Goal: Information Seeking & Learning: Learn about a topic

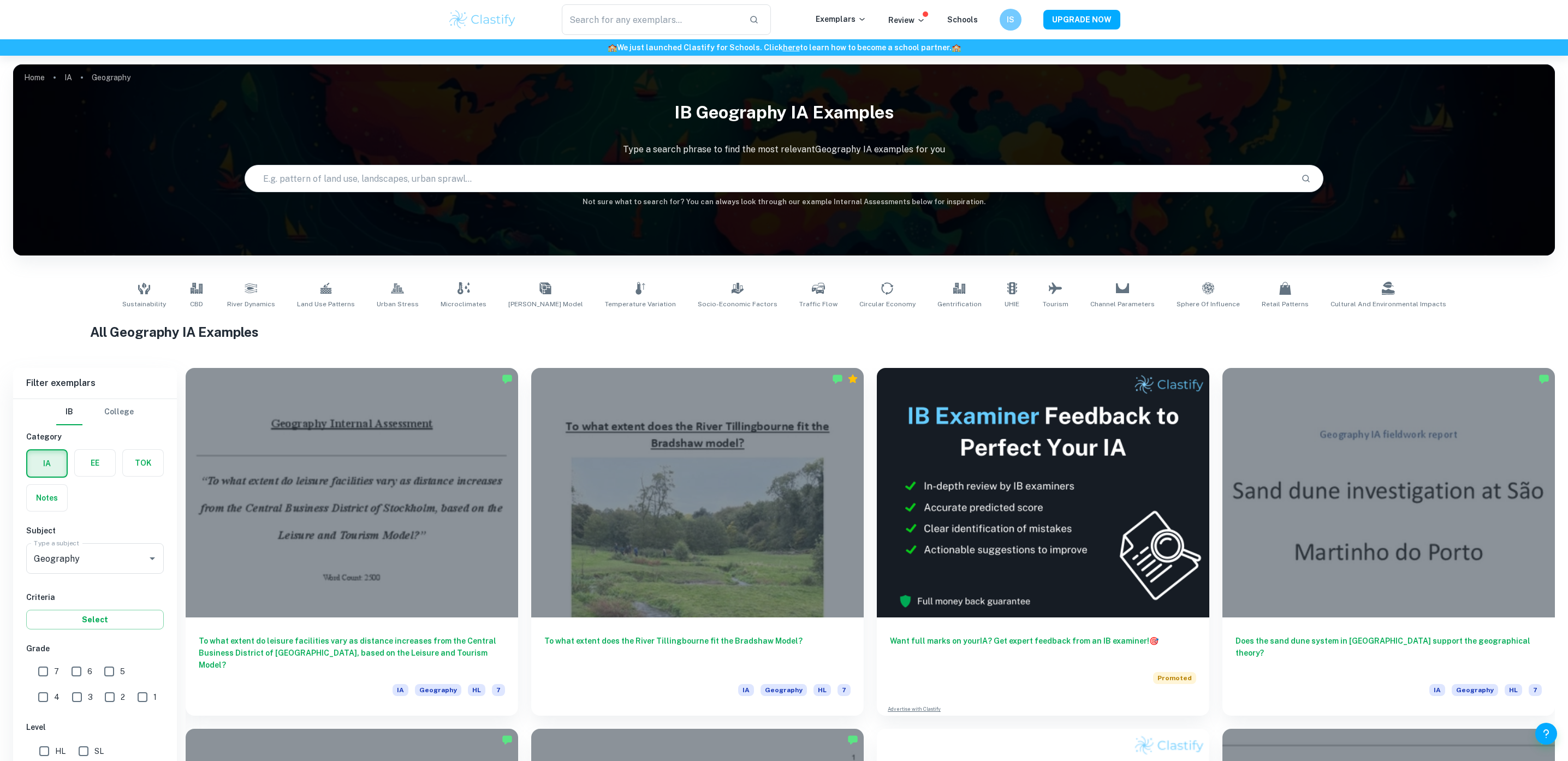
scroll to position [263, 0]
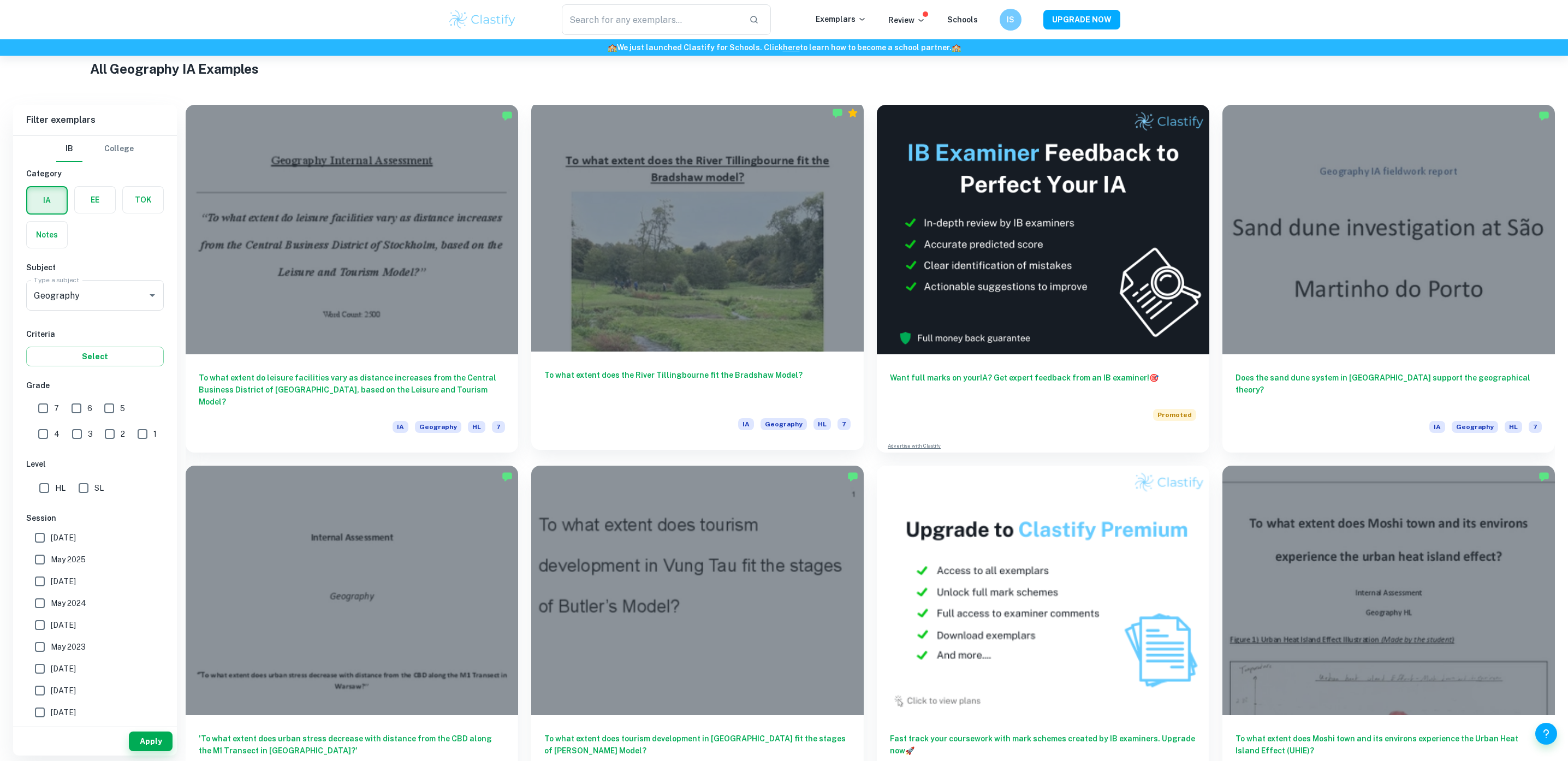
click at [688, 383] on h6 "To what extent does the River Tillingbourne fit the Bradshaw Model?" at bounding box center [698, 387] width 307 height 36
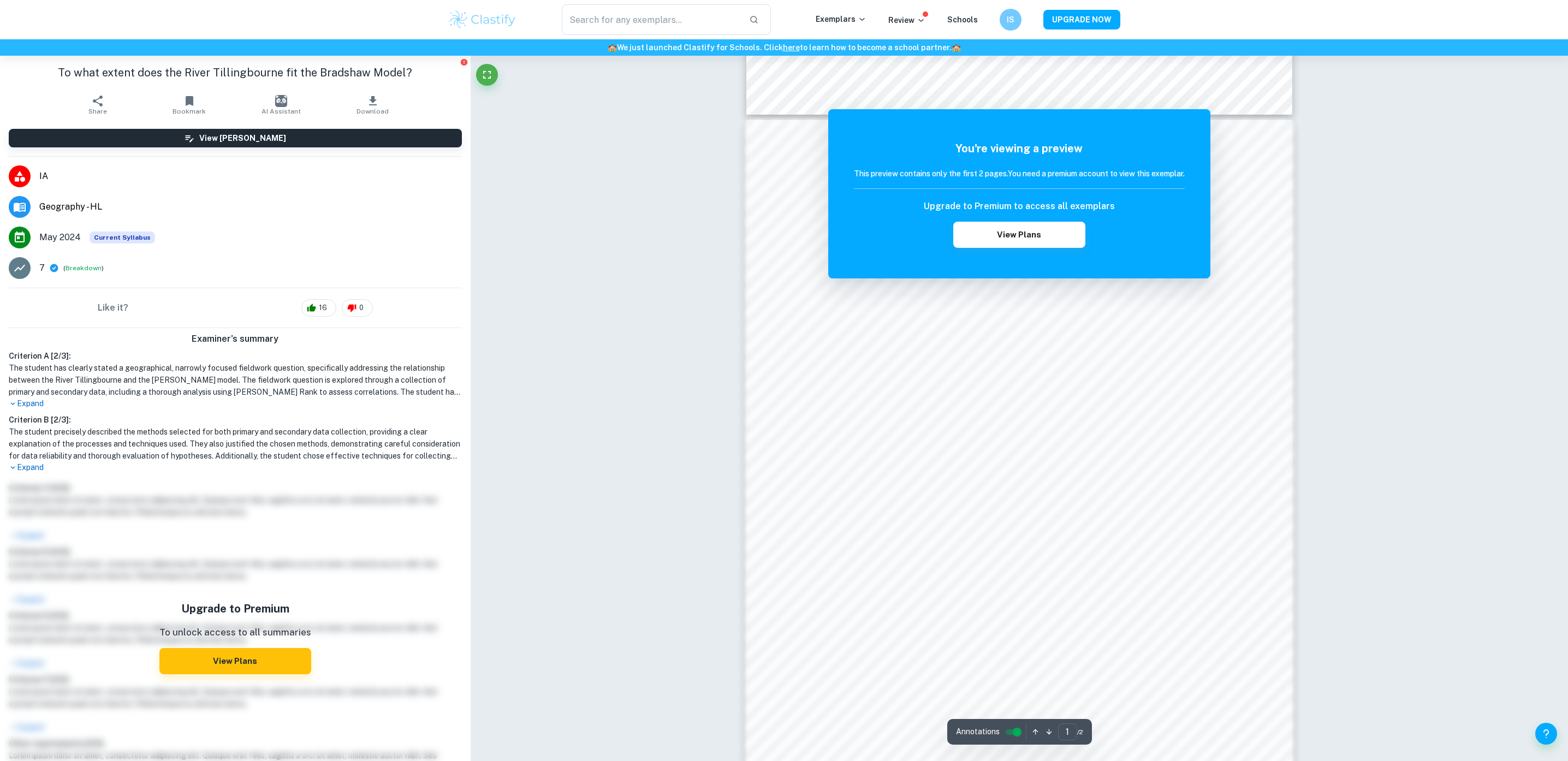
scroll to position [930, 0]
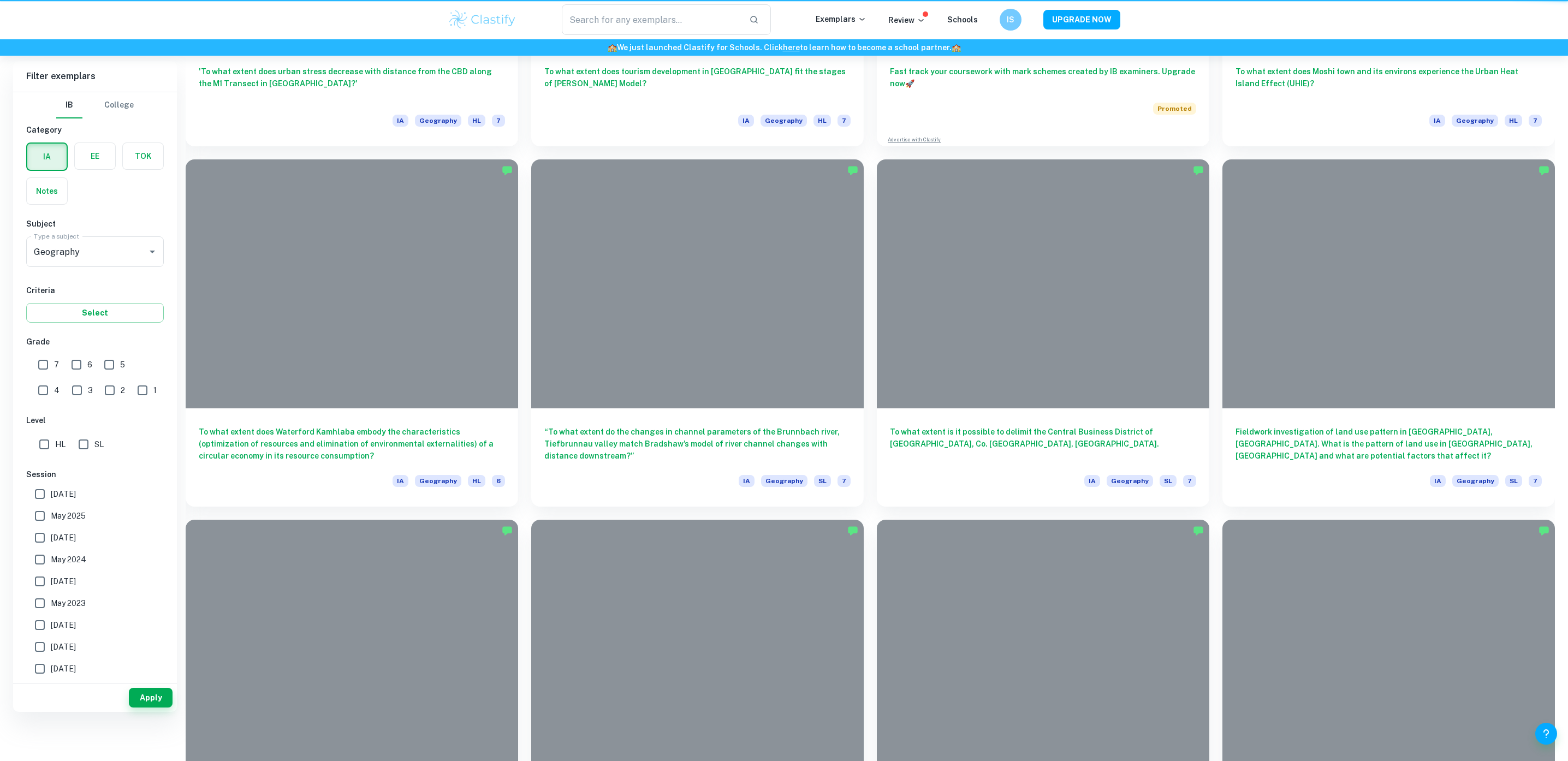
scroll to position [263, 0]
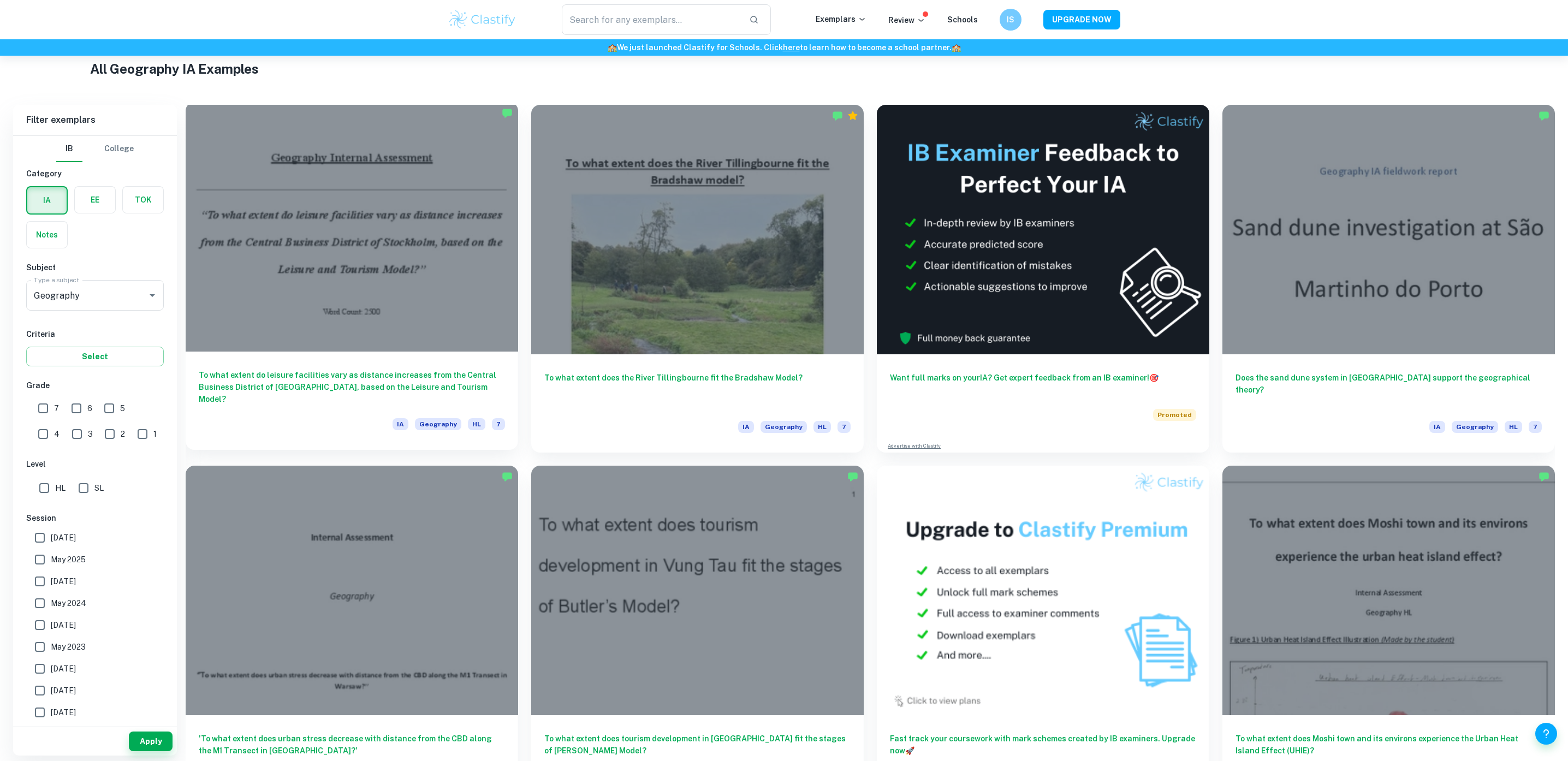
click at [360, 371] on h6 "To what extent do leisure facilities vary as distance increases from the Centra…" at bounding box center [352, 387] width 307 height 36
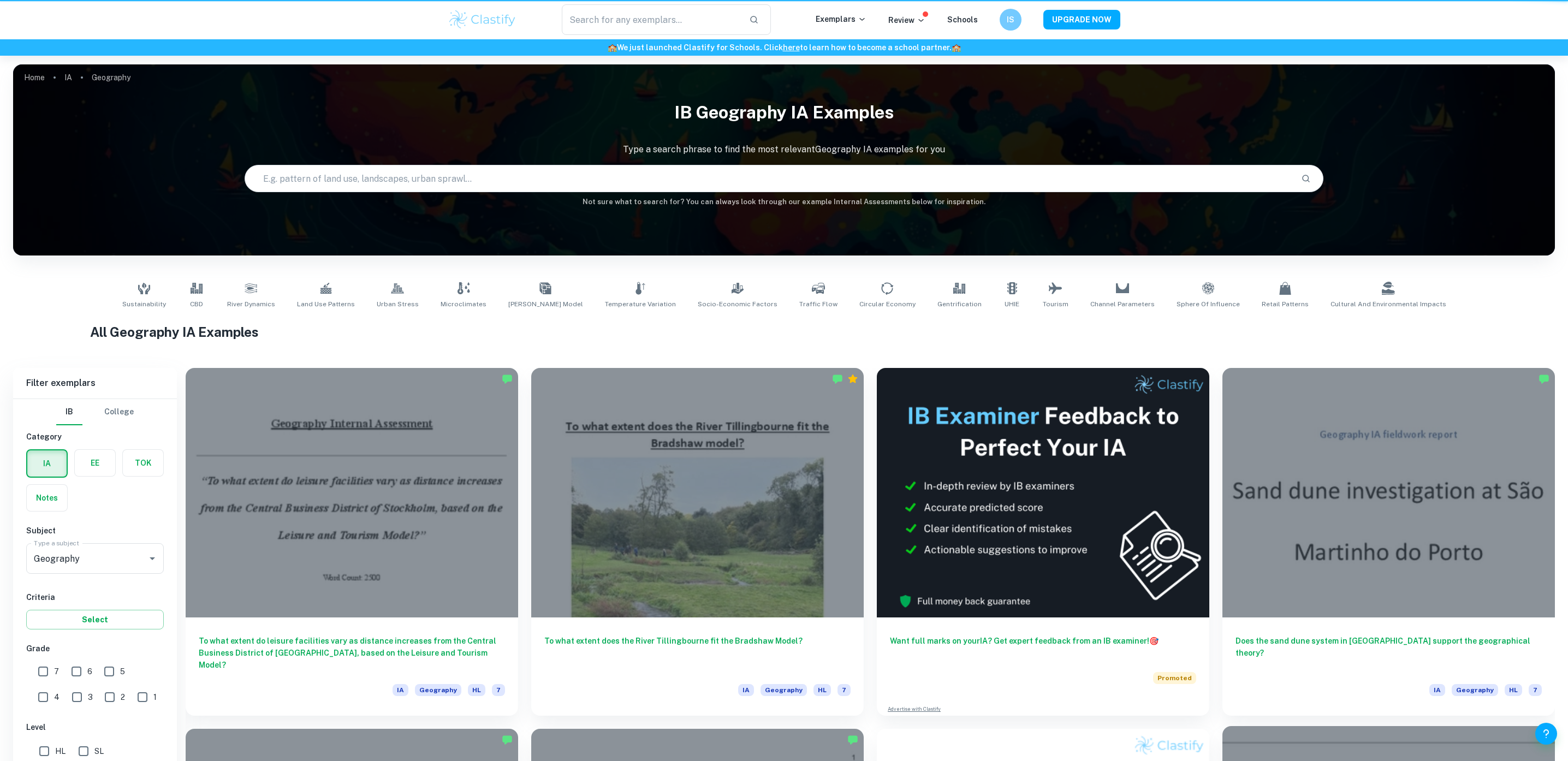
scroll to position [263, 0]
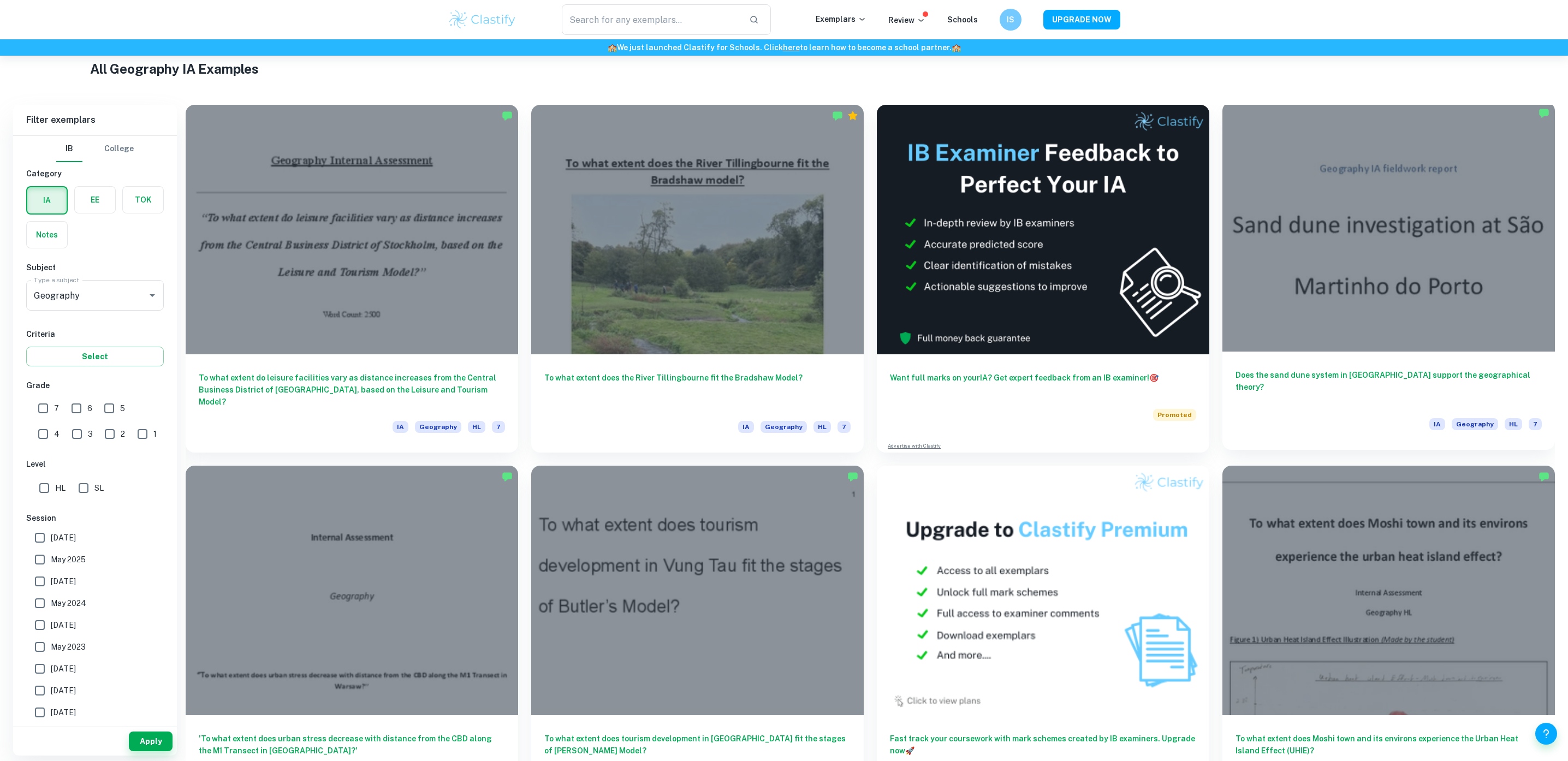
click at [1411, 374] on h6 "Does the sand dune system in São Martinho do Porto support the geographical the…" at bounding box center [1389, 387] width 307 height 36
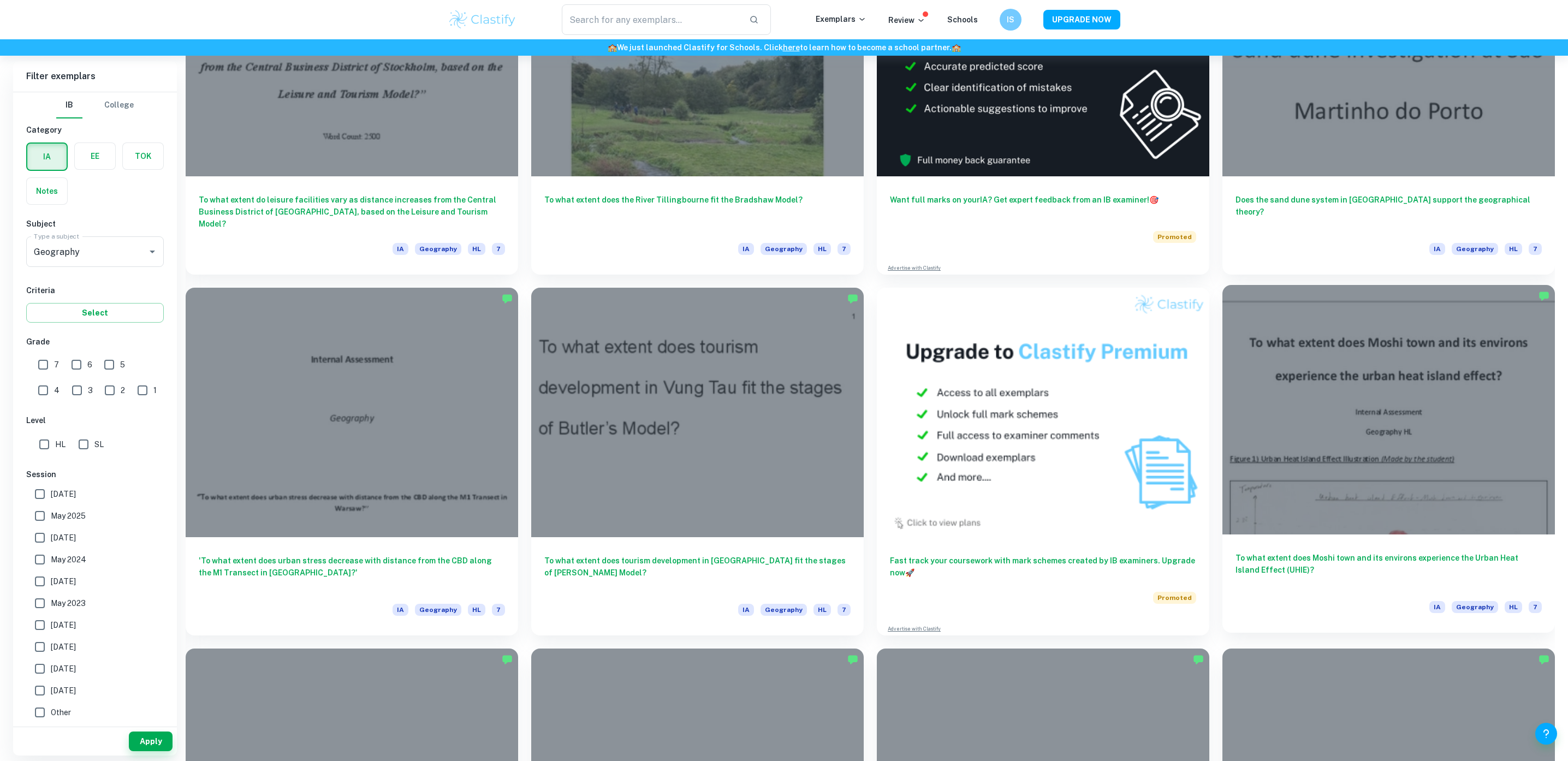
scroll to position [459, 0]
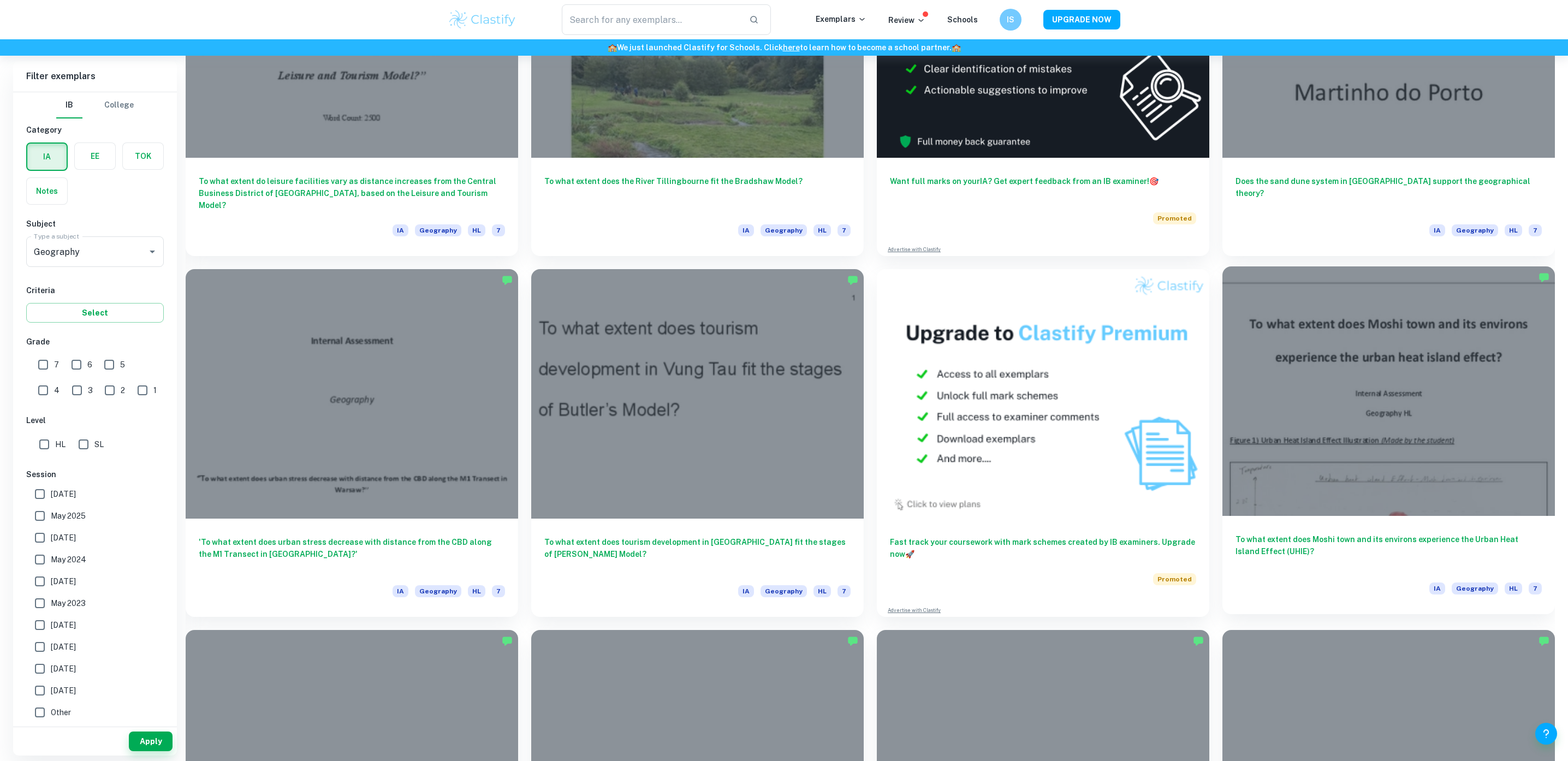
click at [1448, 549] on h6 "To what extent does Moshi town and its environs experience the Urban Heat Islan…" at bounding box center [1389, 551] width 307 height 36
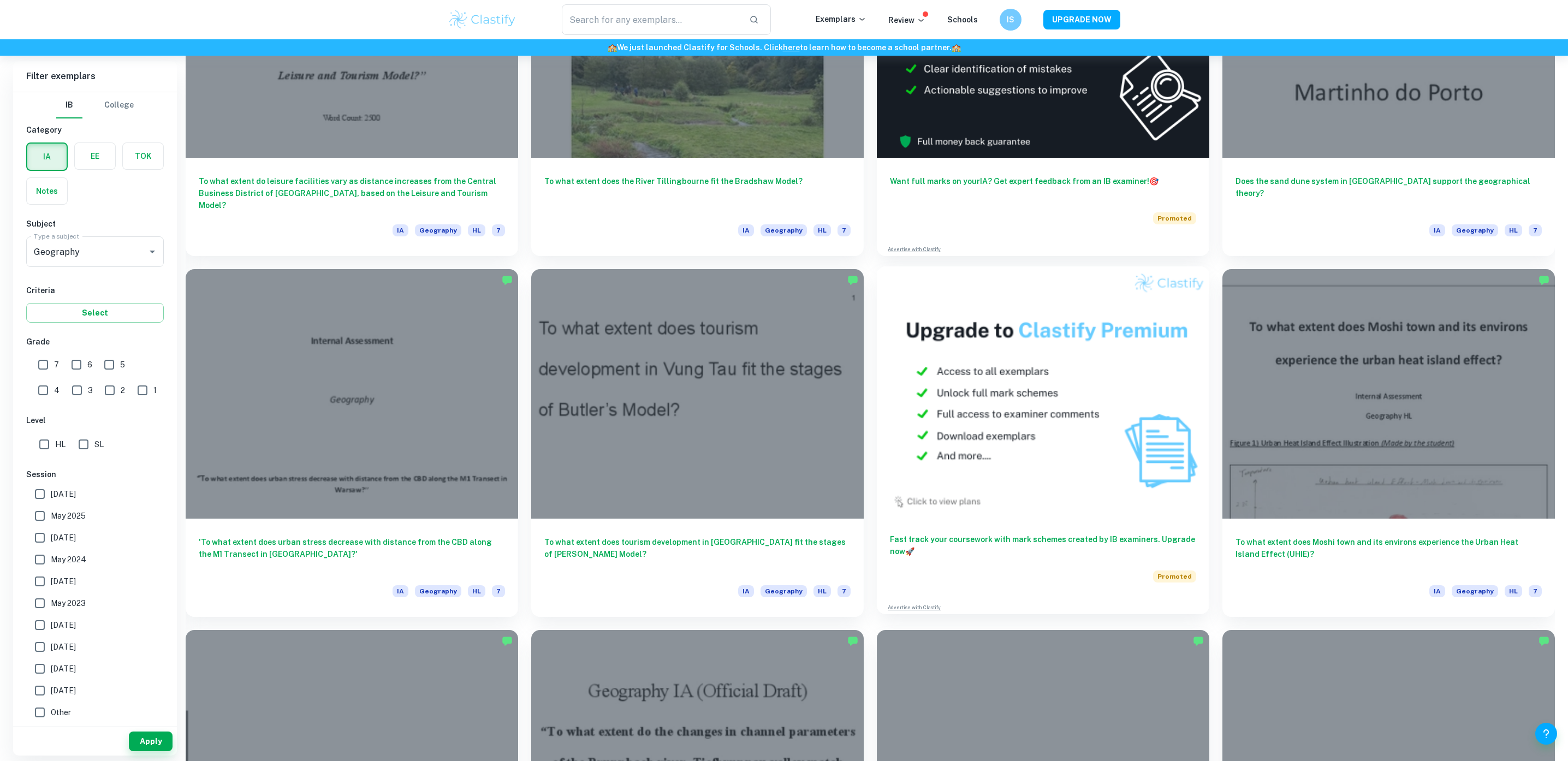
scroll to position [594, 0]
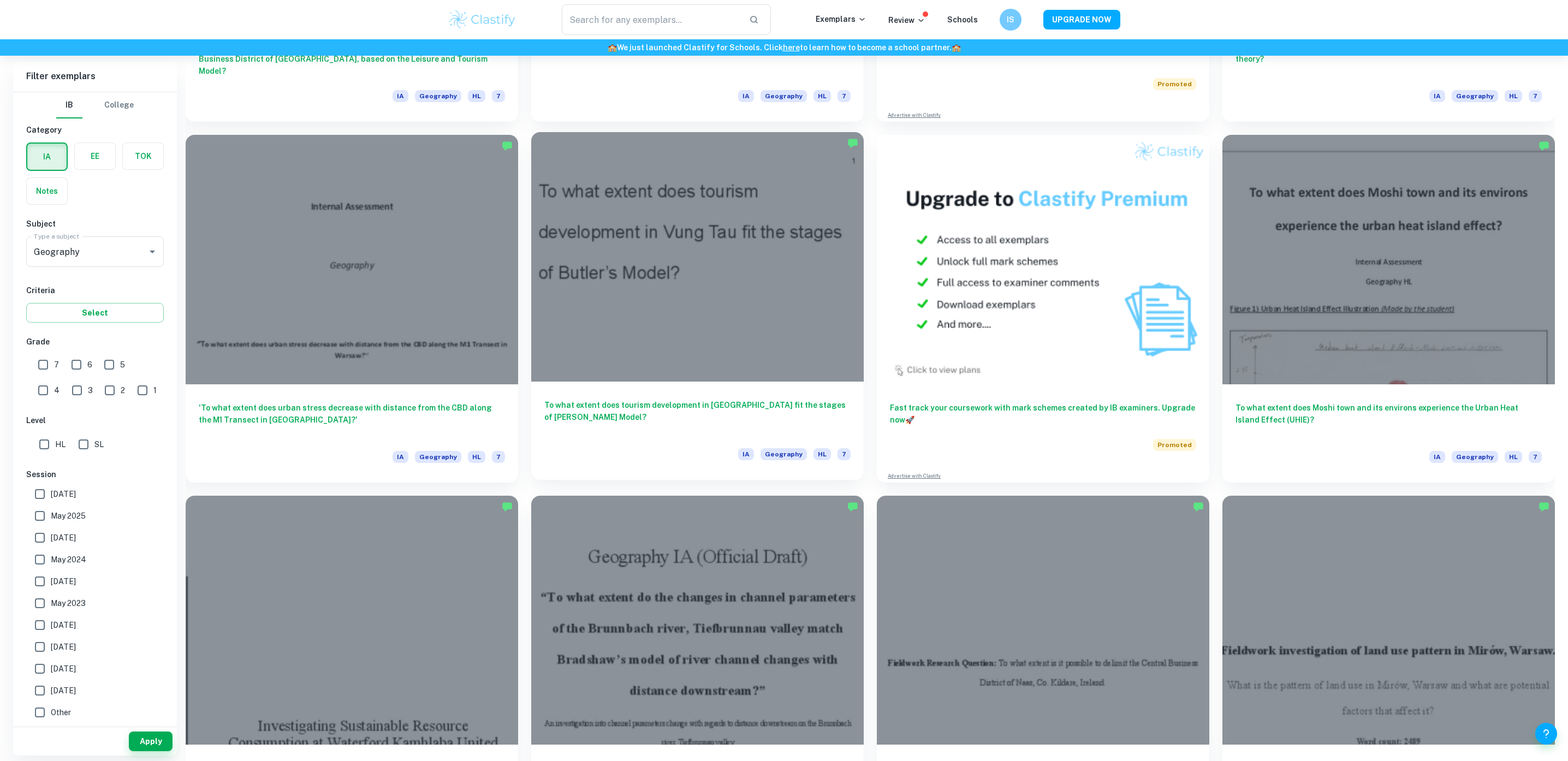
click at [722, 406] on h6 "To what extent does tourism development in Vung Tau fit the stages of Butler’s …" at bounding box center [698, 417] width 307 height 36
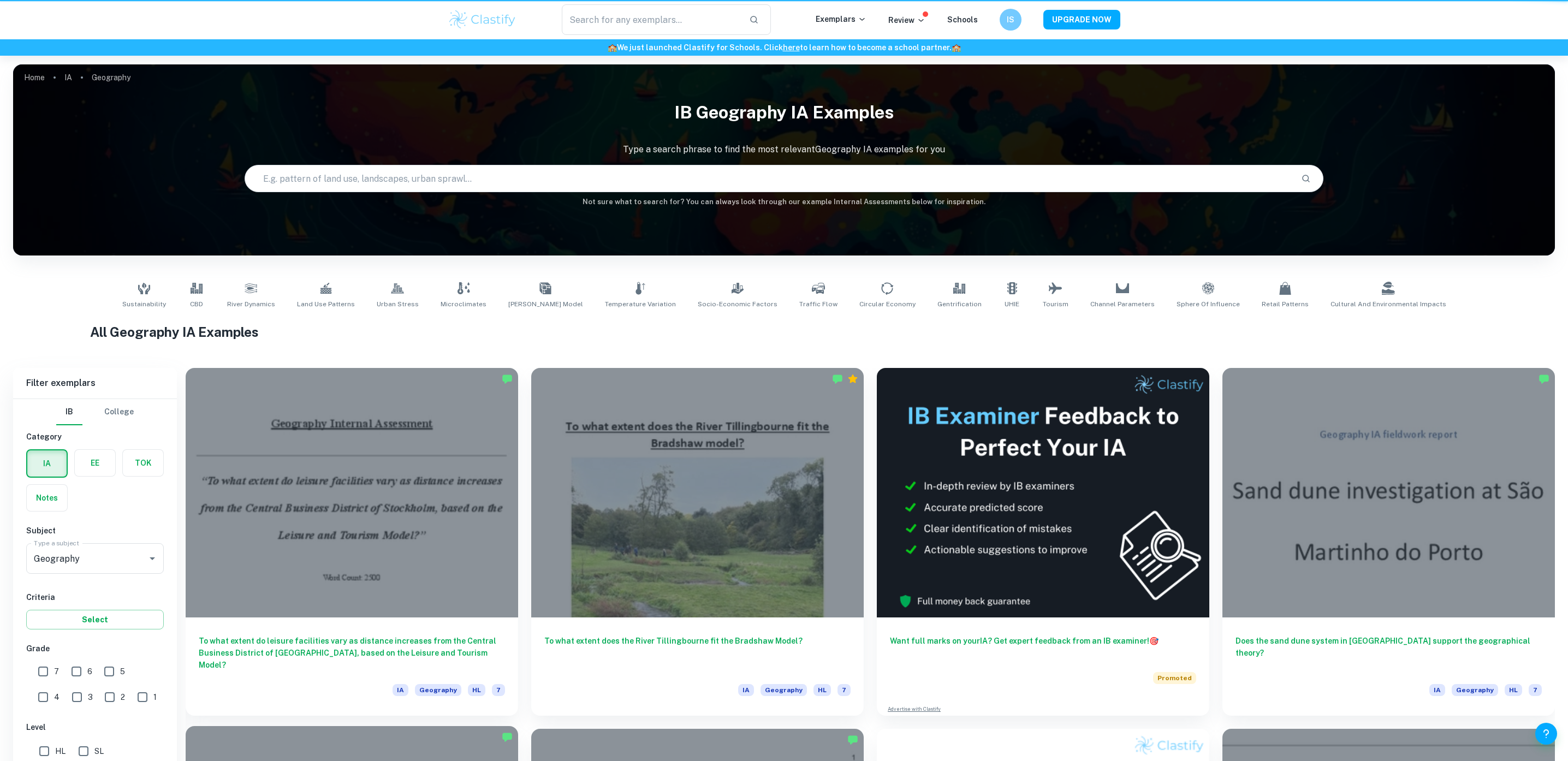
scroll to position [594, 0]
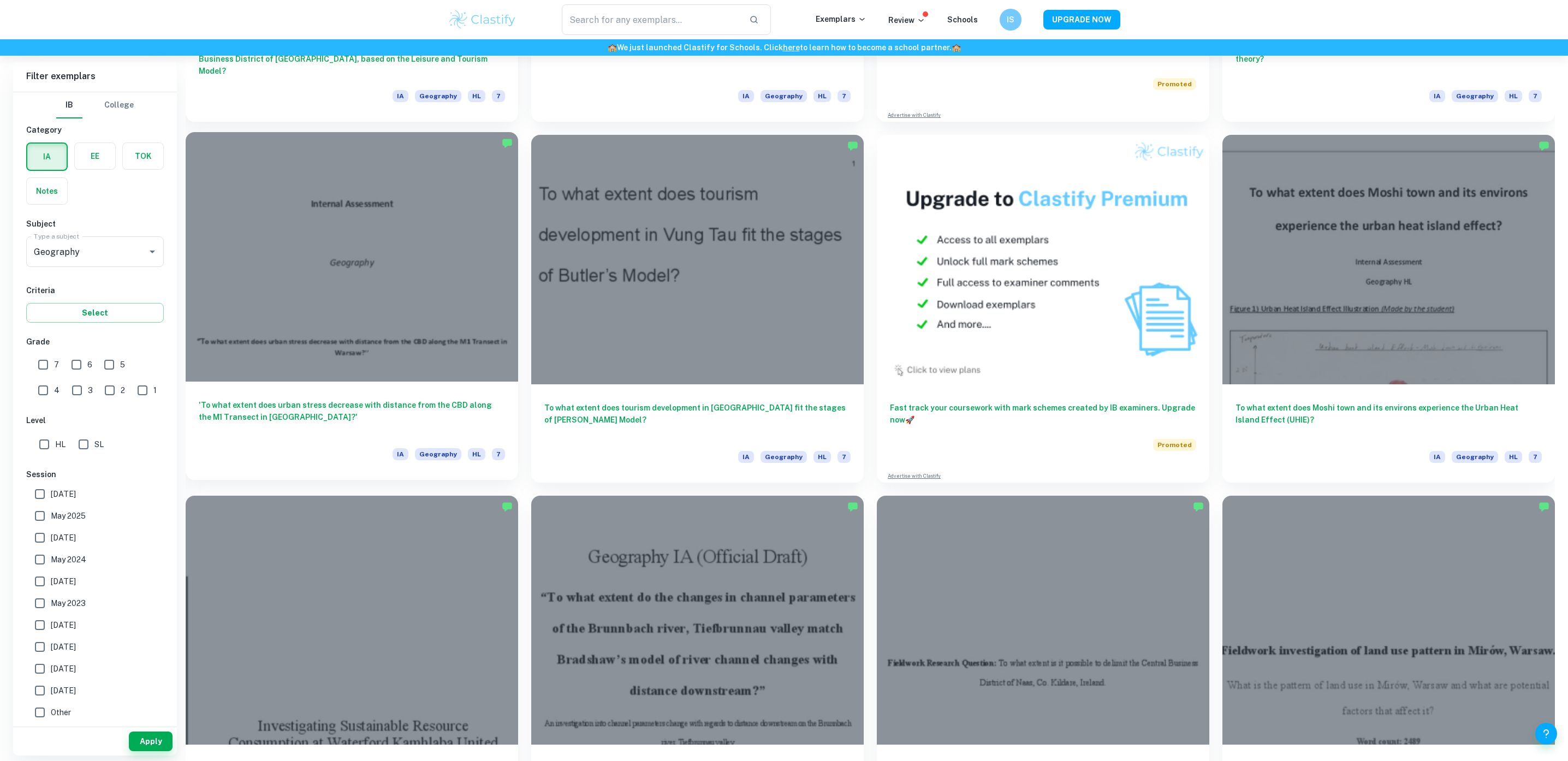
click at [378, 394] on div "'To what extent does urban stress decrease with distance from the CBD along the…" at bounding box center [352, 430] width 333 height 98
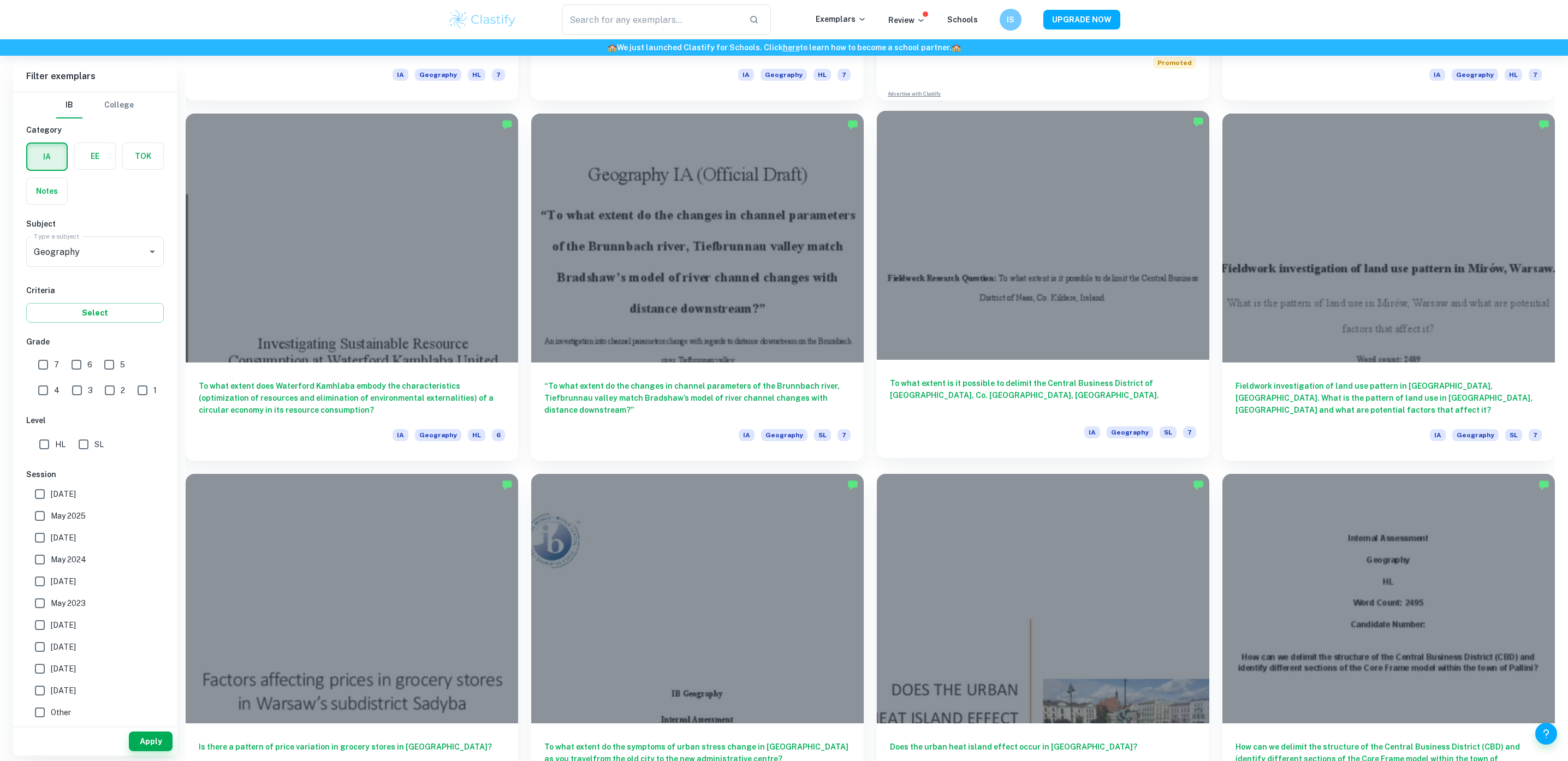
scroll to position [1014, 0]
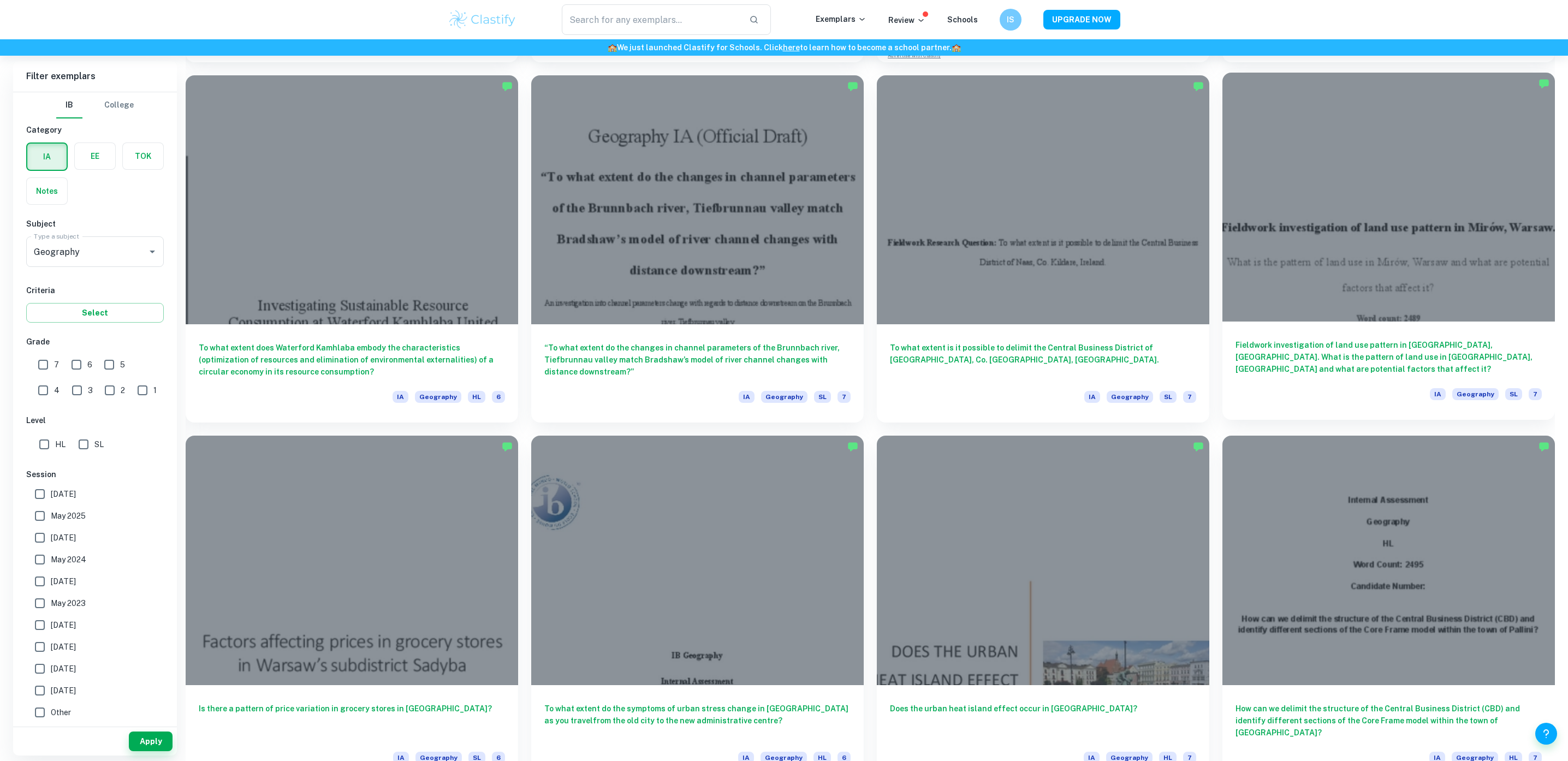
click at [1429, 346] on h6 "Fieldwork investigation of land use pattern in Mirów, Warsaw. What is the patte…" at bounding box center [1389, 357] width 307 height 36
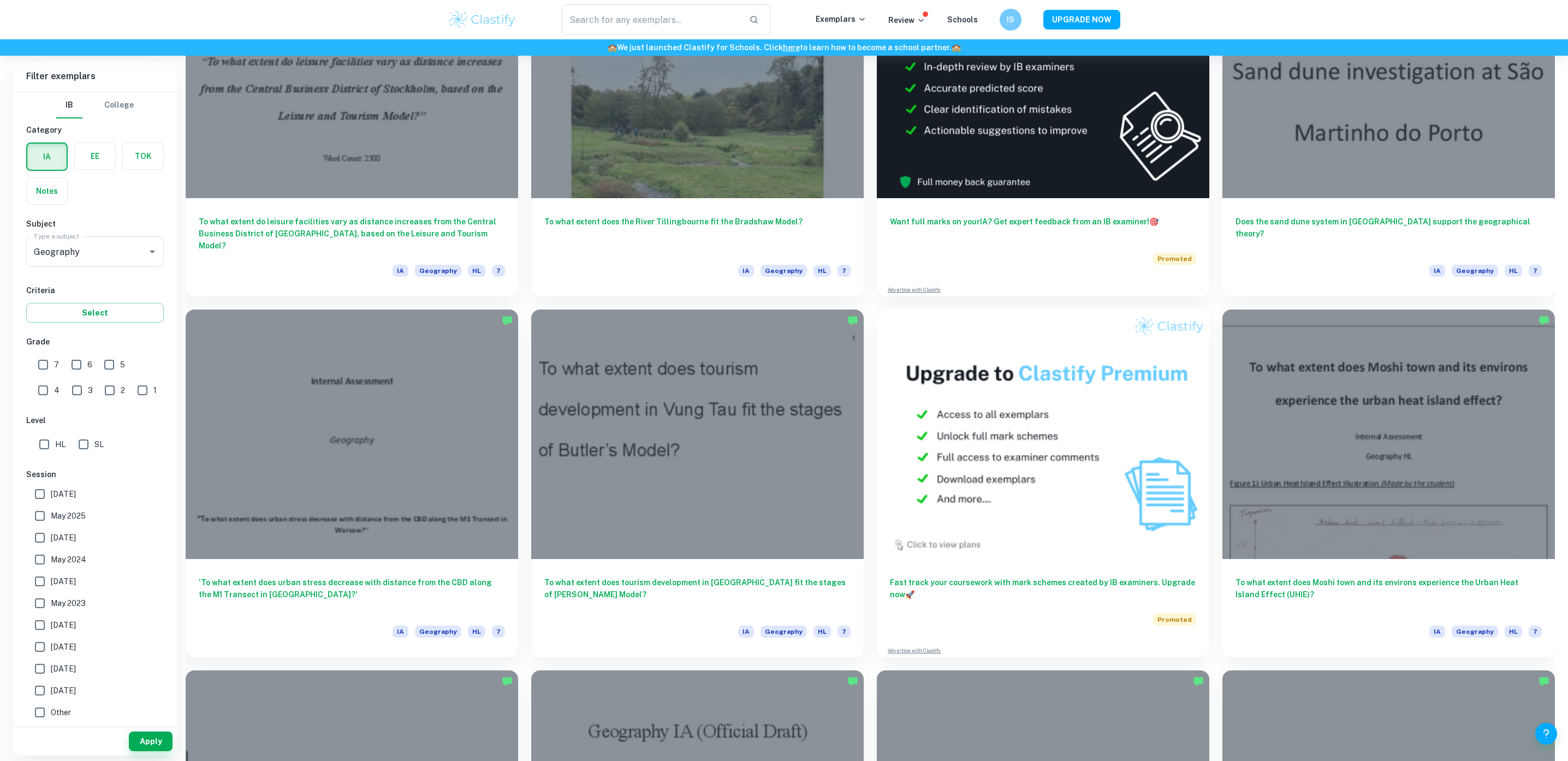
scroll to position [431, 0]
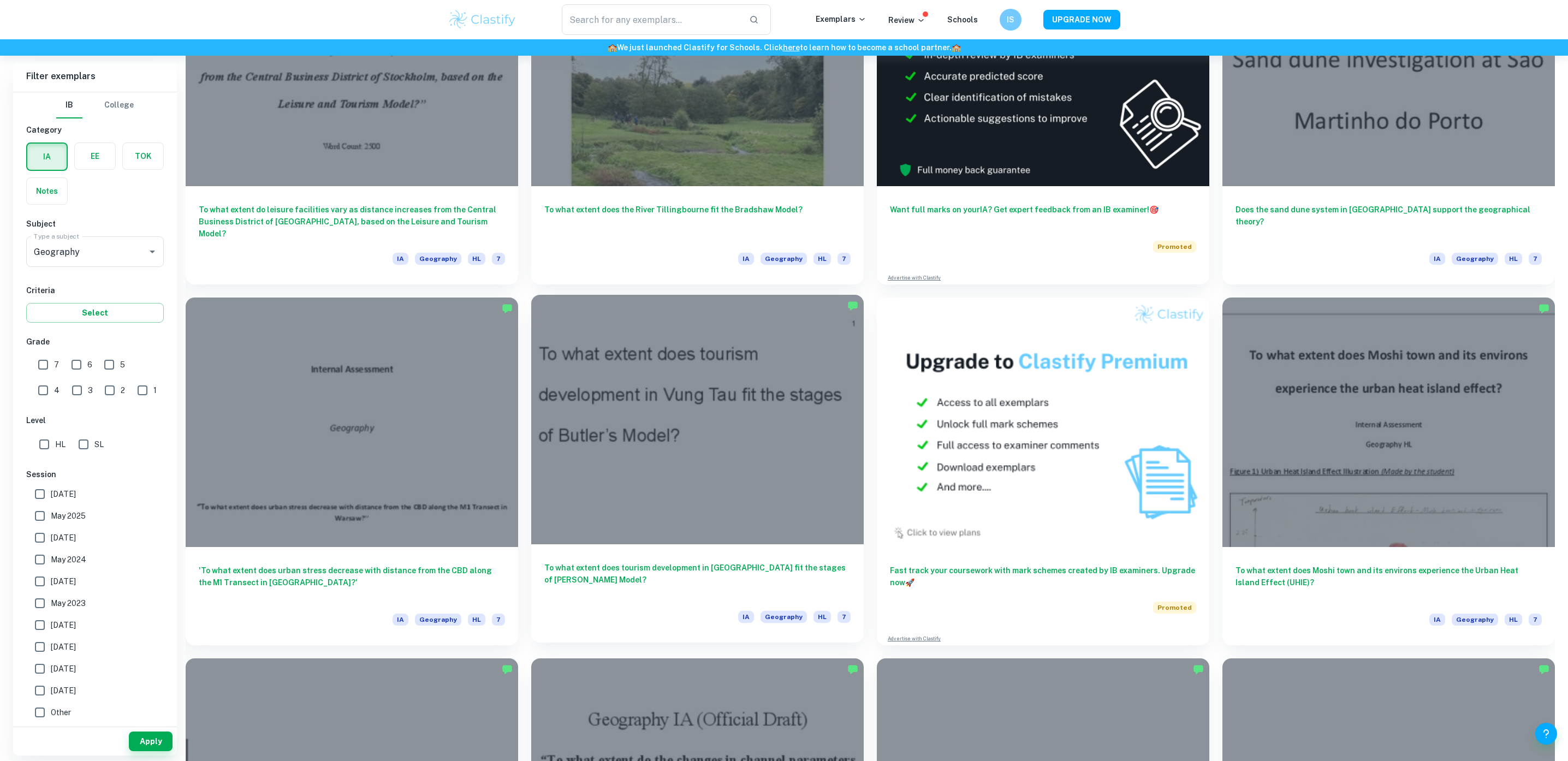
click at [693, 549] on div "To what extent does tourism development in Vung Tau fit the stages of Butler’s …" at bounding box center [698, 593] width 333 height 98
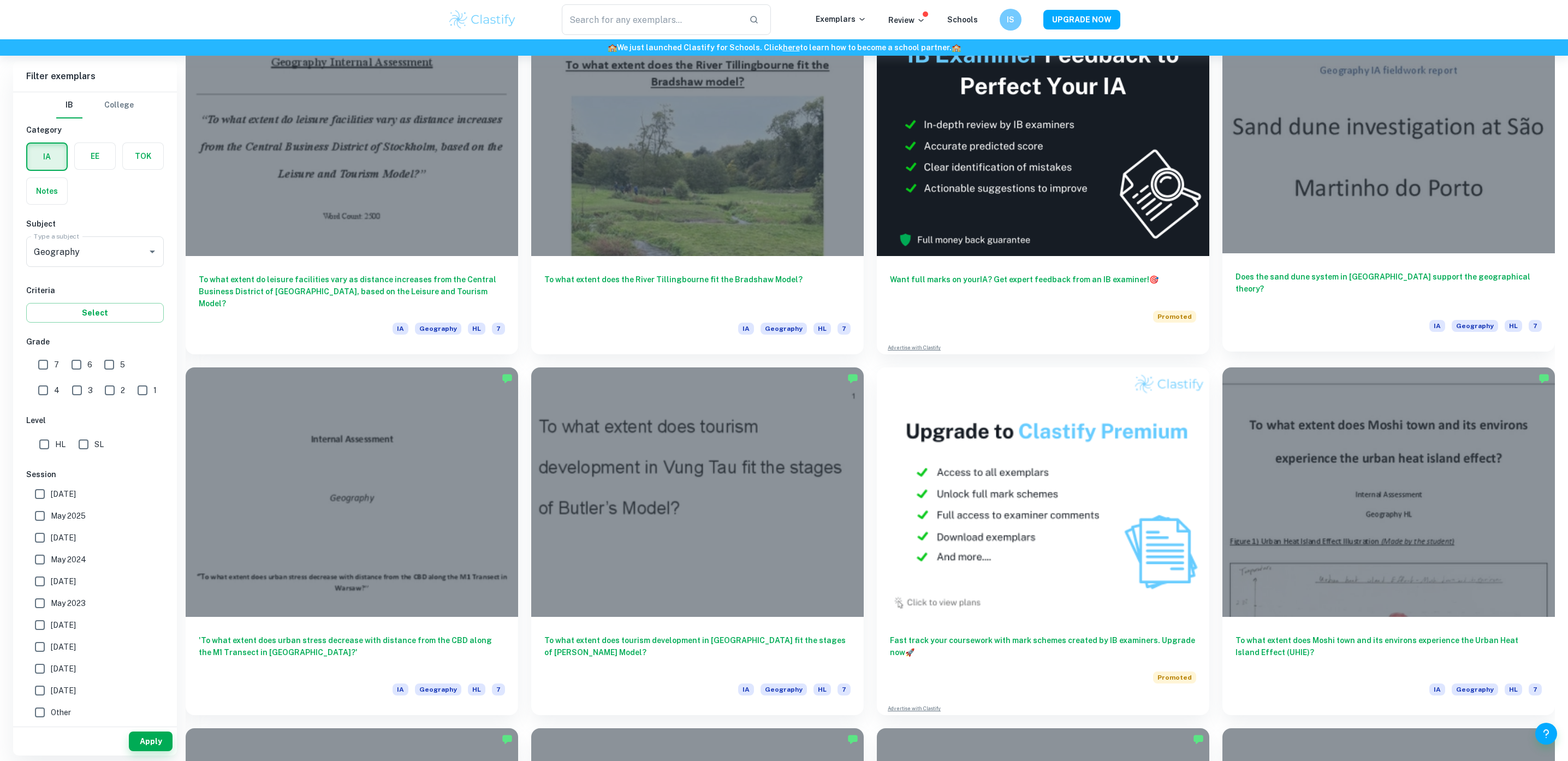
scroll to position [316, 0]
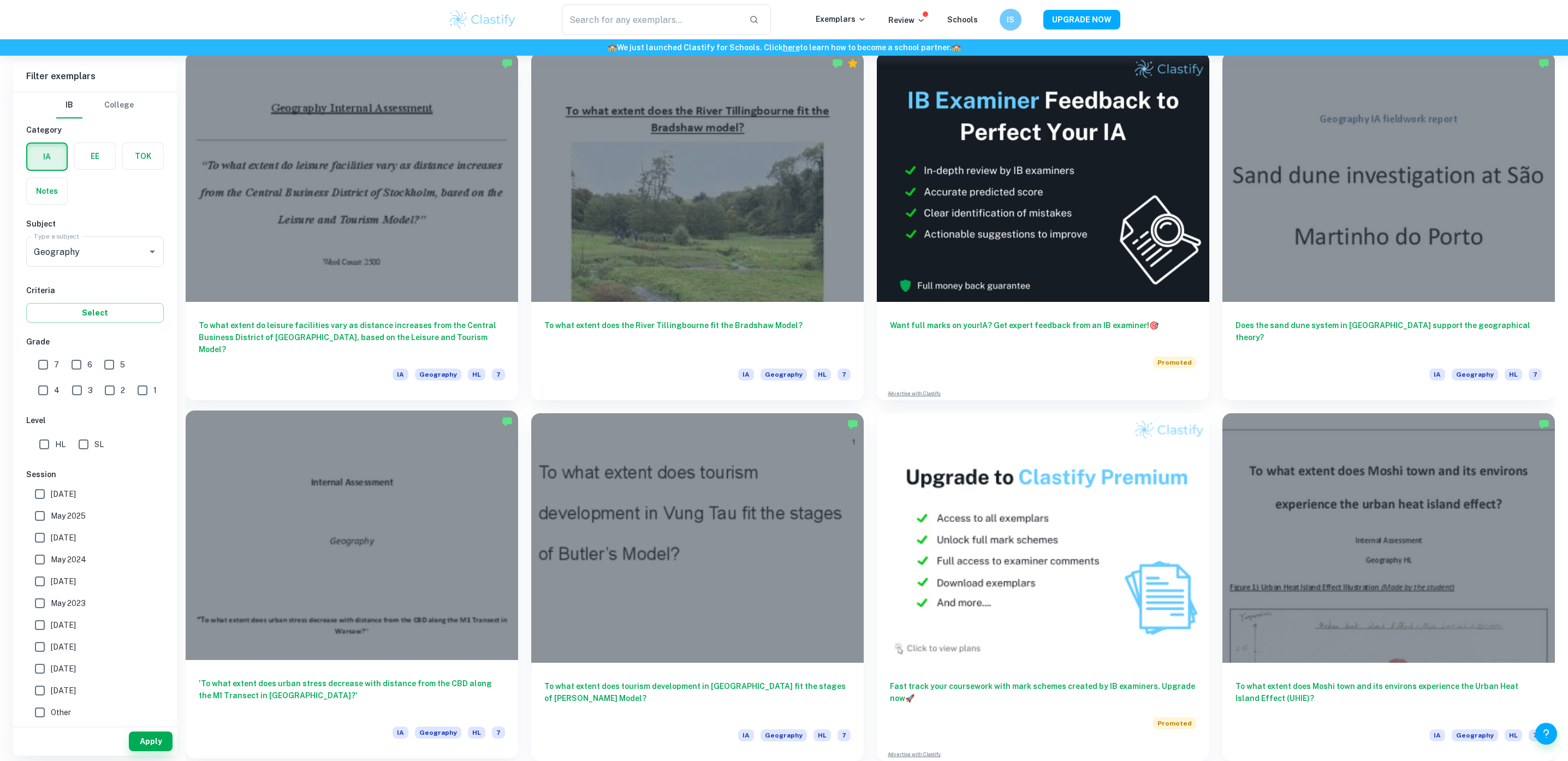
click at [365, 673] on div "'To what extent does urban stress decrease with distance from the CBD along the…" at bounding box center [352, 709] width 333 height 98
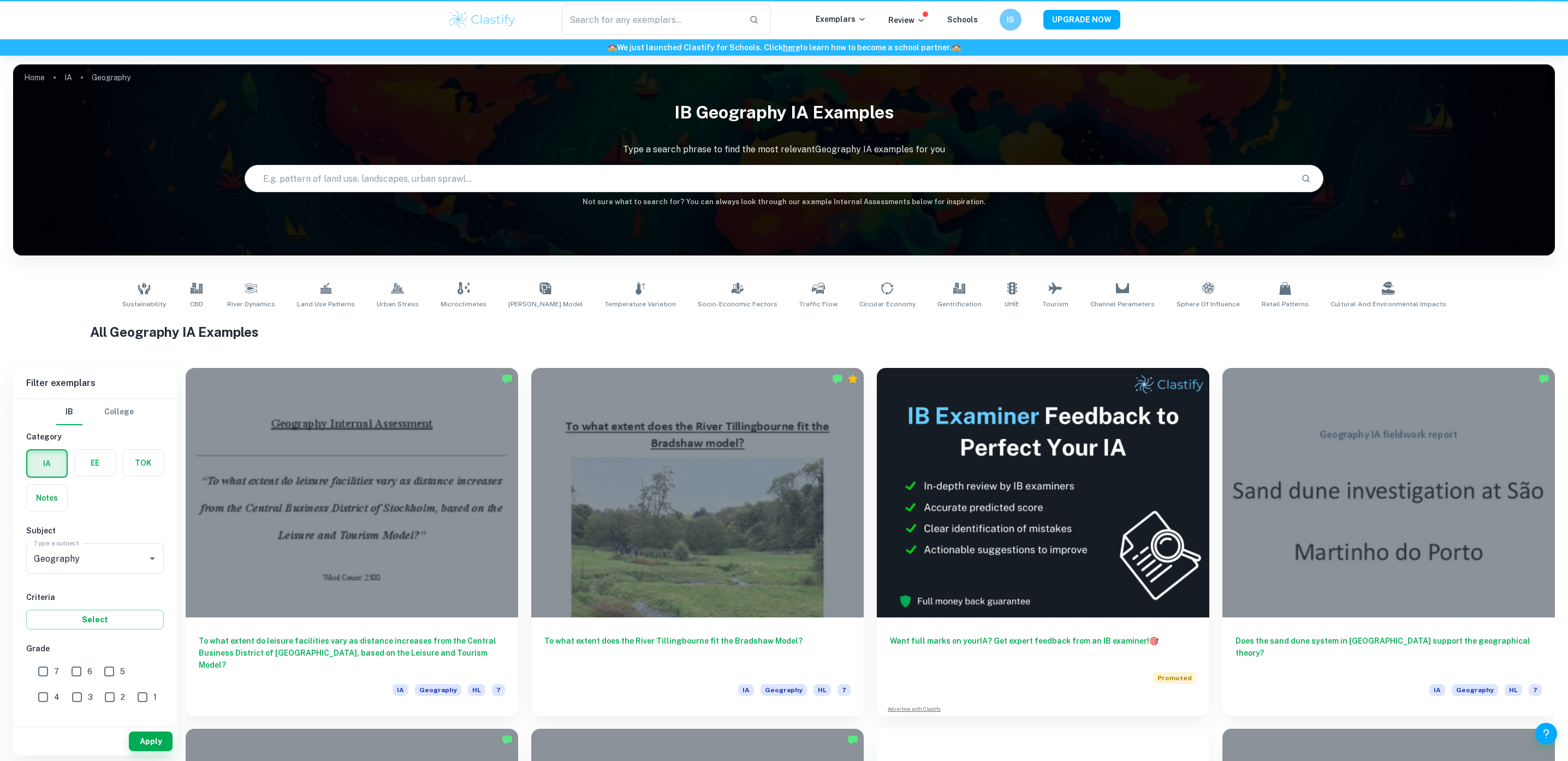
scroll to position [316, 0]
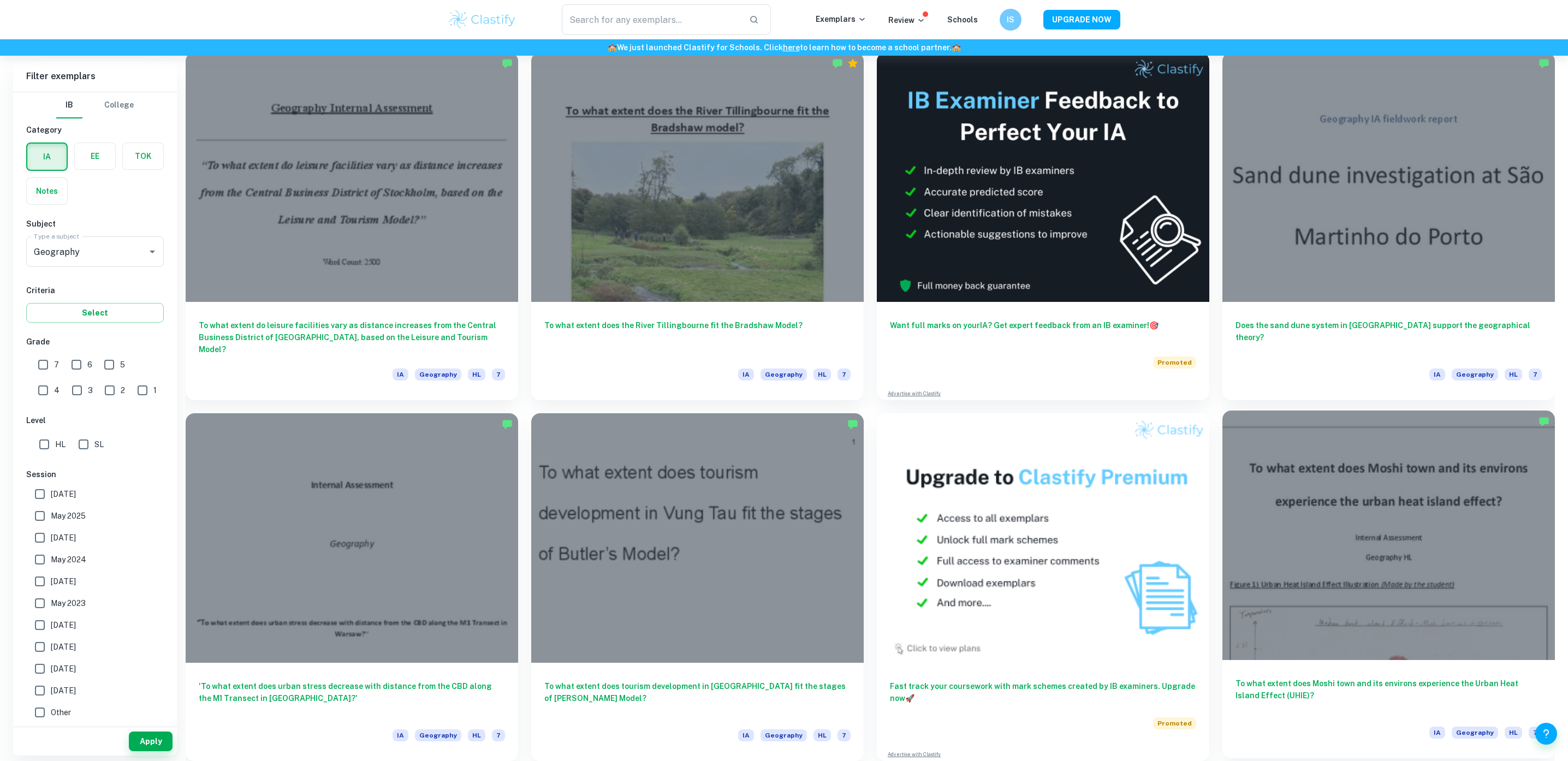
click at [1394, 670] on div "To what extent does Moshi town and its environs experience the Urban Heat Islan…" at bounding box center [1389, 709] width 333 height 98
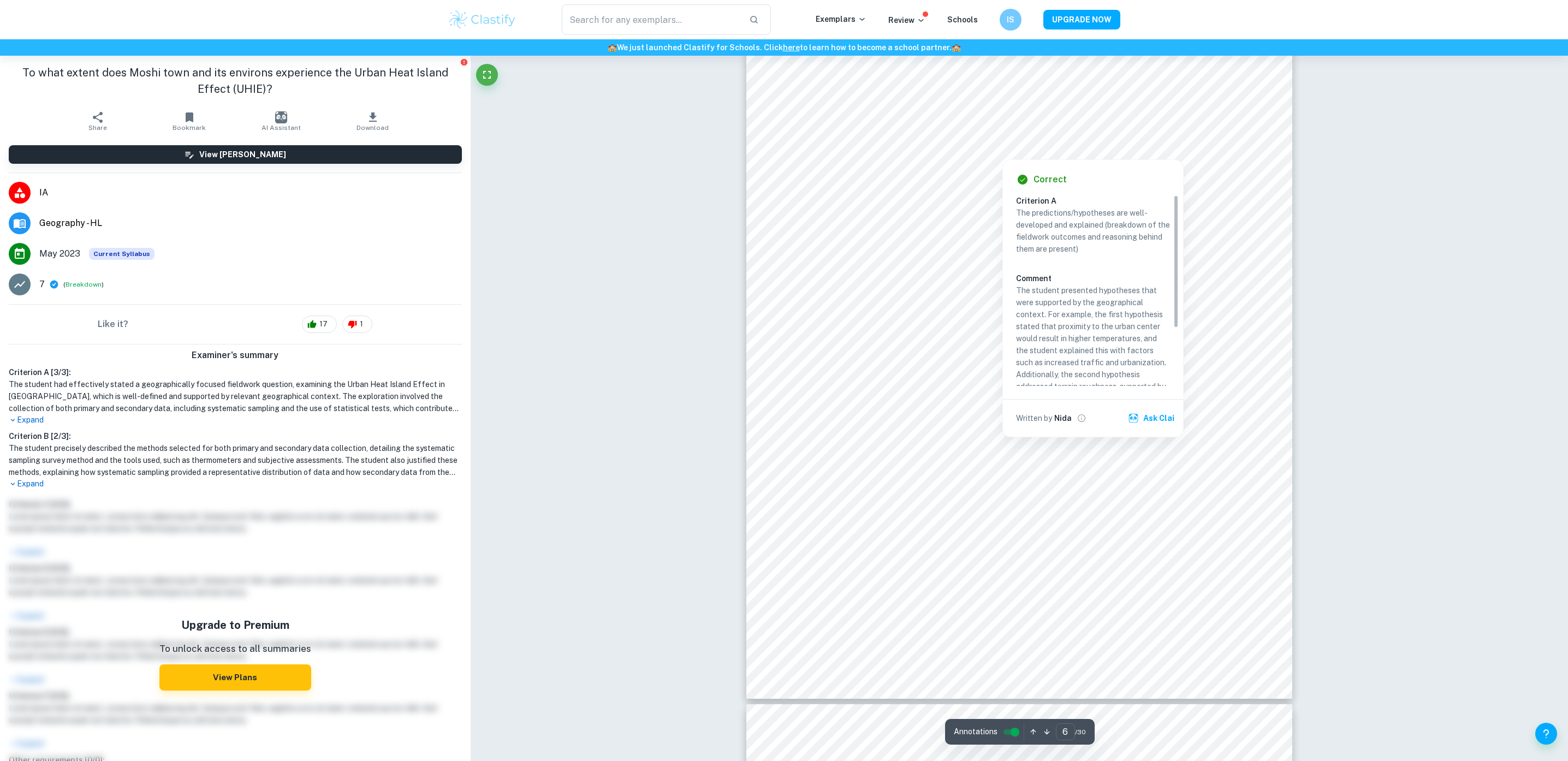
scroll to position [4350, 0]
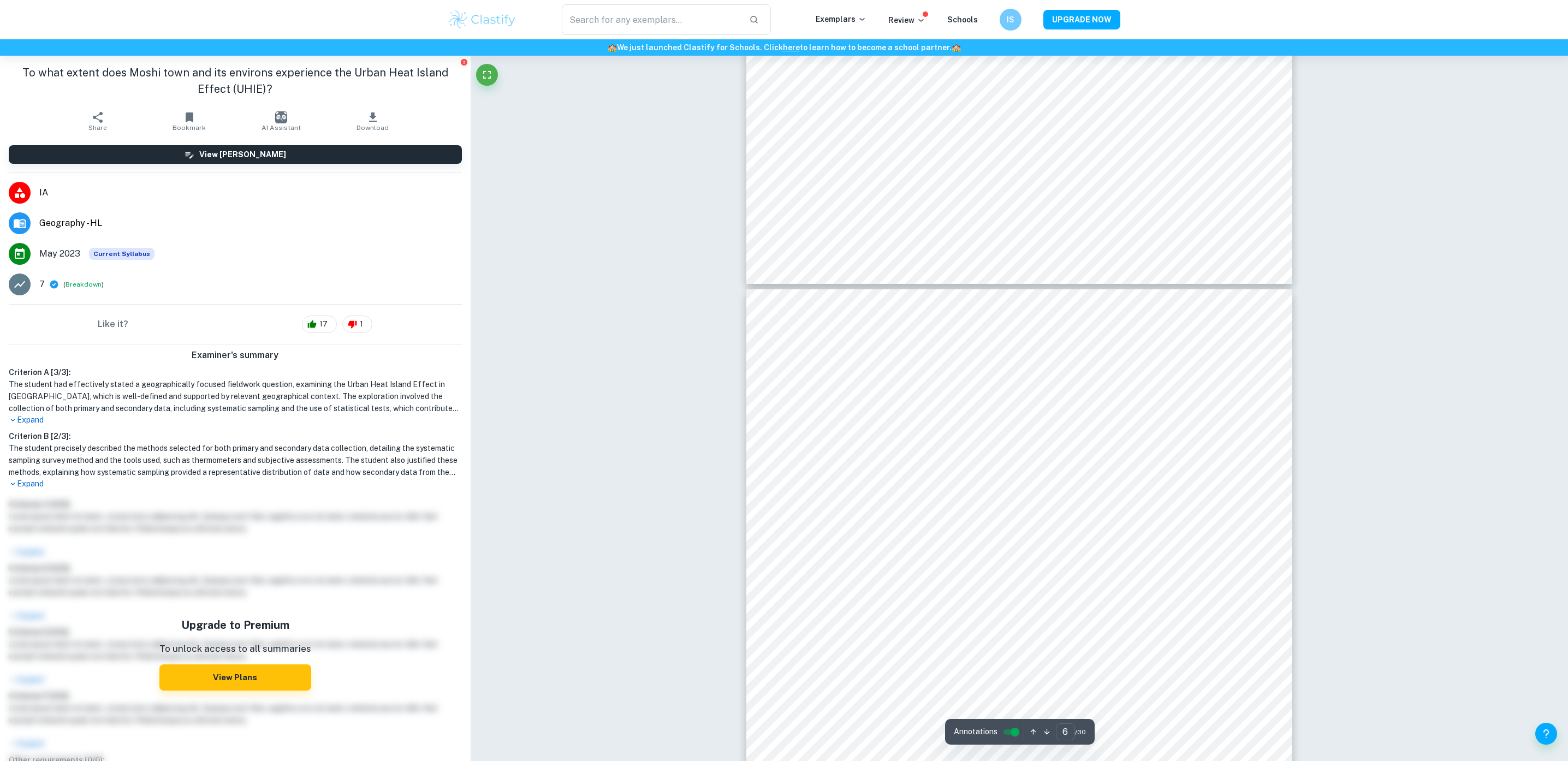
type input "7"
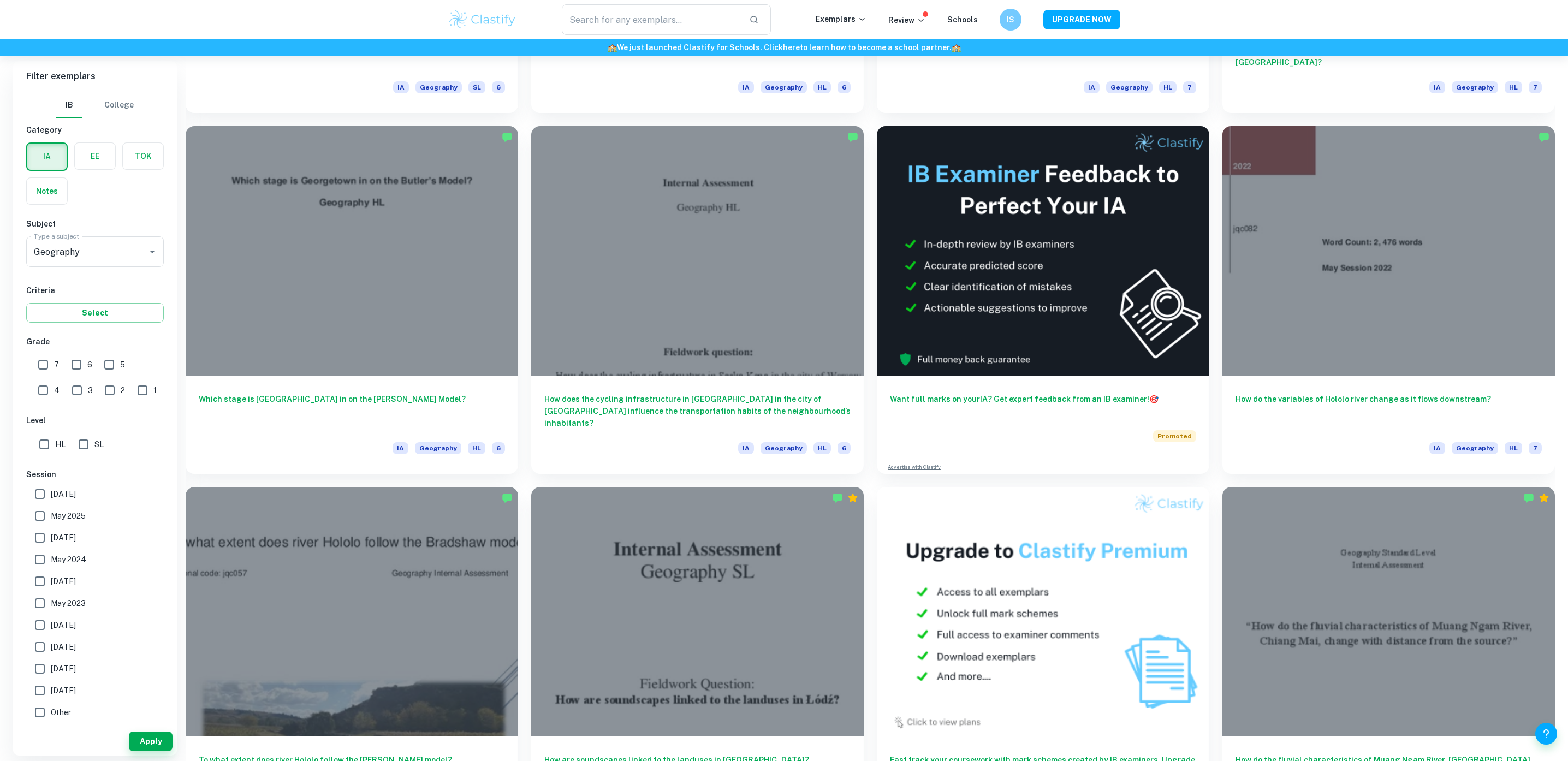
scroll to position [1728, 0]
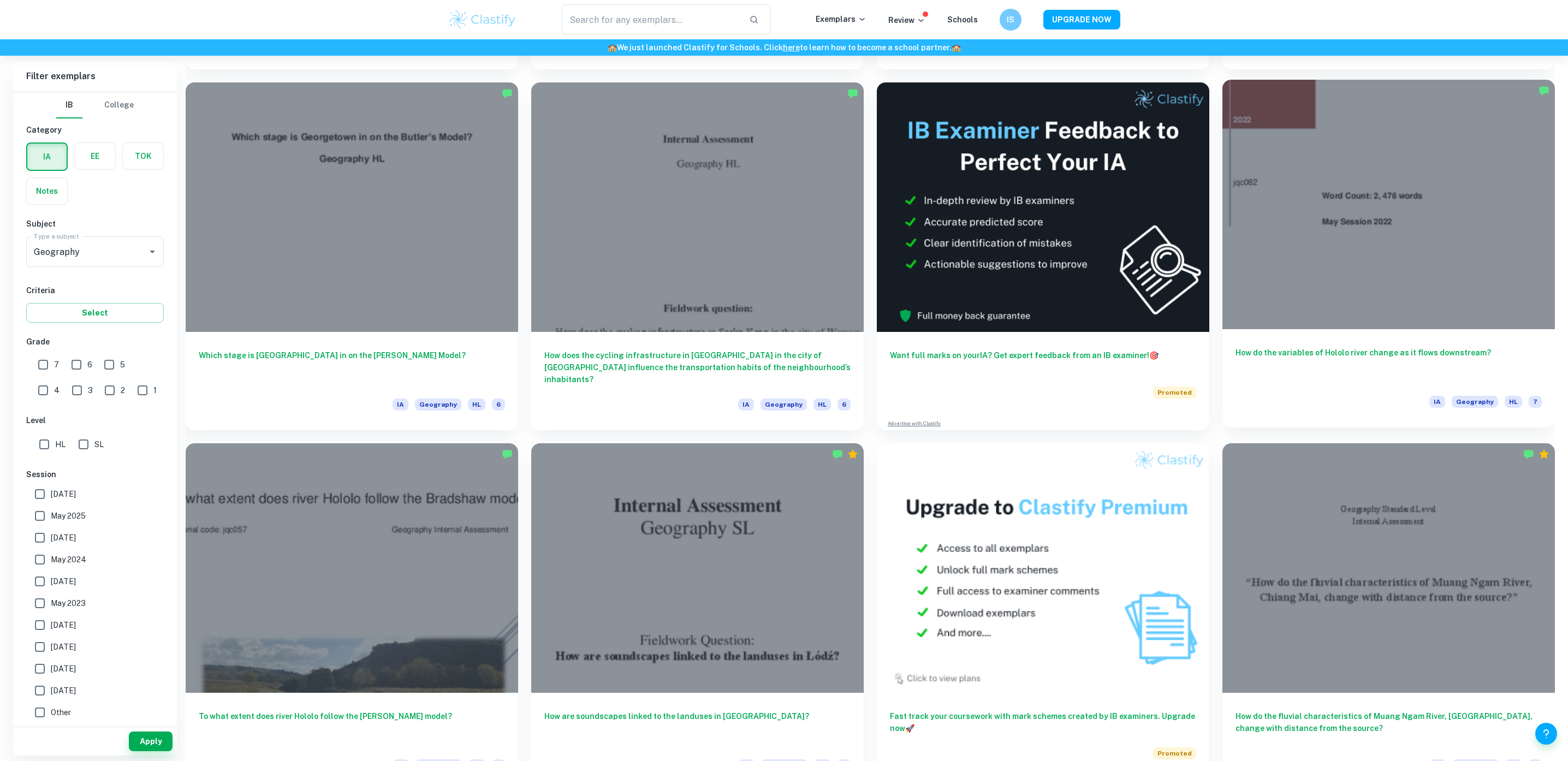
click at [1373, 356] on h6 "How do the variables of Hololo river change as it flows downstream?" at bounding box center [1389, 365] width 307 height 36
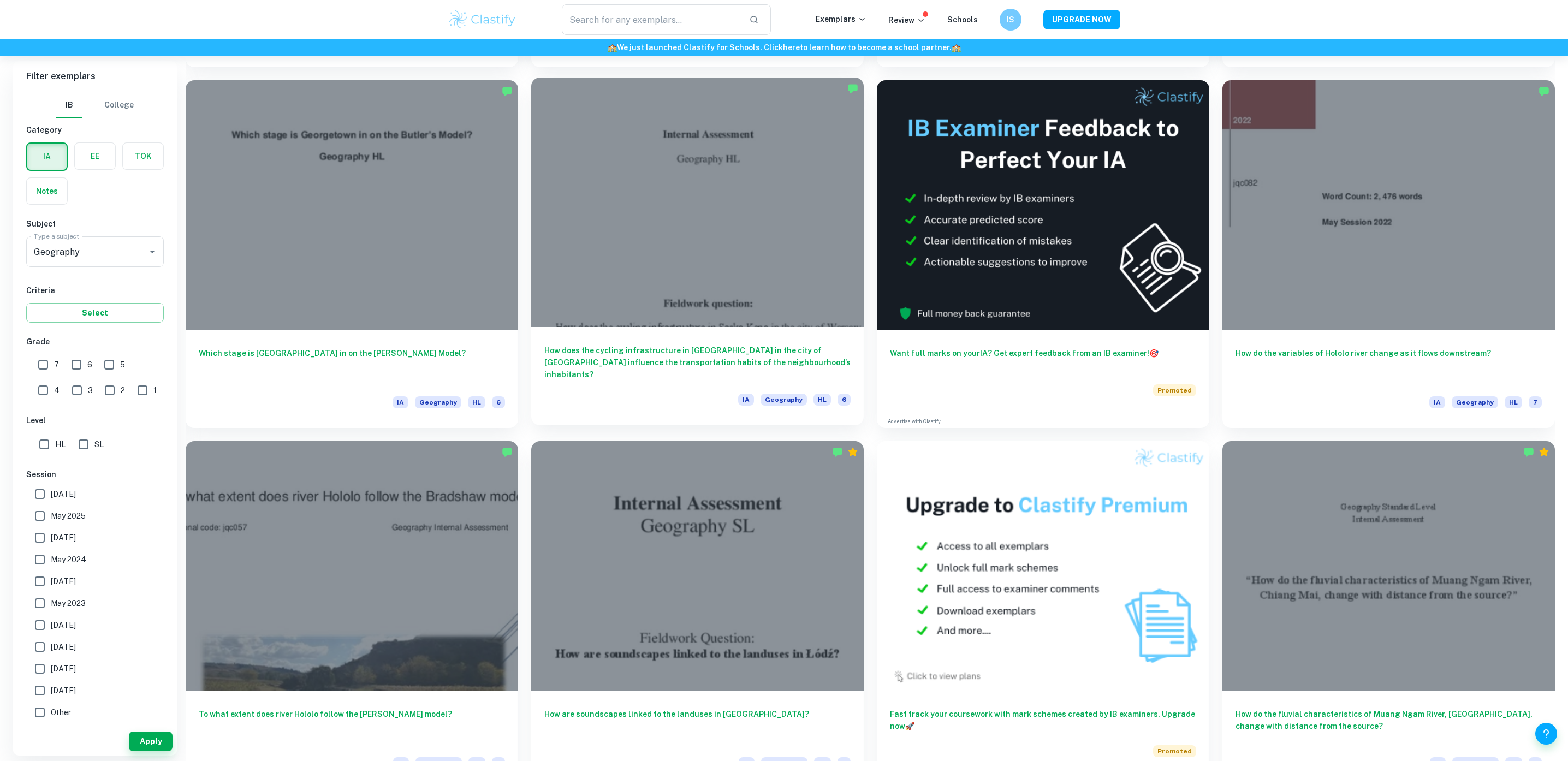
click at [692, 358] on h6 "How does the cycling infrastructure in Saska Kępa in the city of Warsaw influen…" at bounding box center [698, 362] width 307 height 36
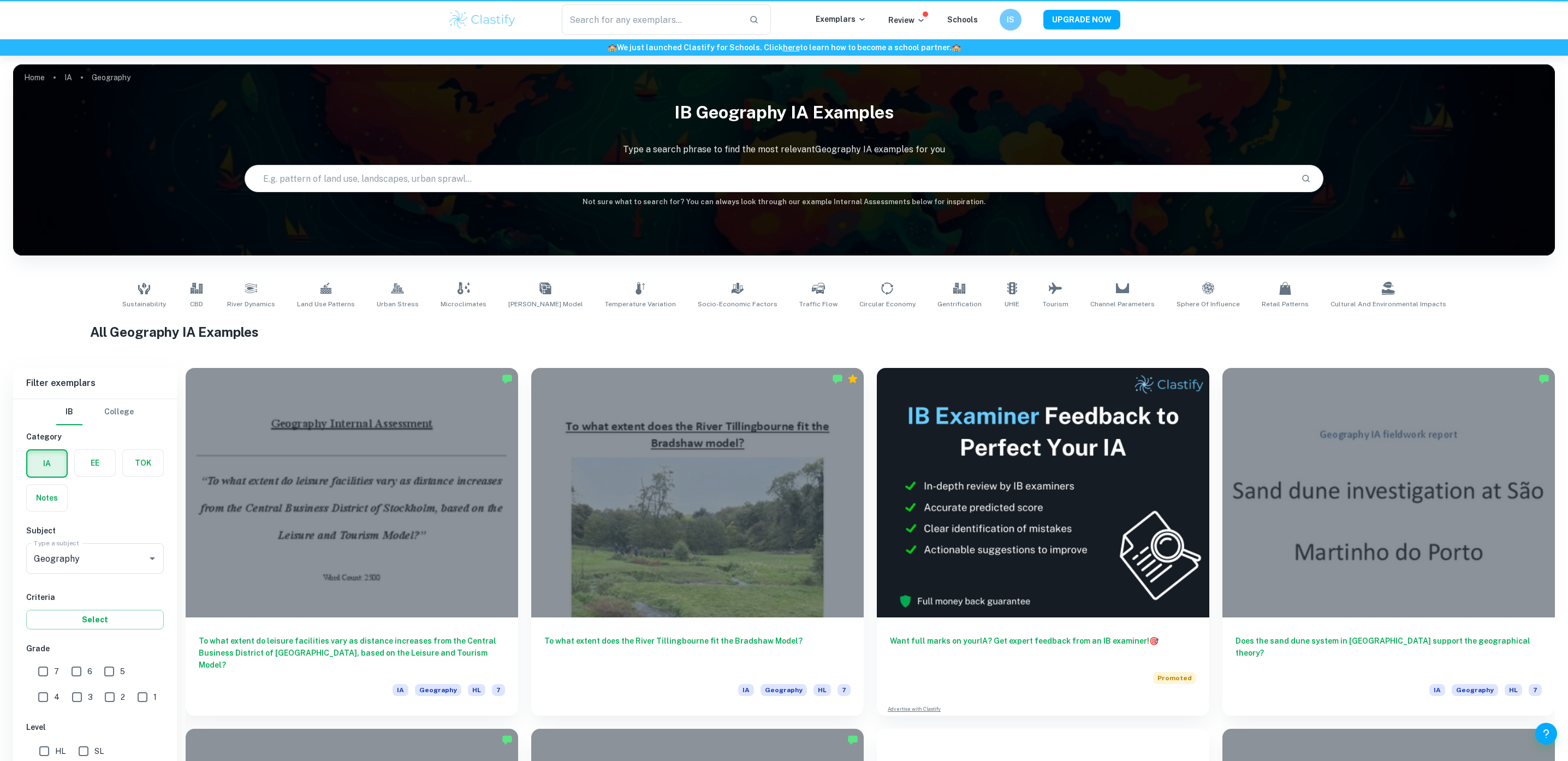
scroll to position [1730, 0]
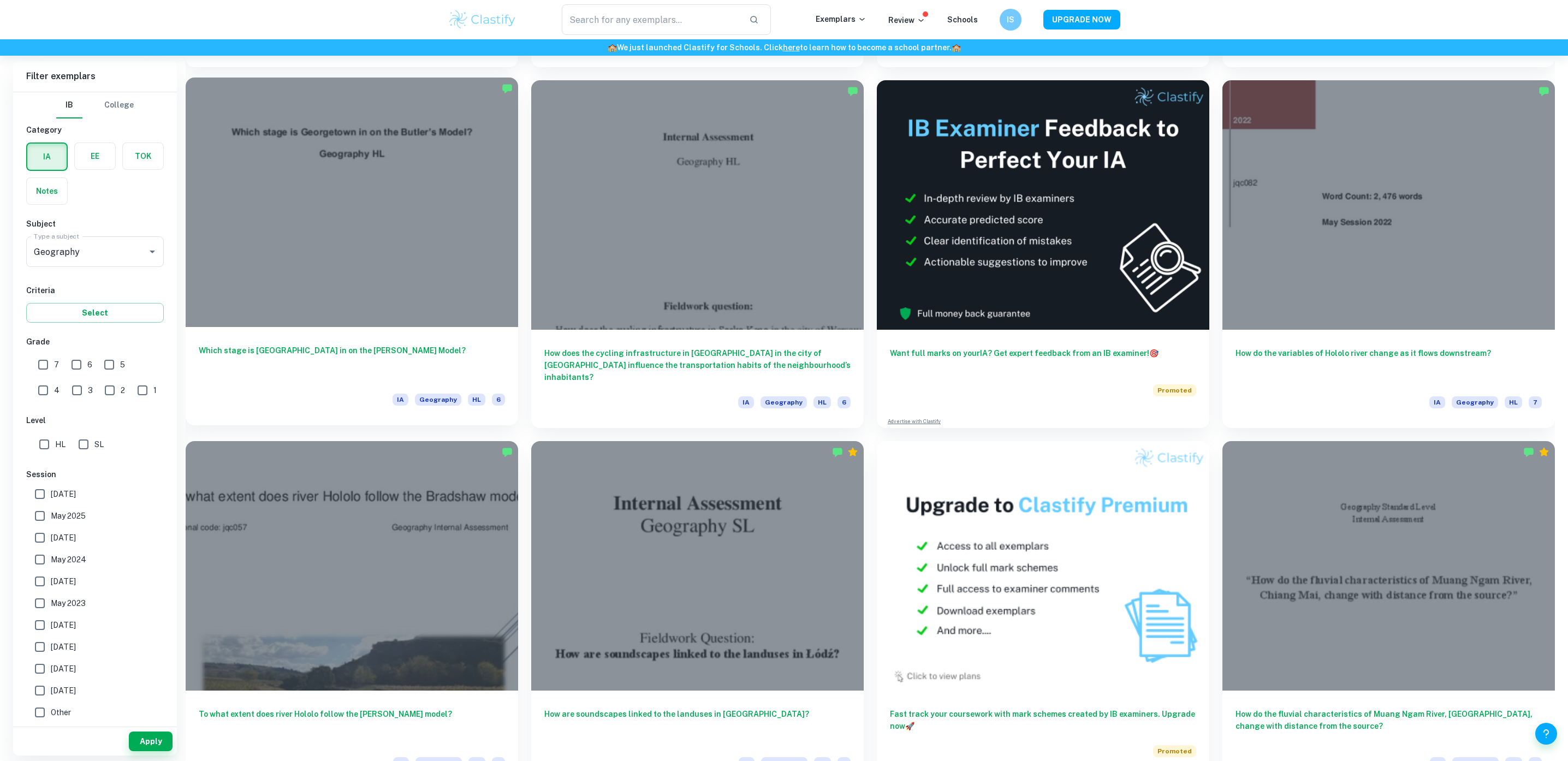
click at [363, 344] on h6 "Which stage is Georgetown in on the Butler’s Model?" at bounding box center [352, 362] width 307 height 36
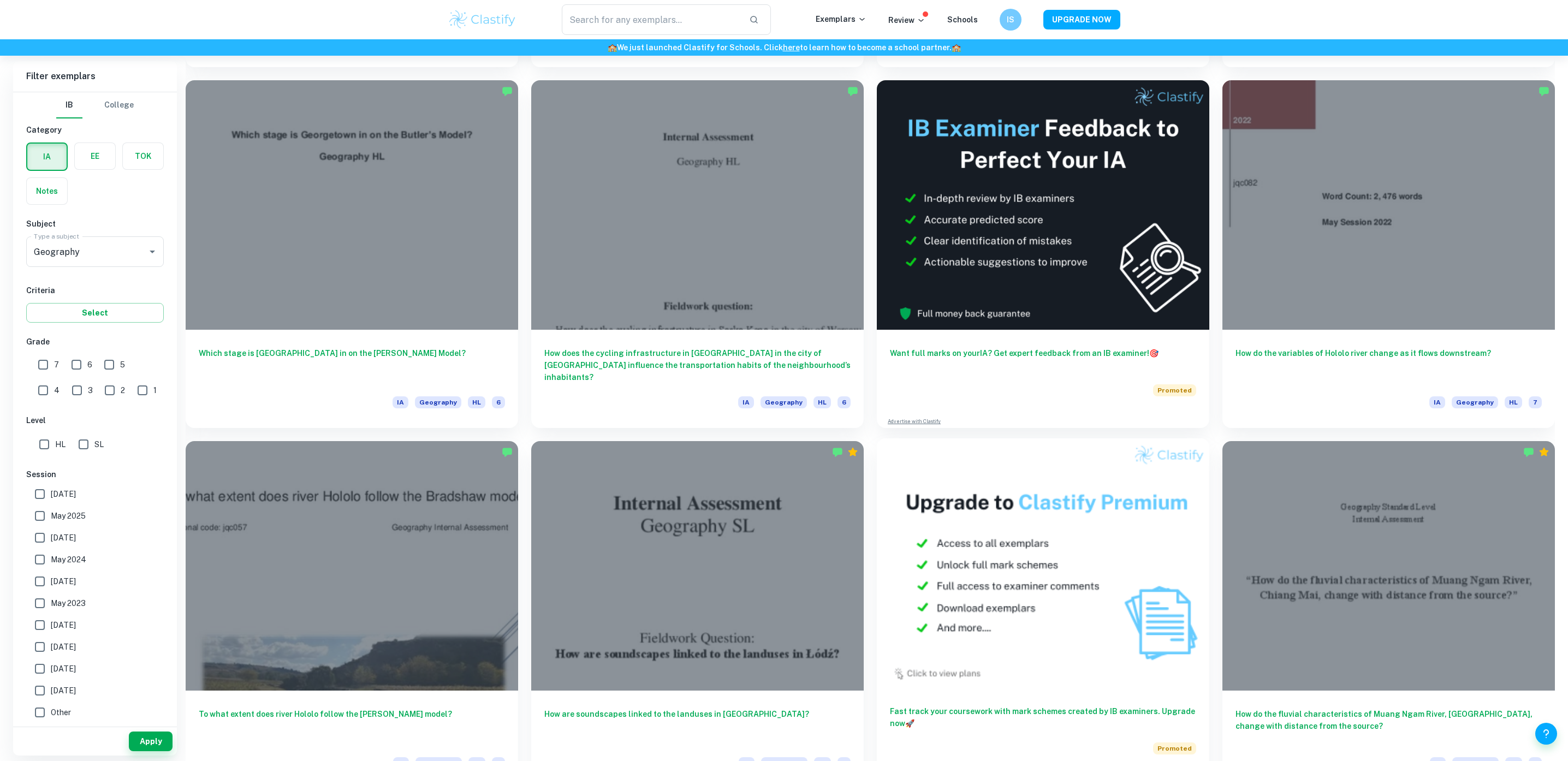
scroll to position [2002, 0]
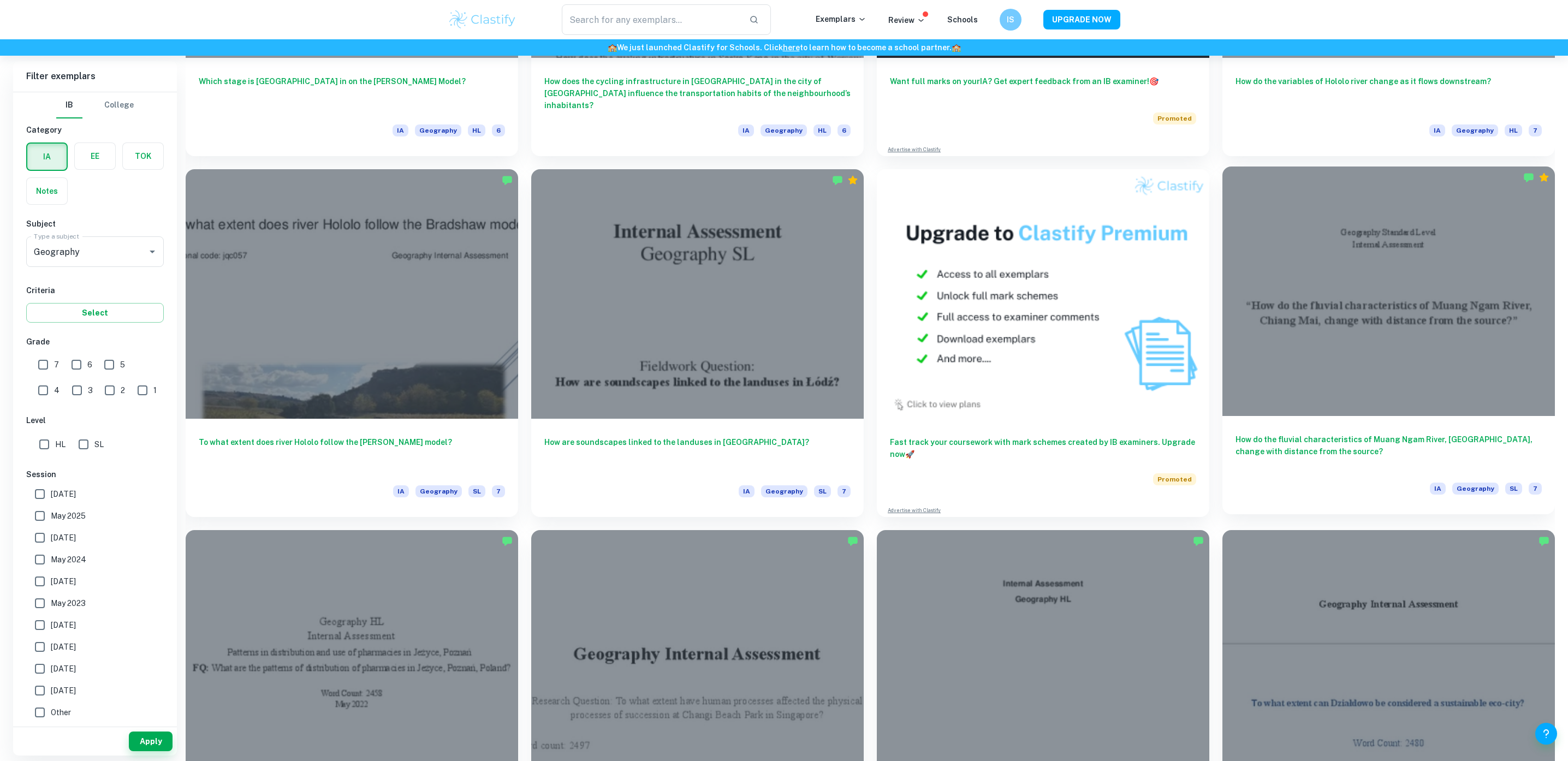
click at [1351, 433] on div "How do the fluvial characteristics of Muang Ngam River, Chiang Mai, change with…" at bounding box center [1389, 464] width 333 height 98
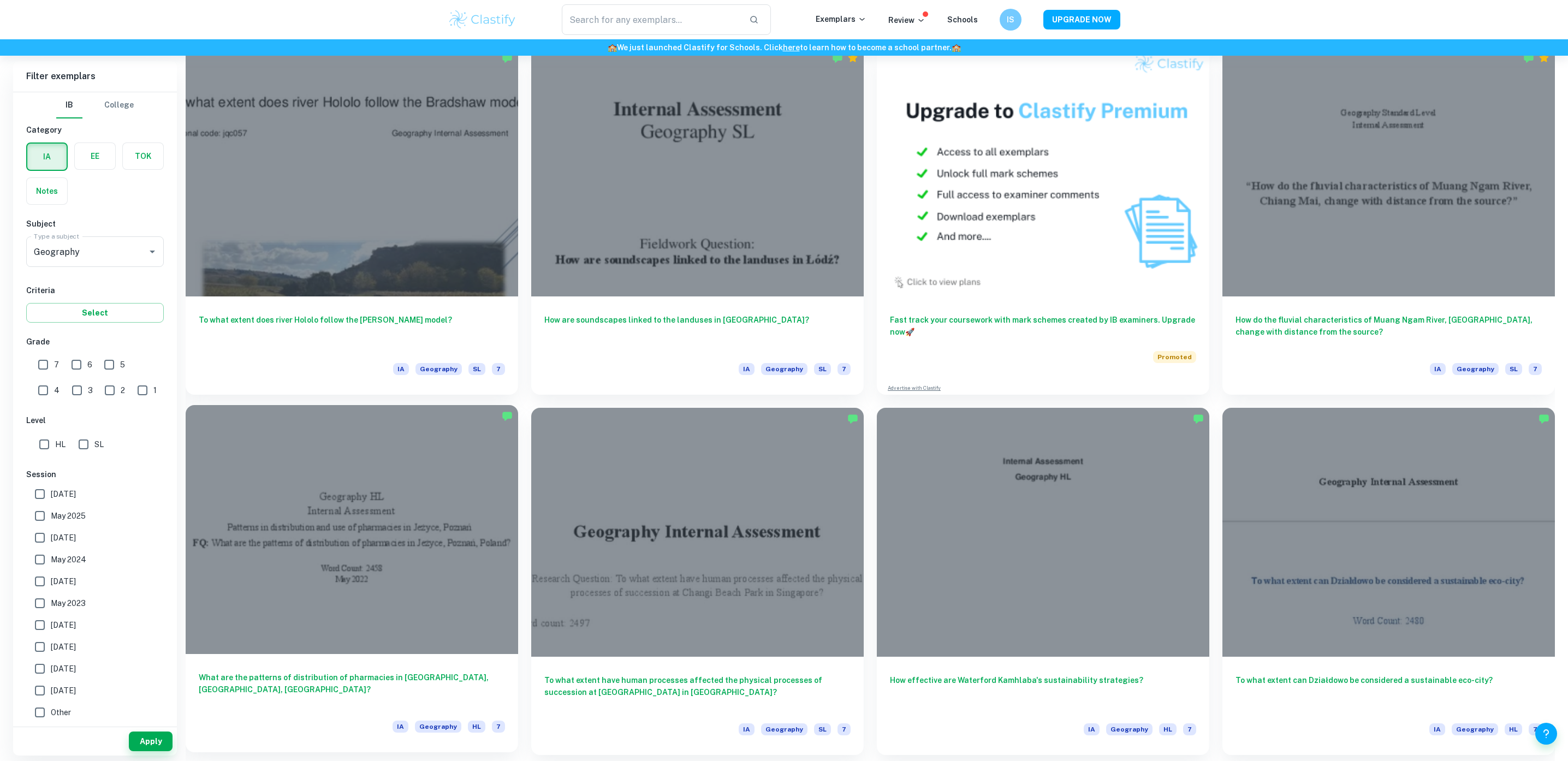
scroll to position [2168, 0]
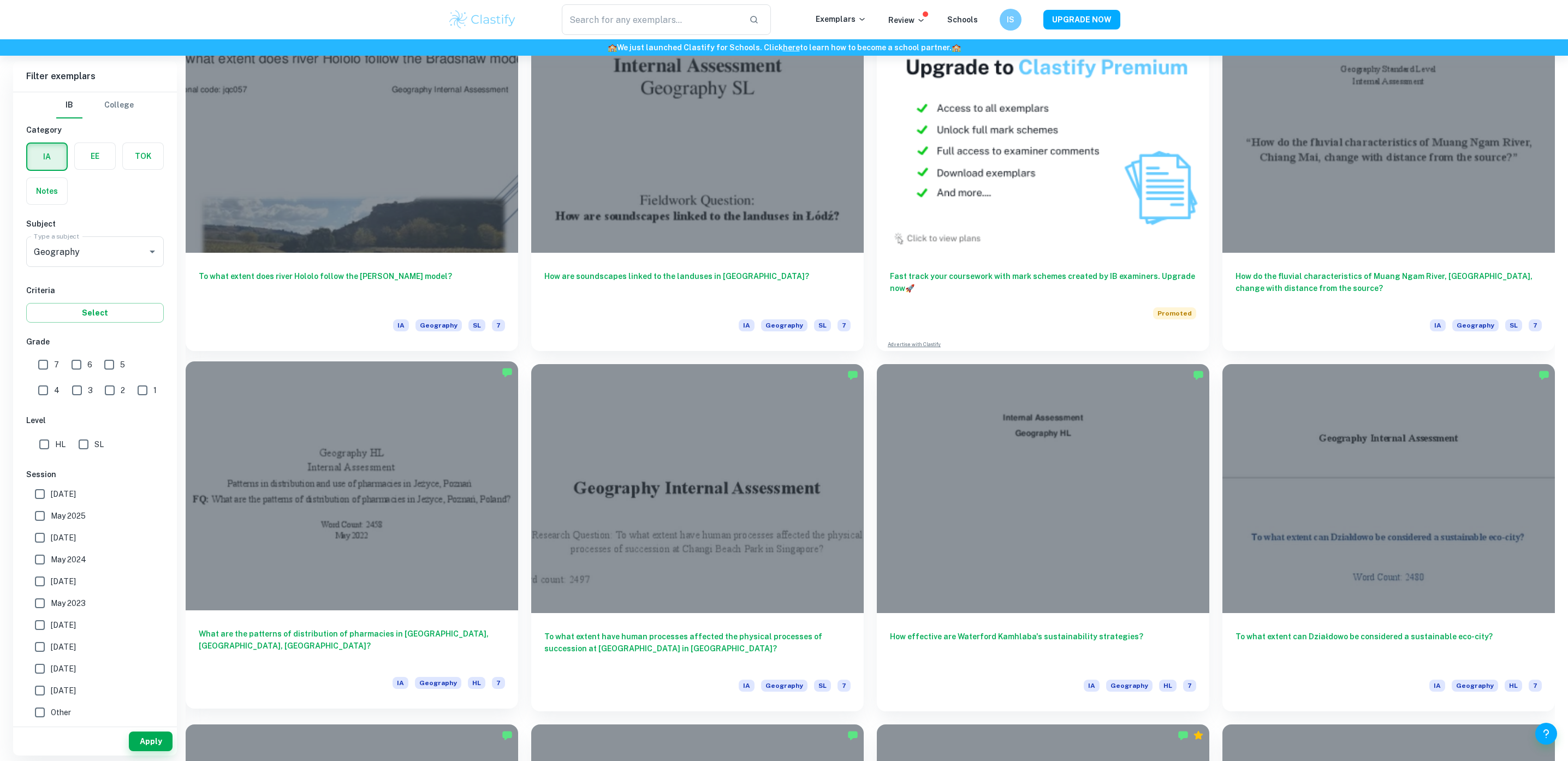
click at [356, 636] on h6 "What are the patterns of distribution of pharmacies in Jeżyce, Poznań, Poland?" at bounding box center [352, 646] width 307 height 36
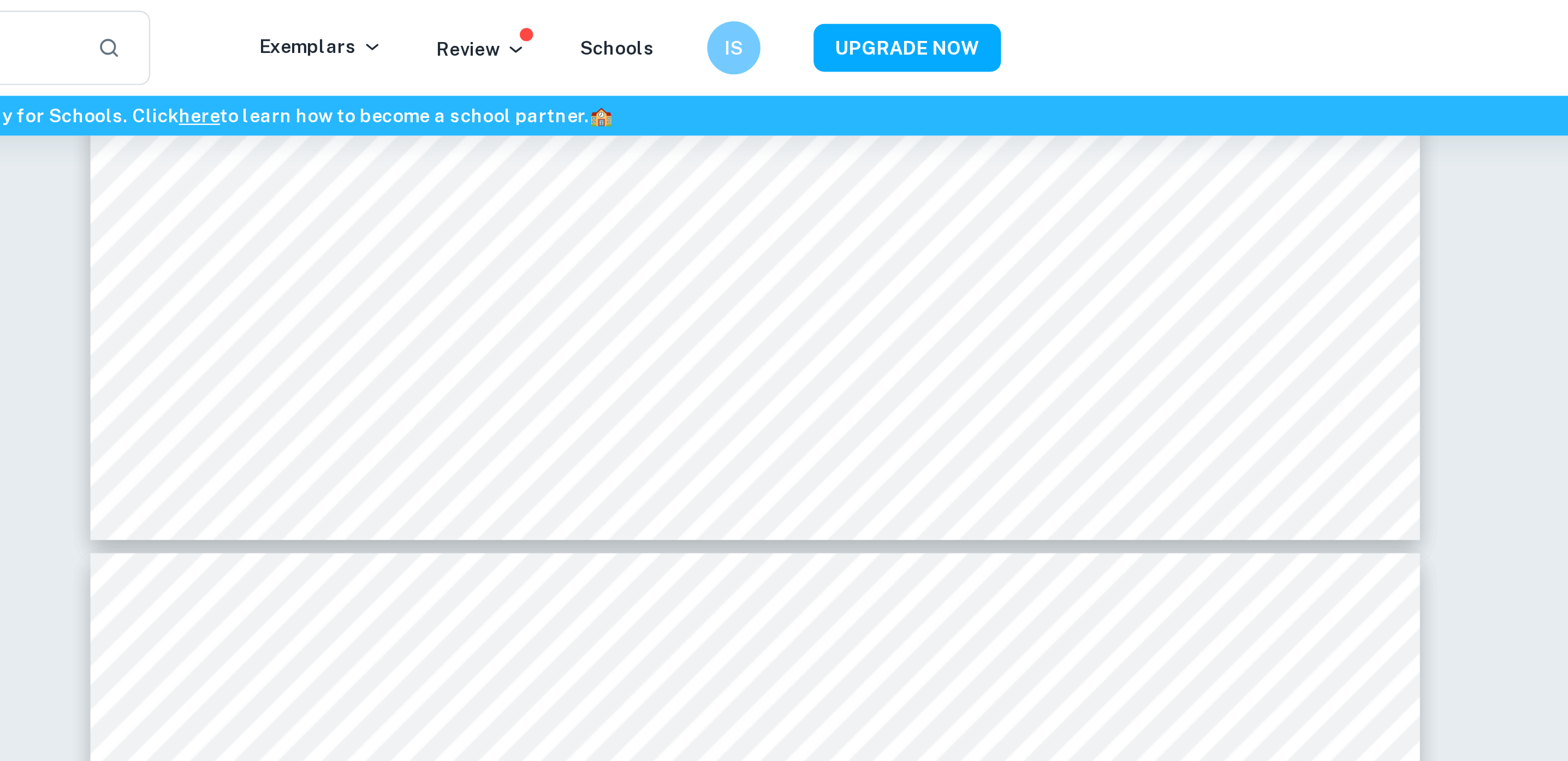
scroll to position [3345, 0]
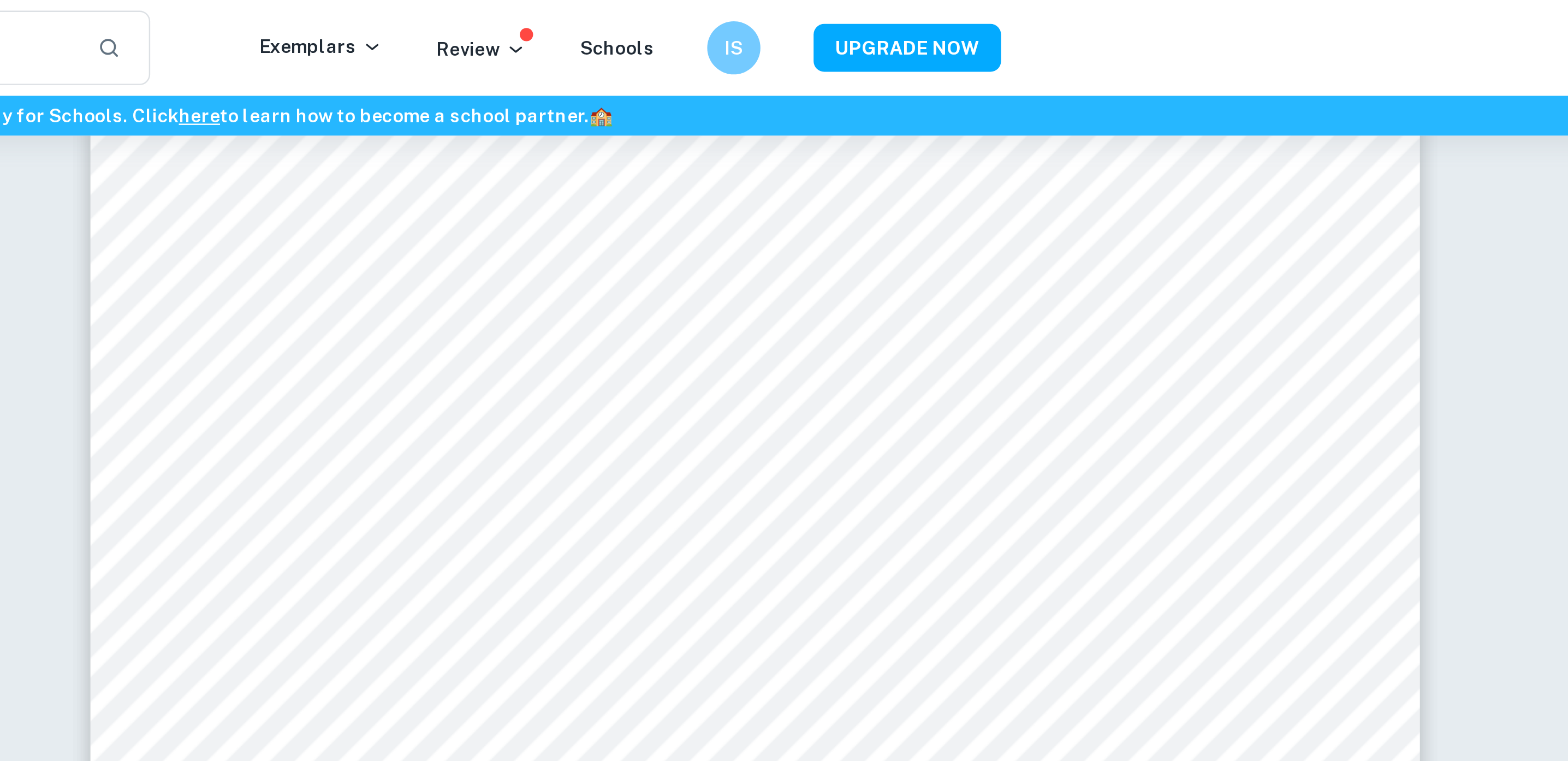
type input "5"
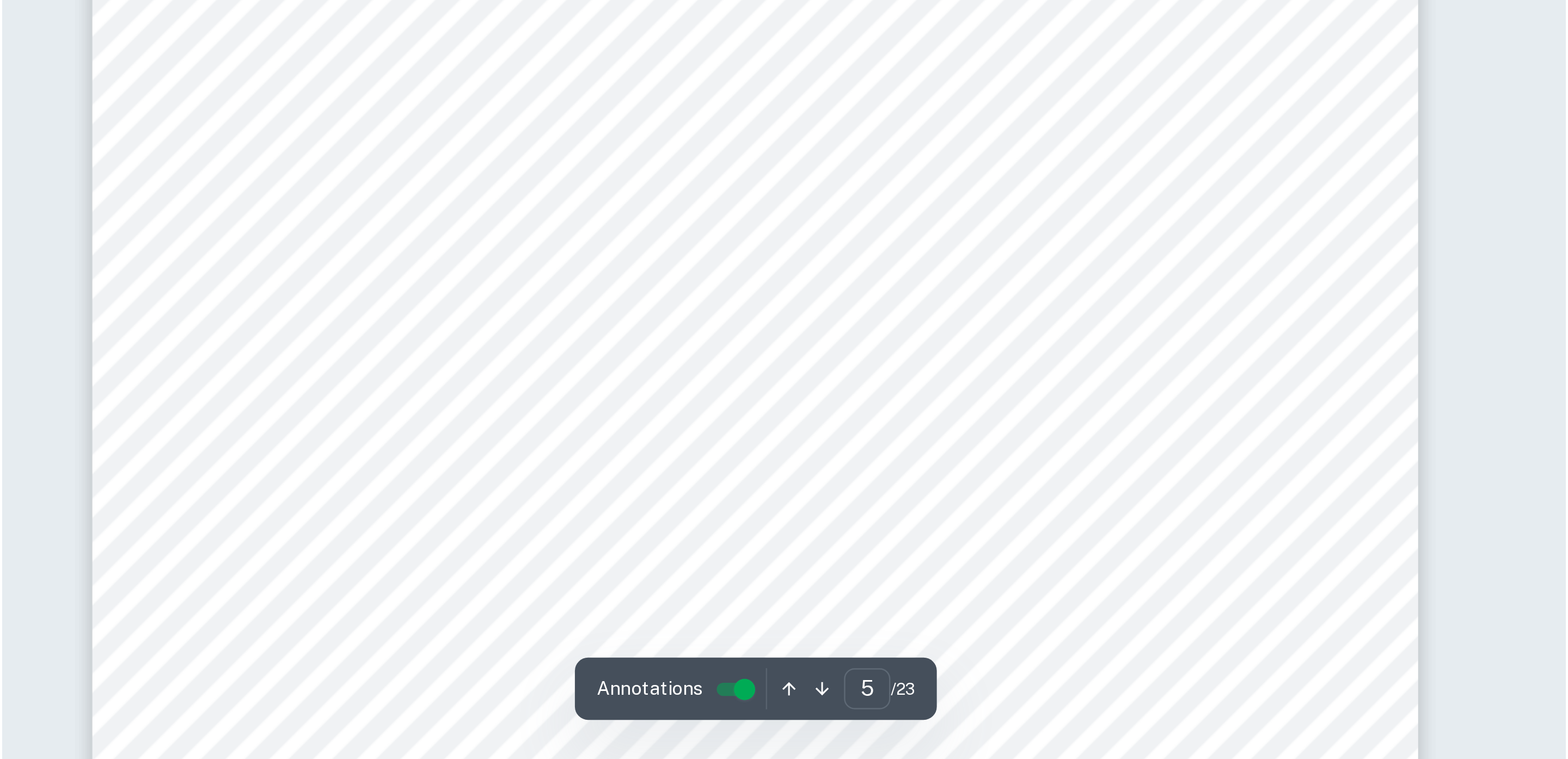
scroll to position [3366, 0]
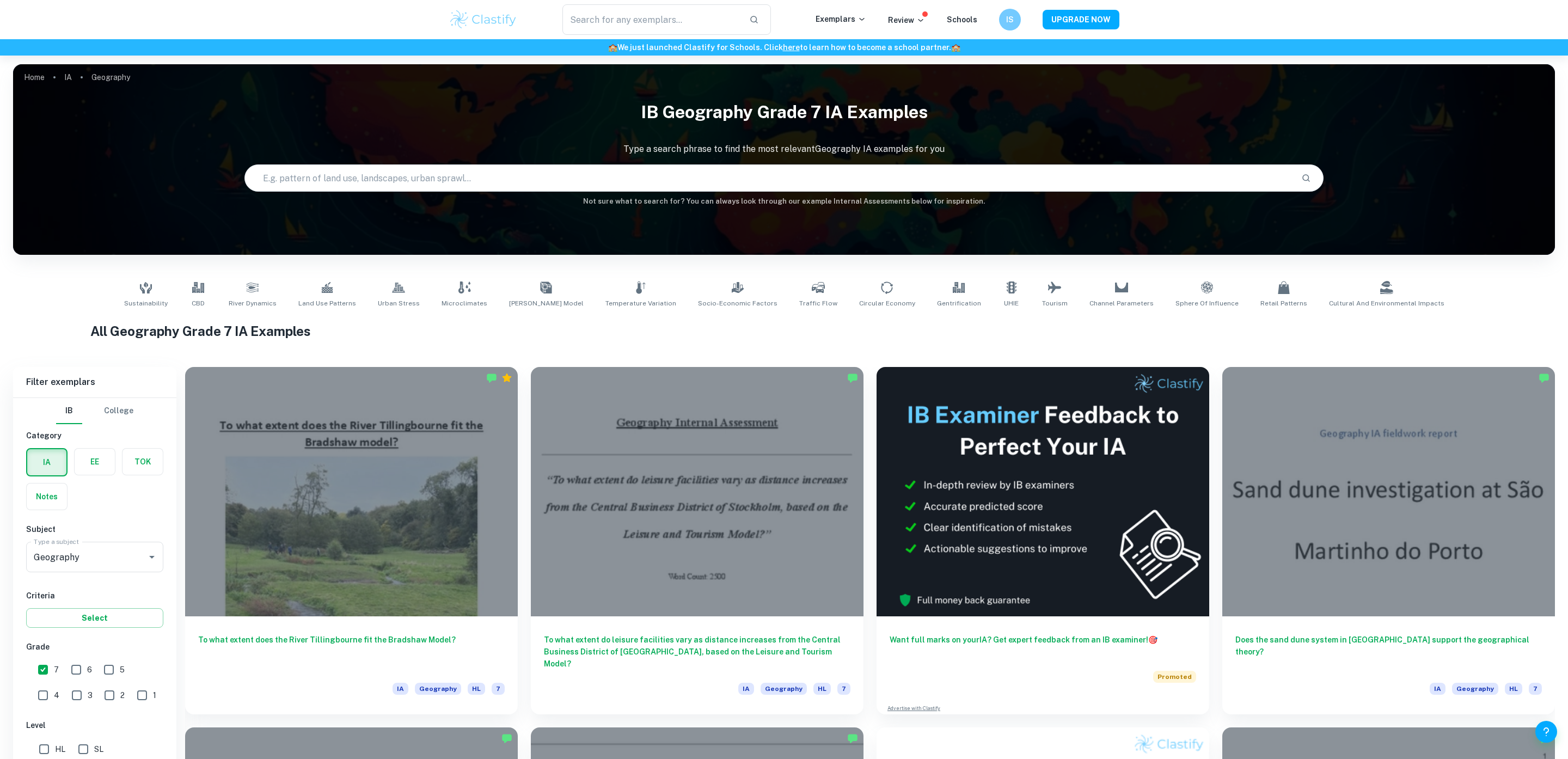
scroll to position [285, 0]
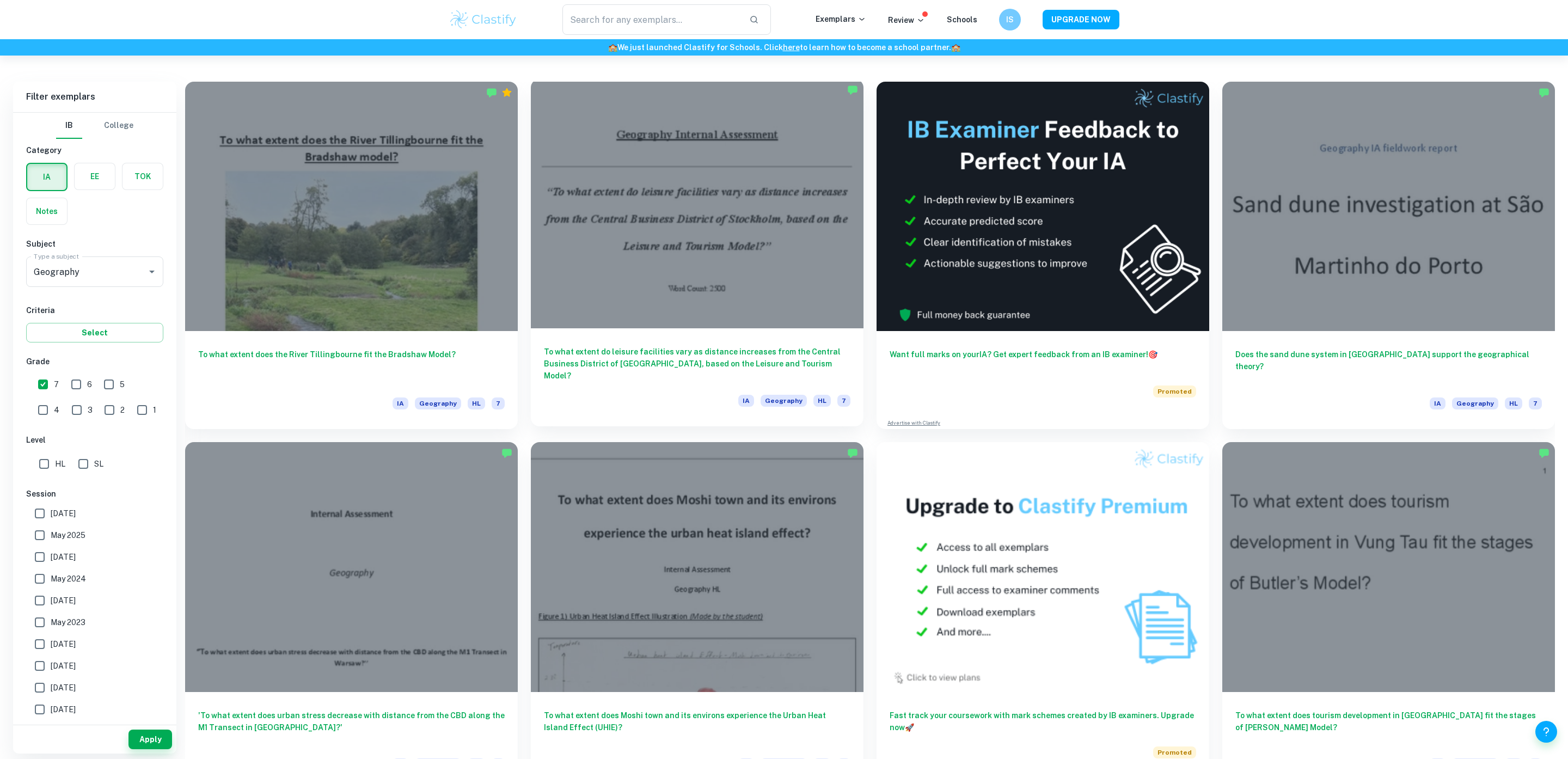
click at [694, 361] on h6 "To what extent do leisure facilities vary as distance increases from the Centra…" at bounding box center [697, 364] width 307 height 36
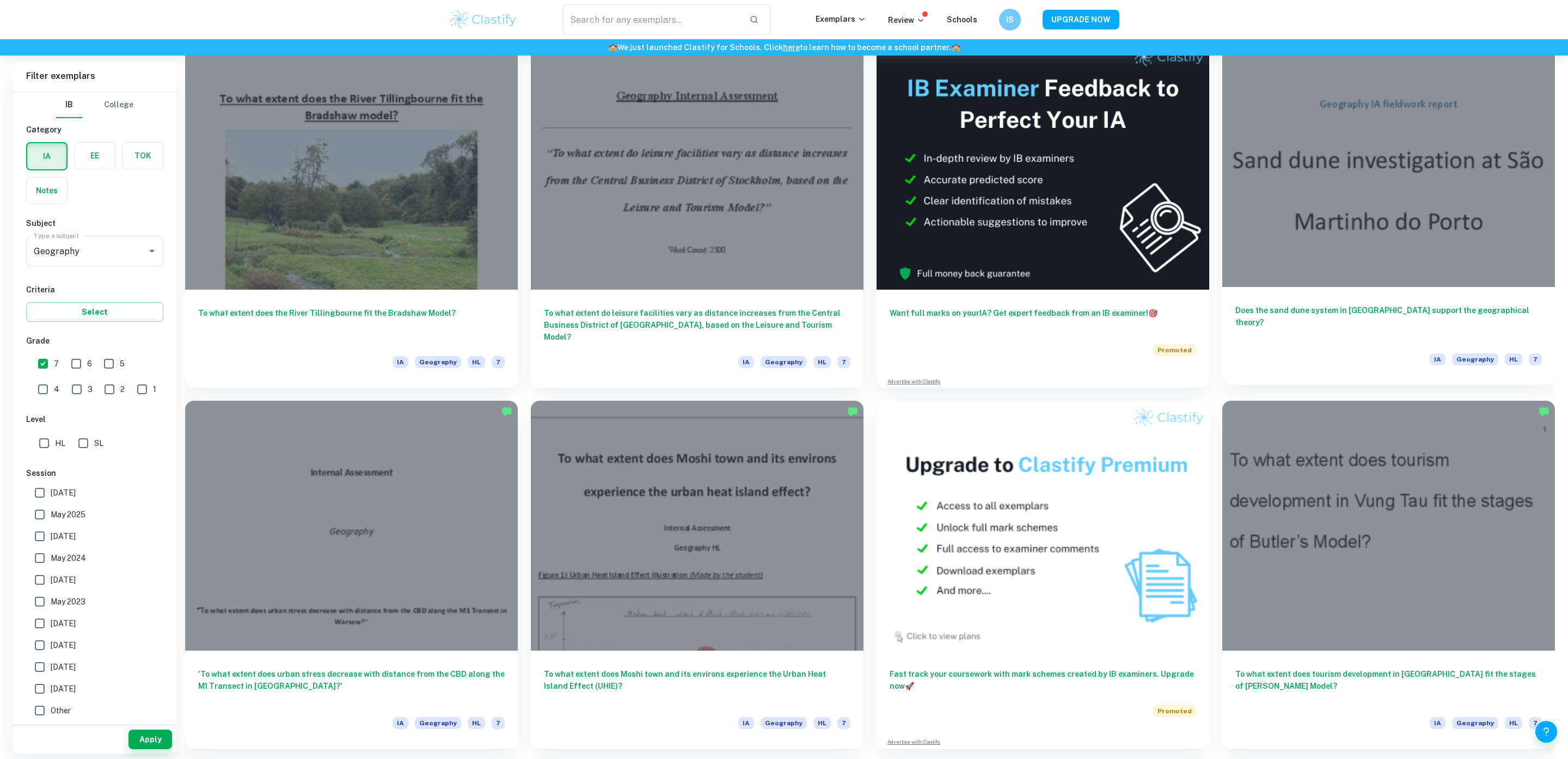
scroll to position [330, 0]
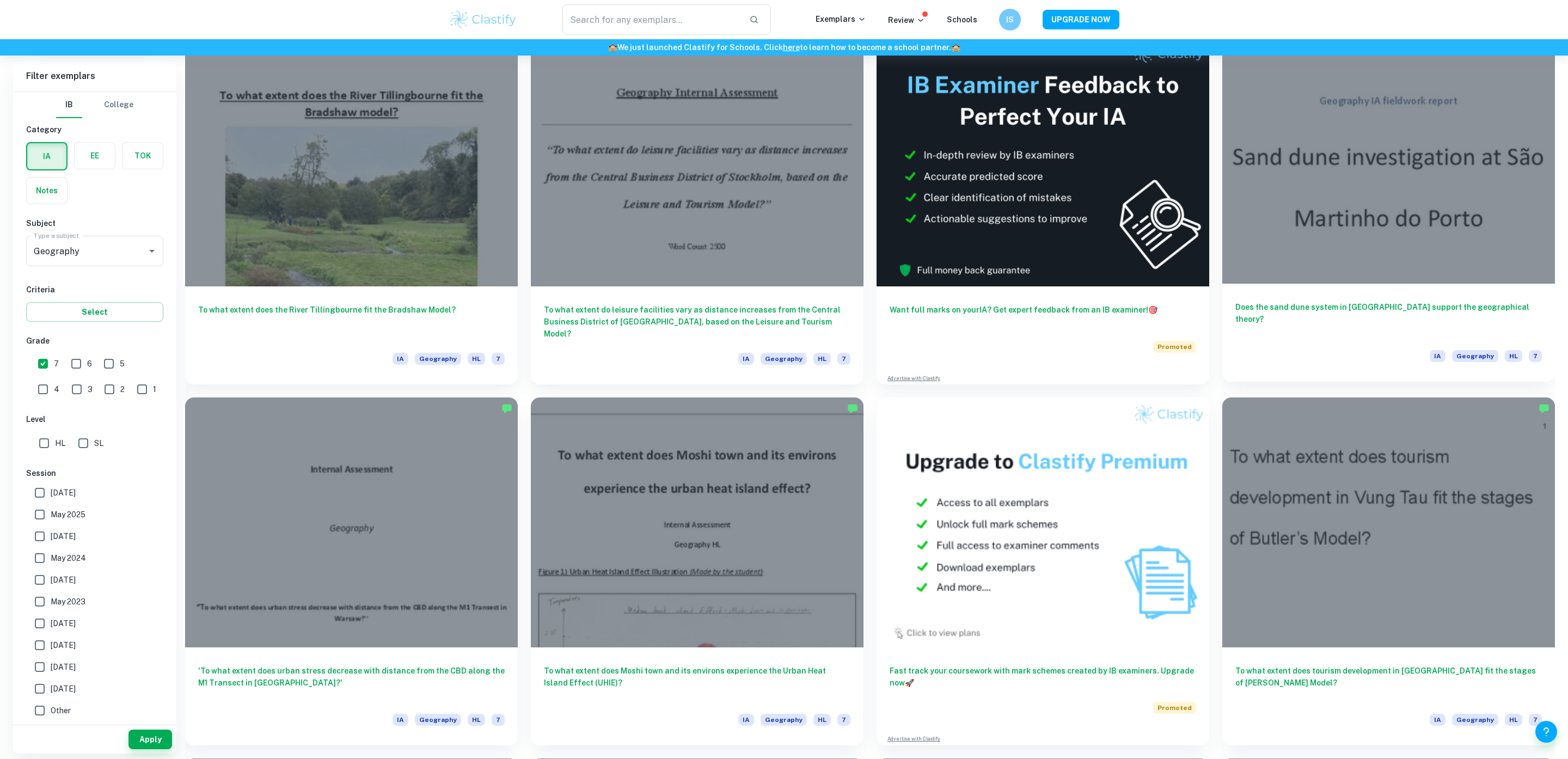
click at [1370, 315] on h6 "Does the sand dune system in [GEOGRAPHIC_DATA] support the geographical theory?" at bounding box center [1389, 318] width 307 height 36
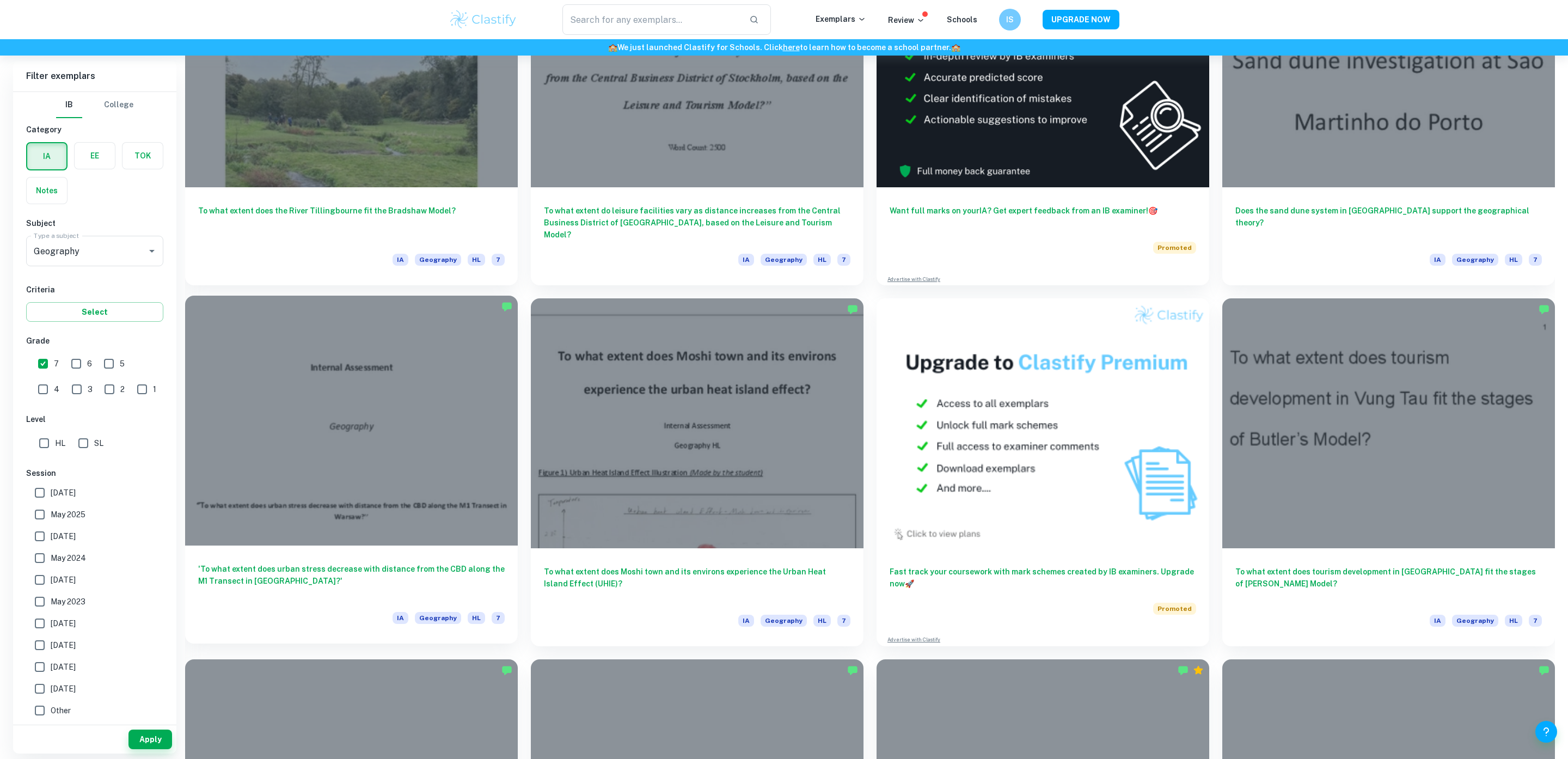
scroll to position [500, 0]
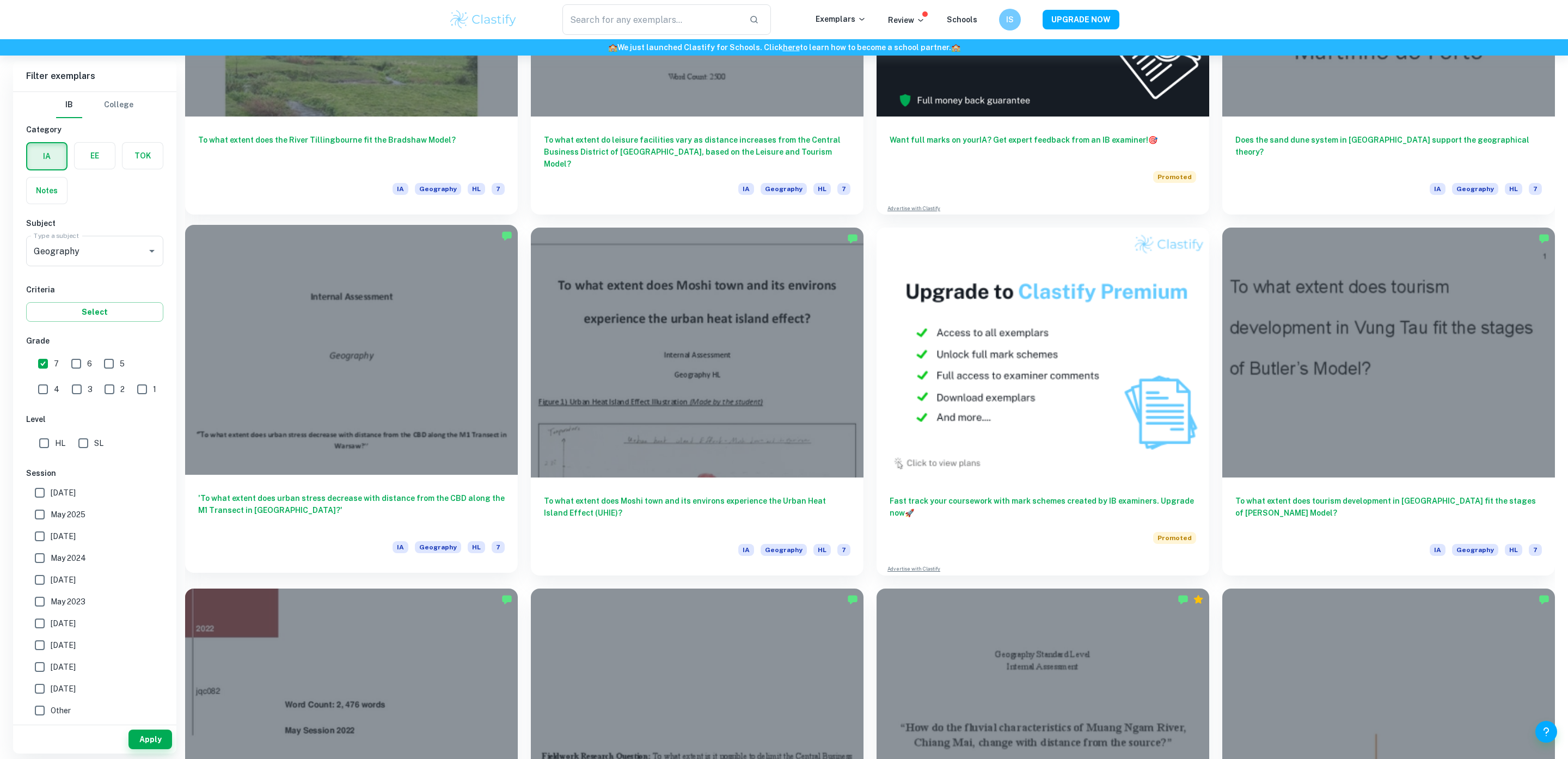
click at [380, 496] on h6 "'To what extent does urban stress decrease with distance from the CBD along the…" at bounding box center [352, 510] width 307 height 36
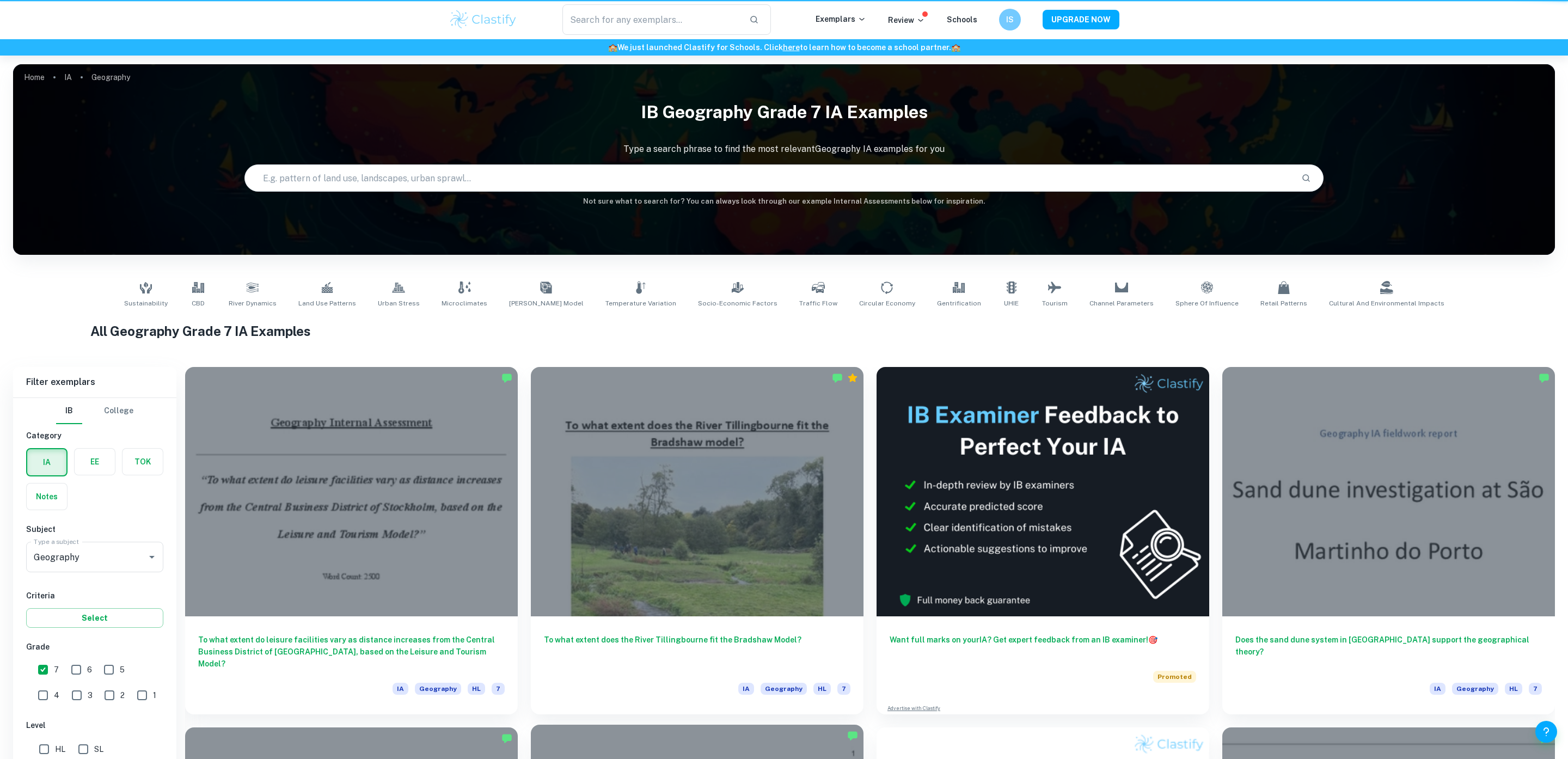
scroll to position [500, 0]
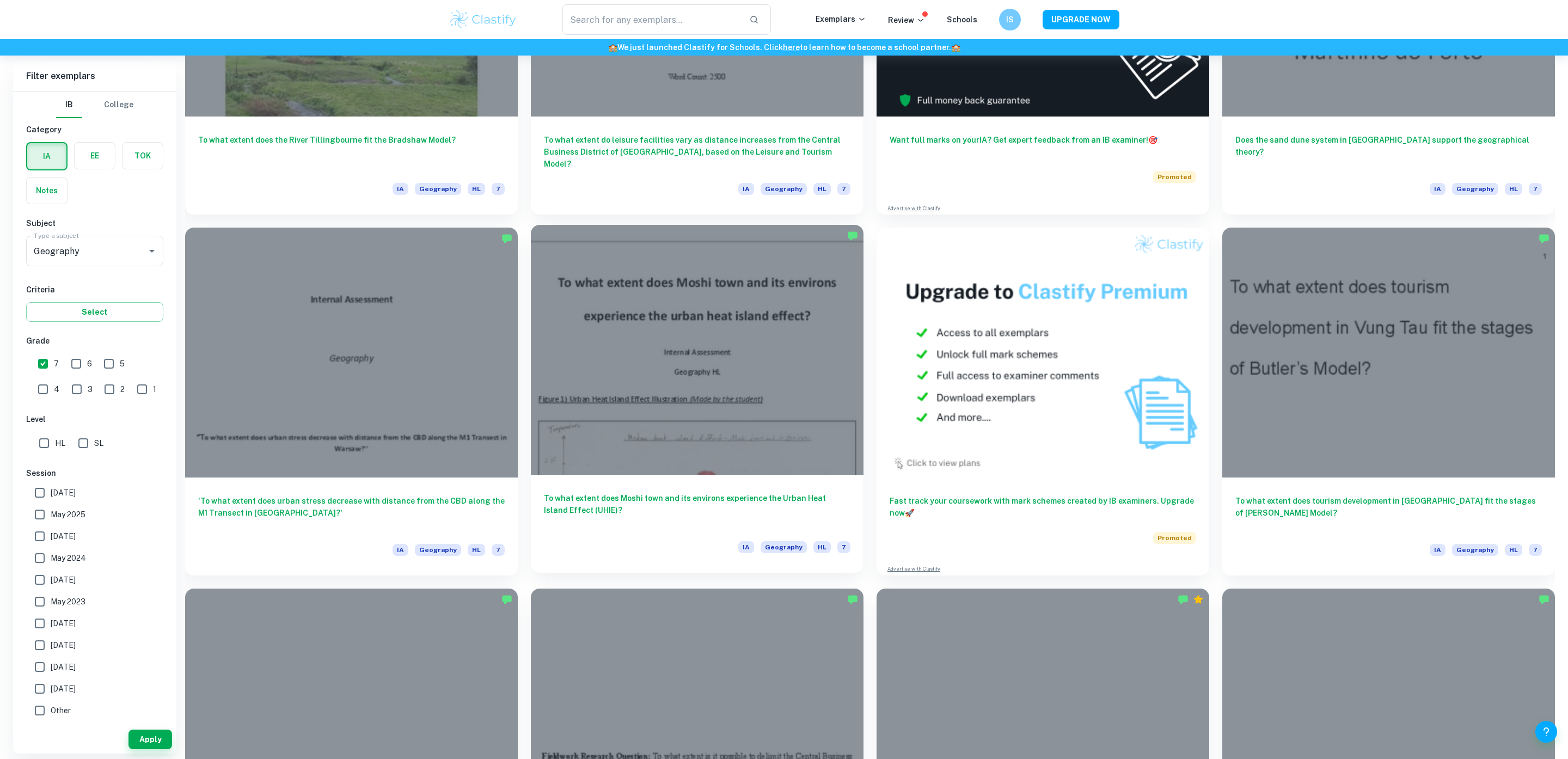
click at [749, 479] on div "To what extent does Moshi town and its environs experience the Urban Heat Islan…" at bounding box center [697, 523] width 333 height 98
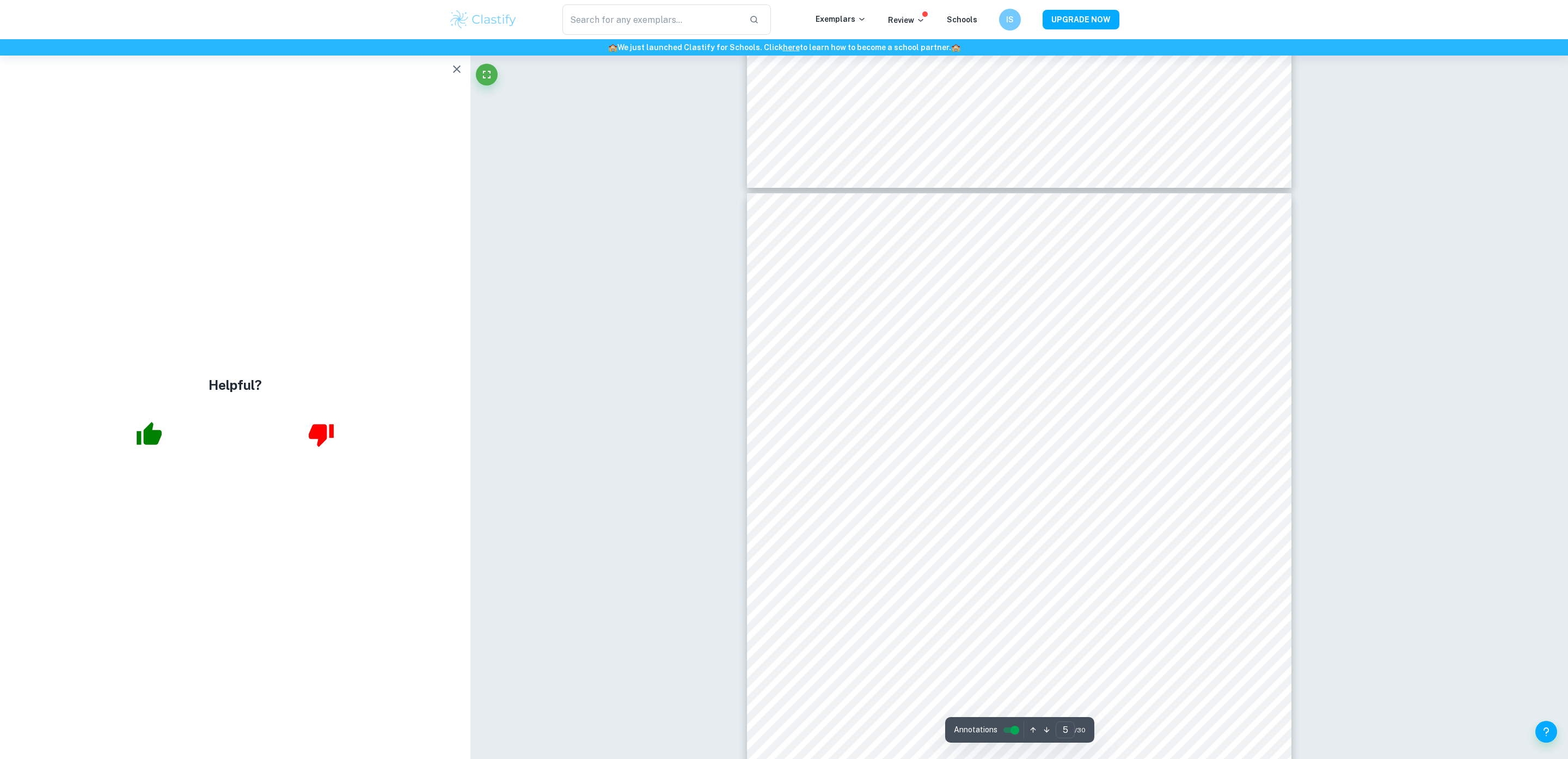
scroll to position [2731, 0]
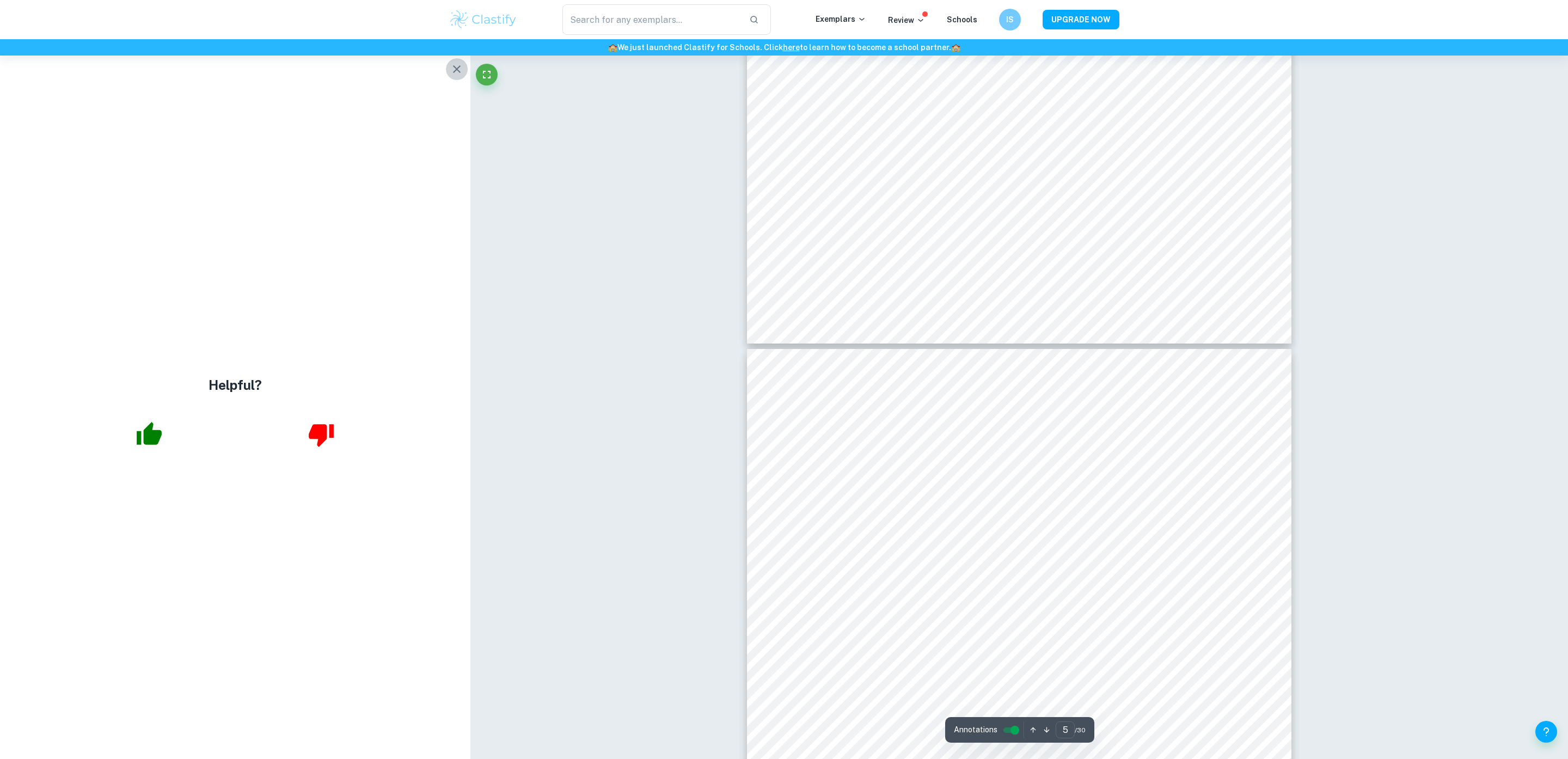
click at [456, 68] on icon "button" at bounding box center [456, 69] width 8 height 8
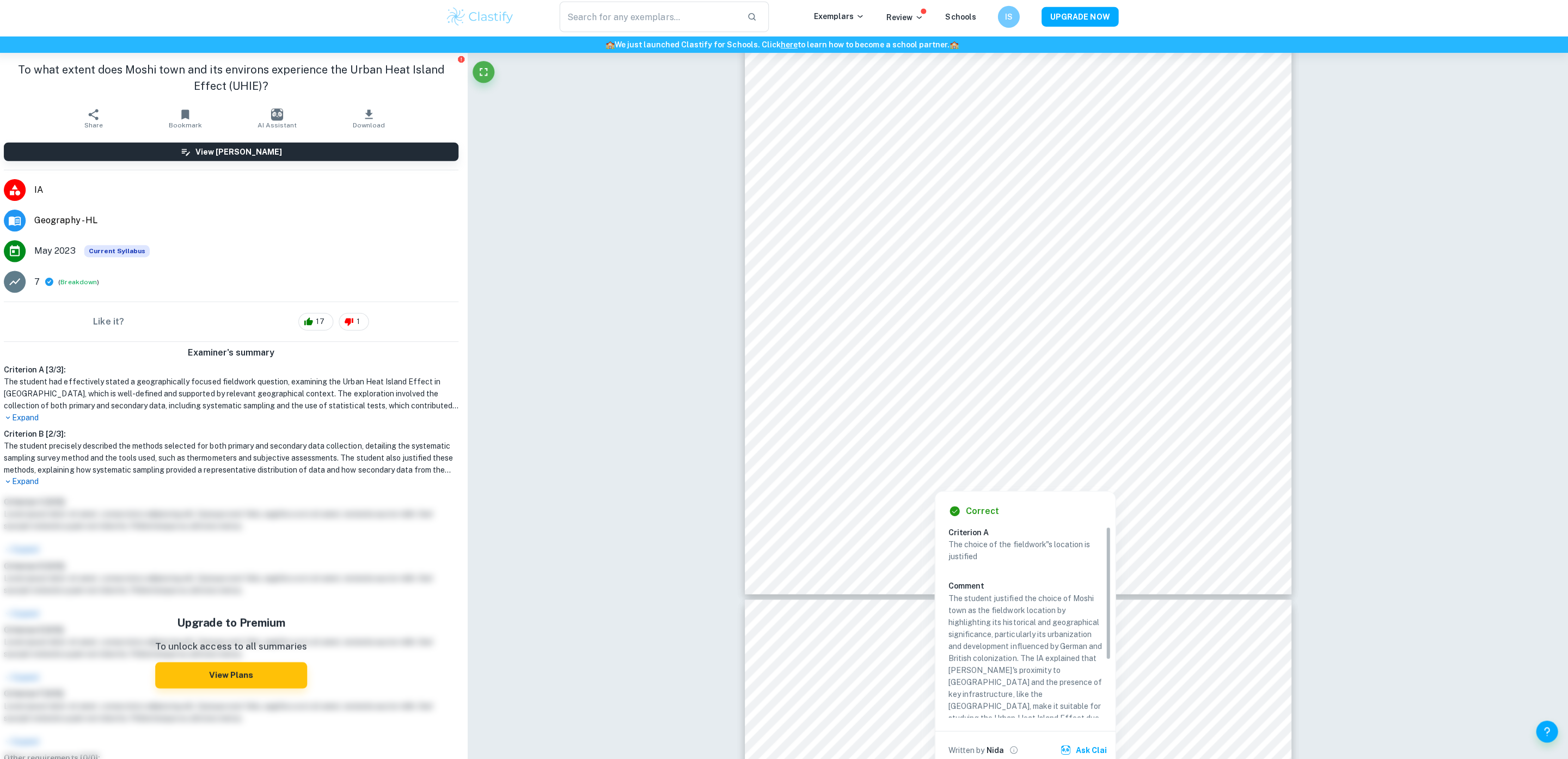
scroll to position [3189, 0]
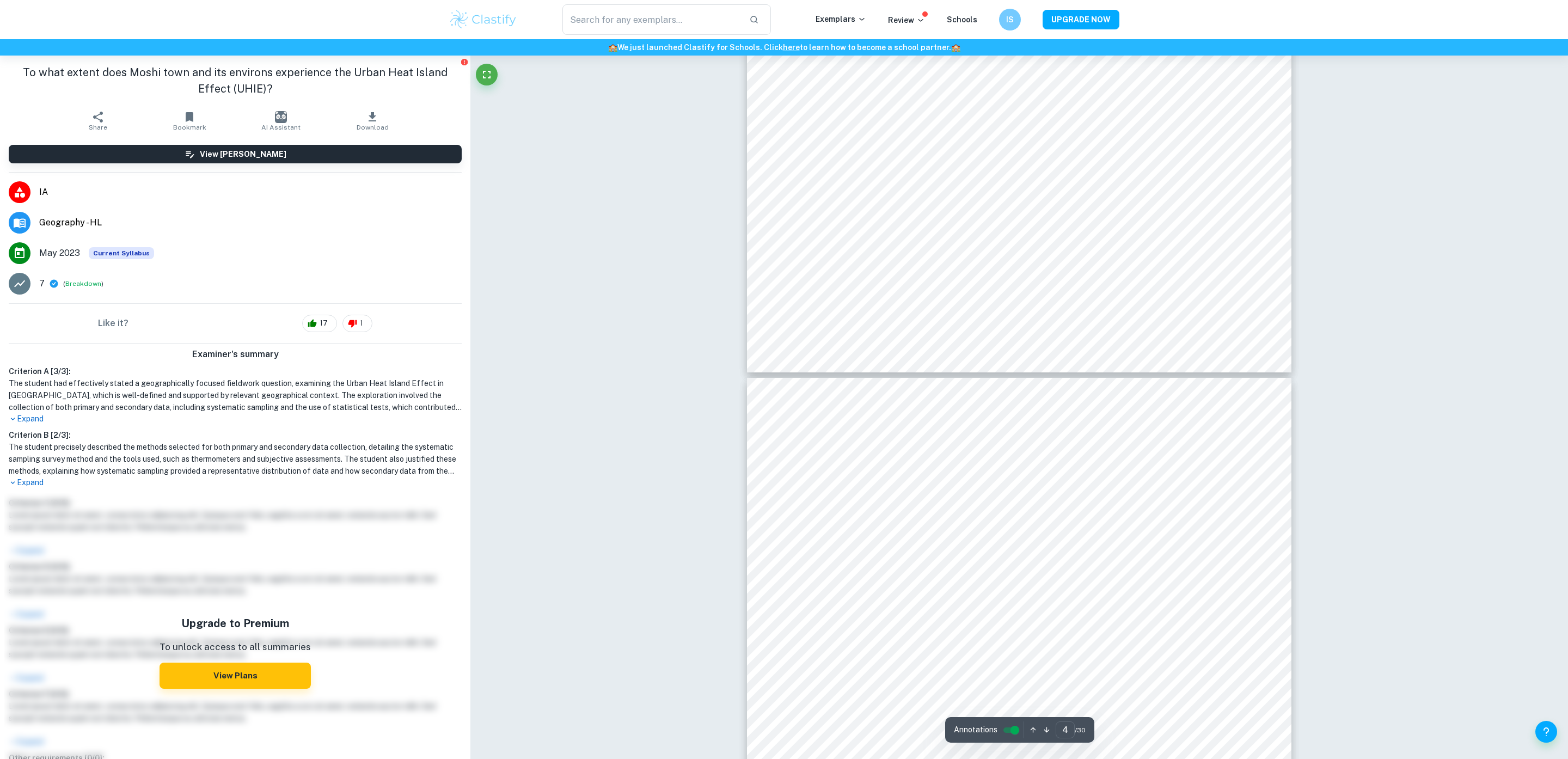
type input "3"
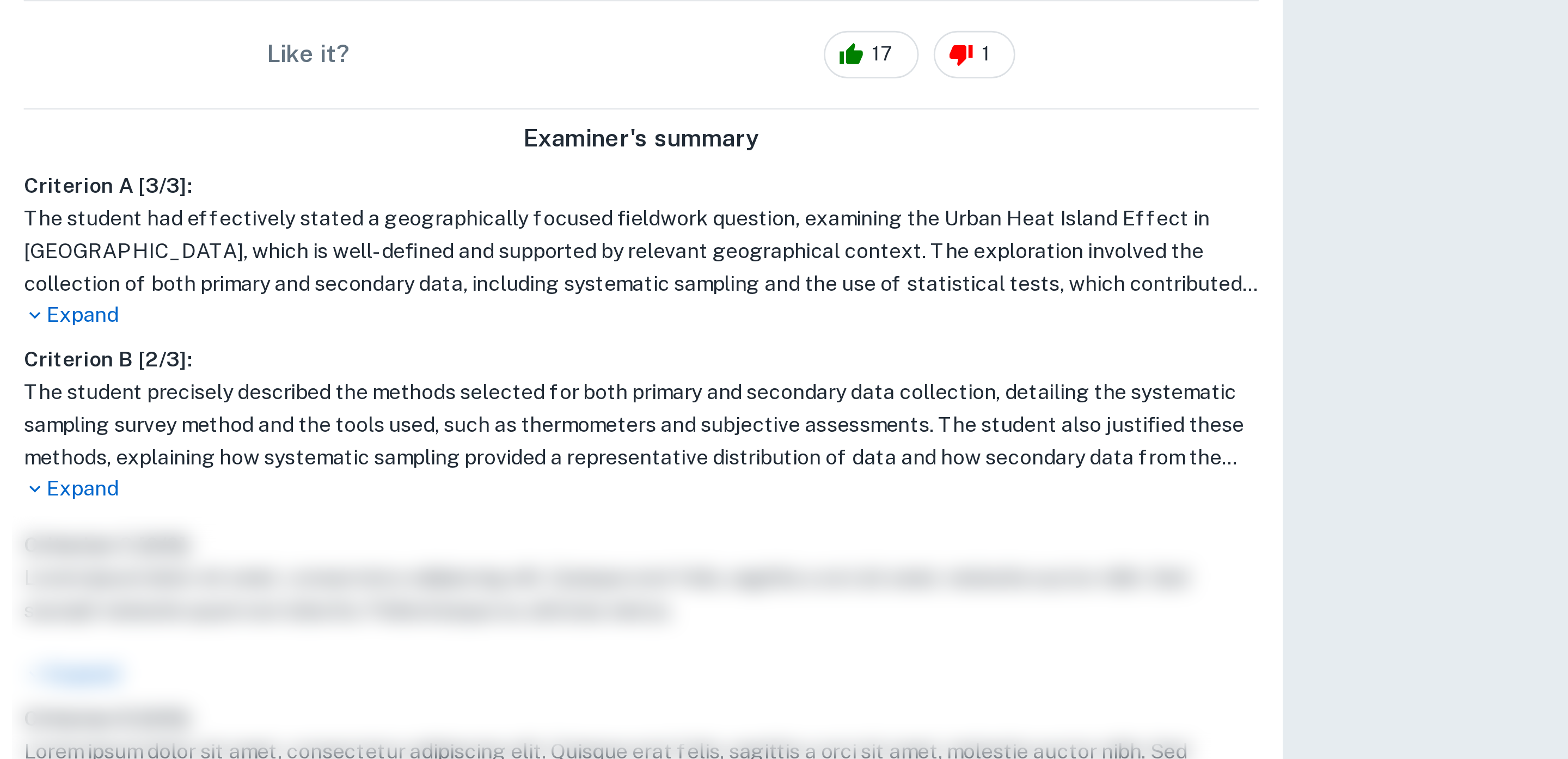
scroll to position [49, 0]
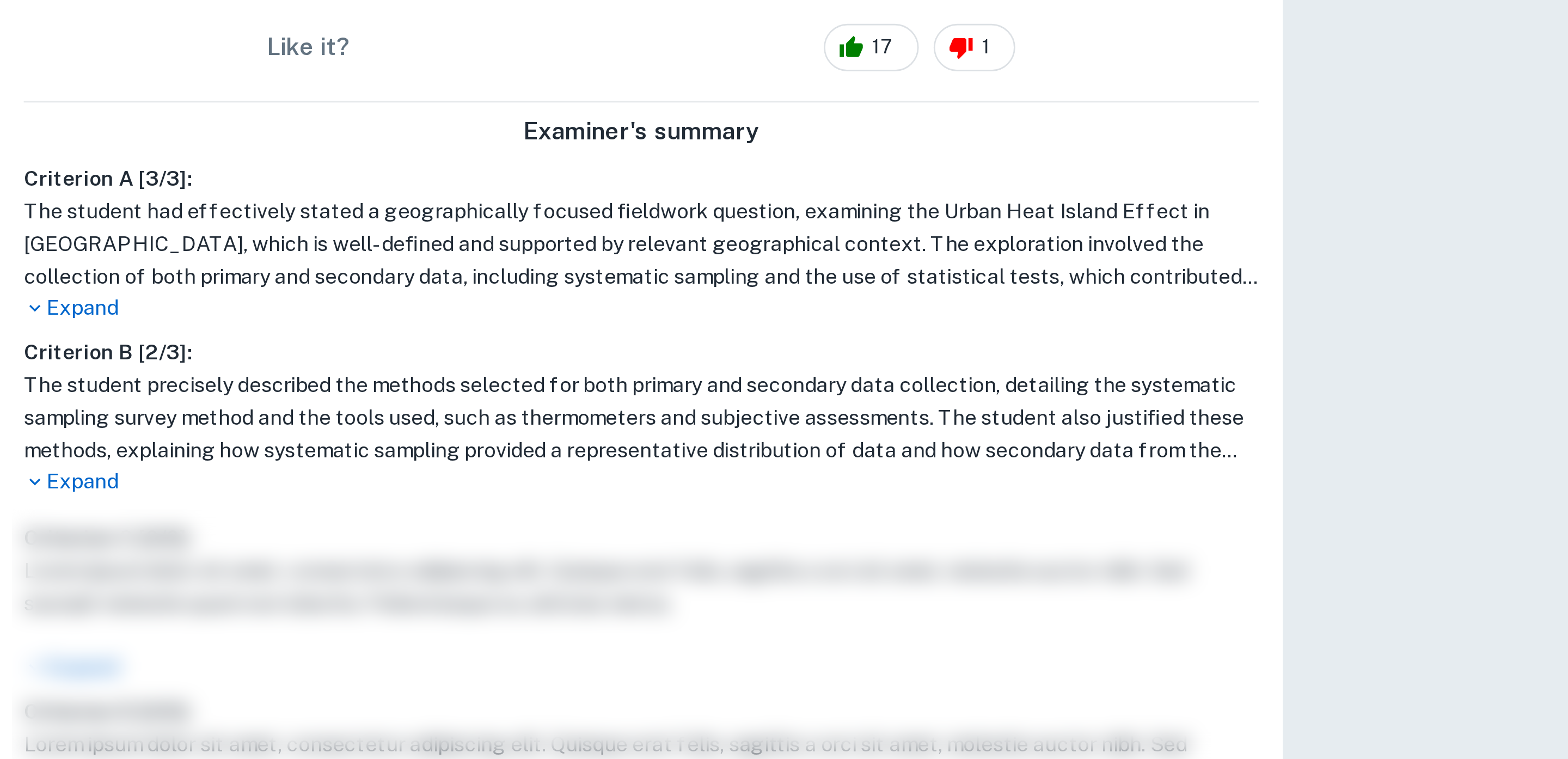
click at [37, 366] on p "Expand" at bounding box center [234, 370] width 453 height 11
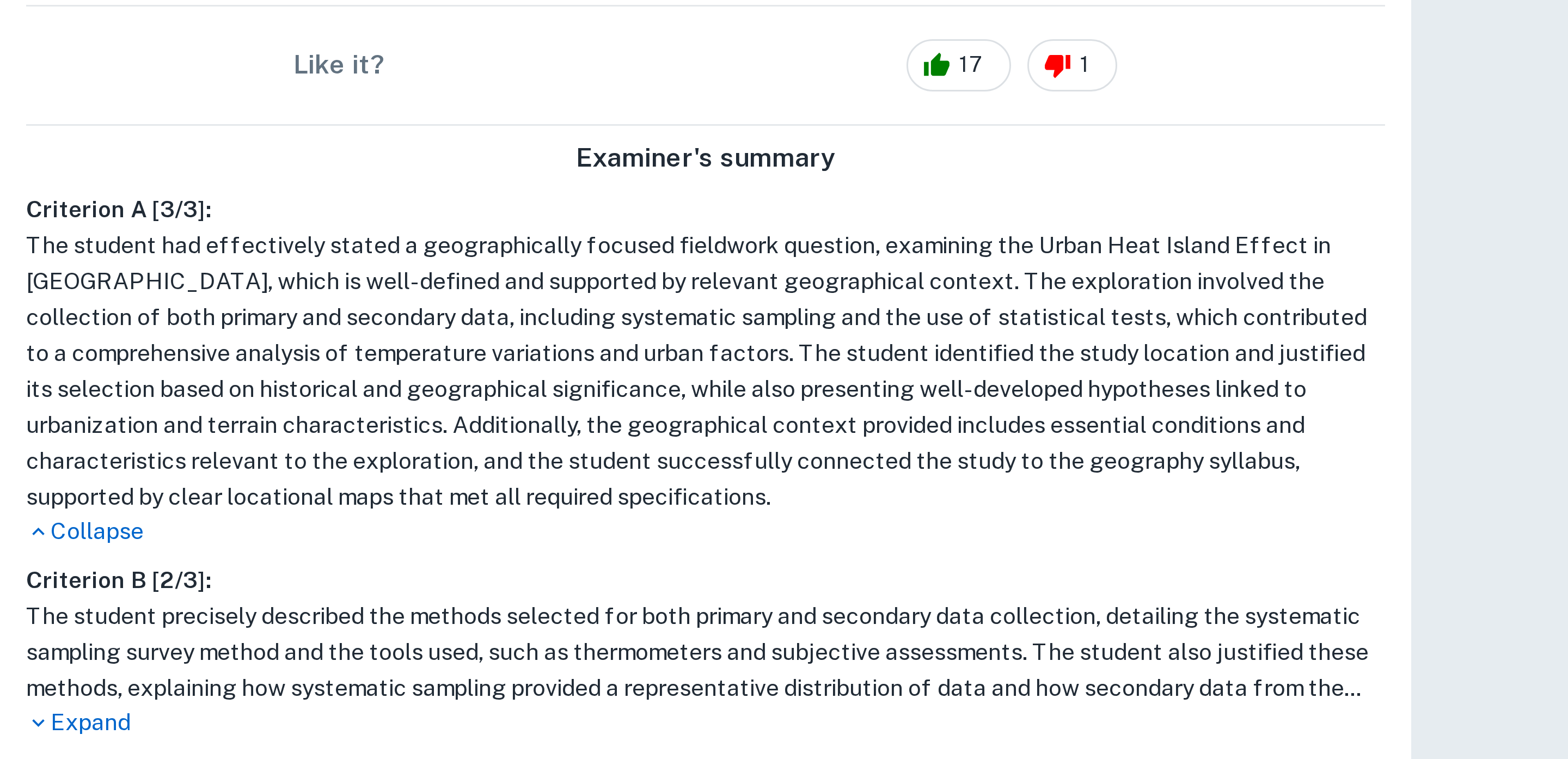
scroll to position [89, 0]
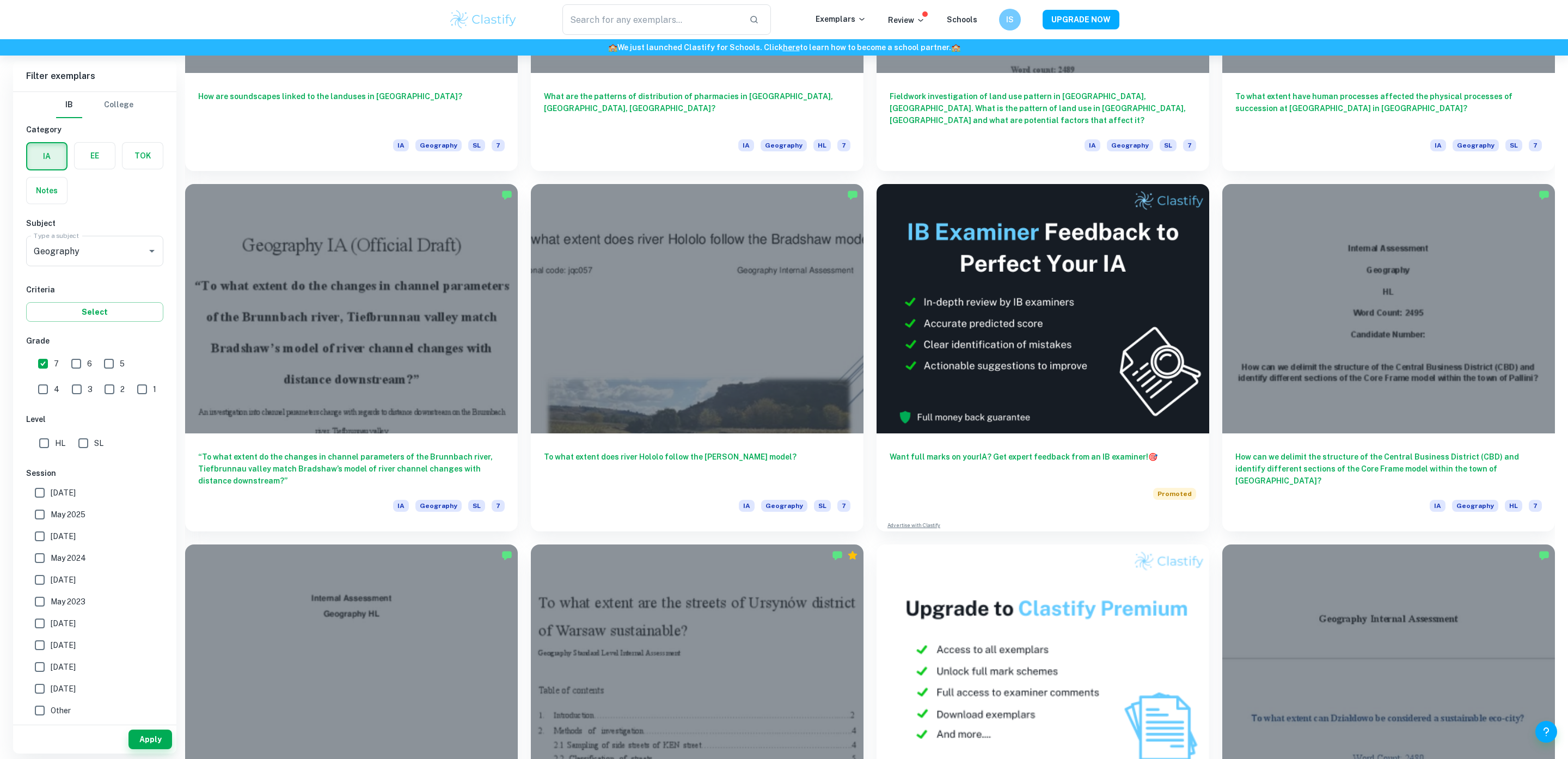
scroll to position [1, 0]
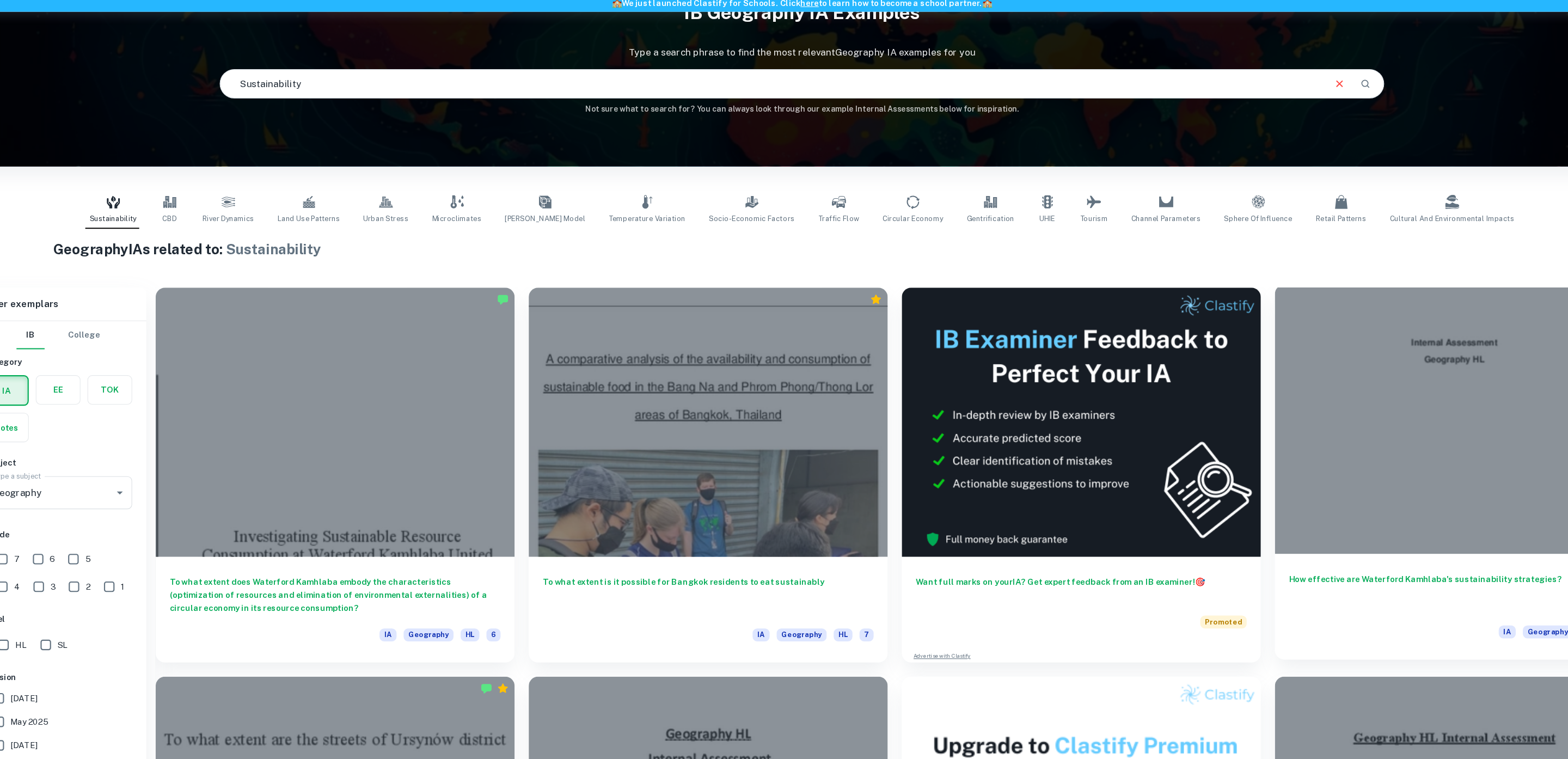
scroll to position [289, 0]
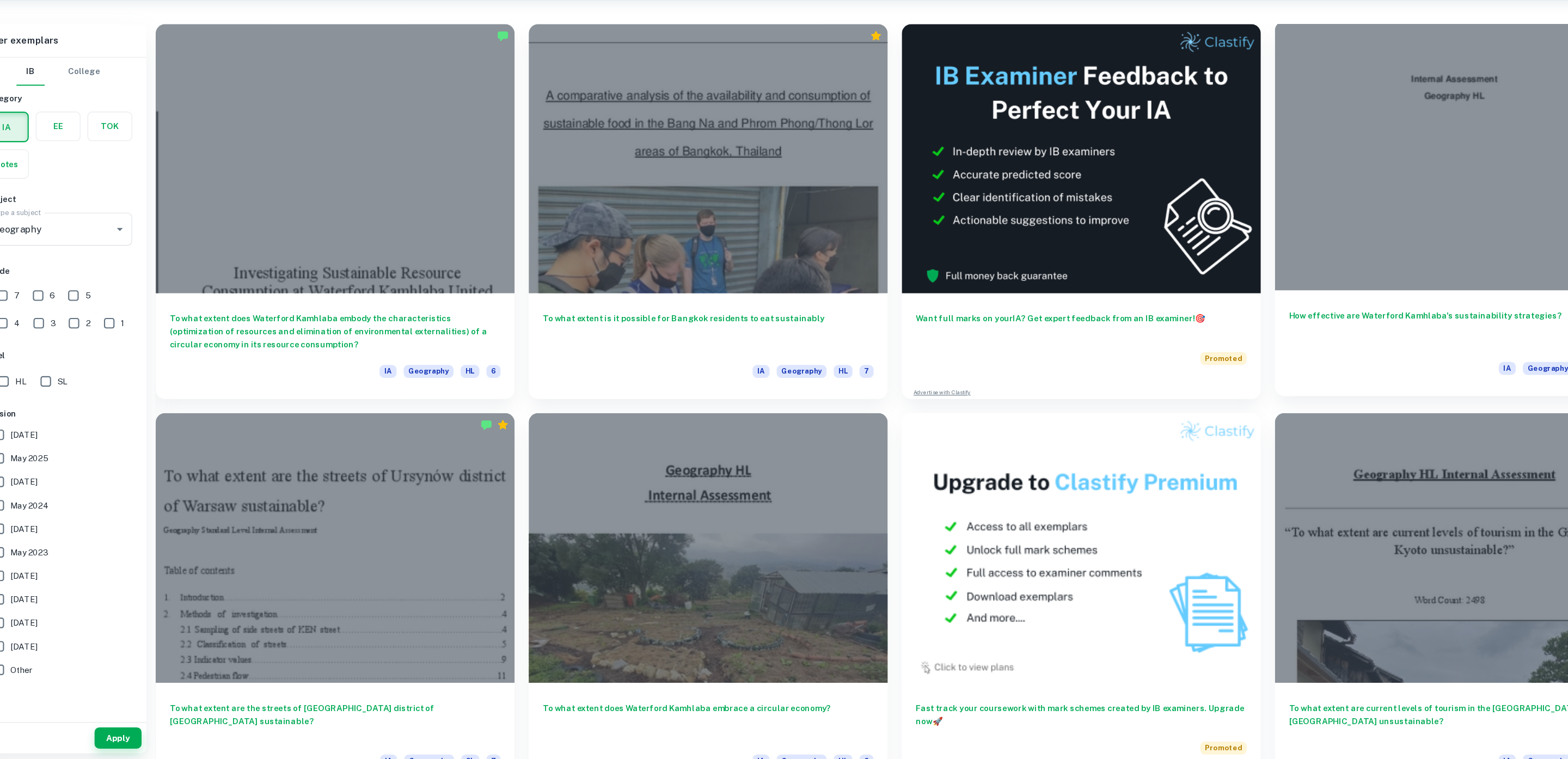
click at [1369, 342] on h6 "How effective are Waterford Kamhlaba's sustainability strategies?" at bounding box center [1389, 359] width 307 height 36
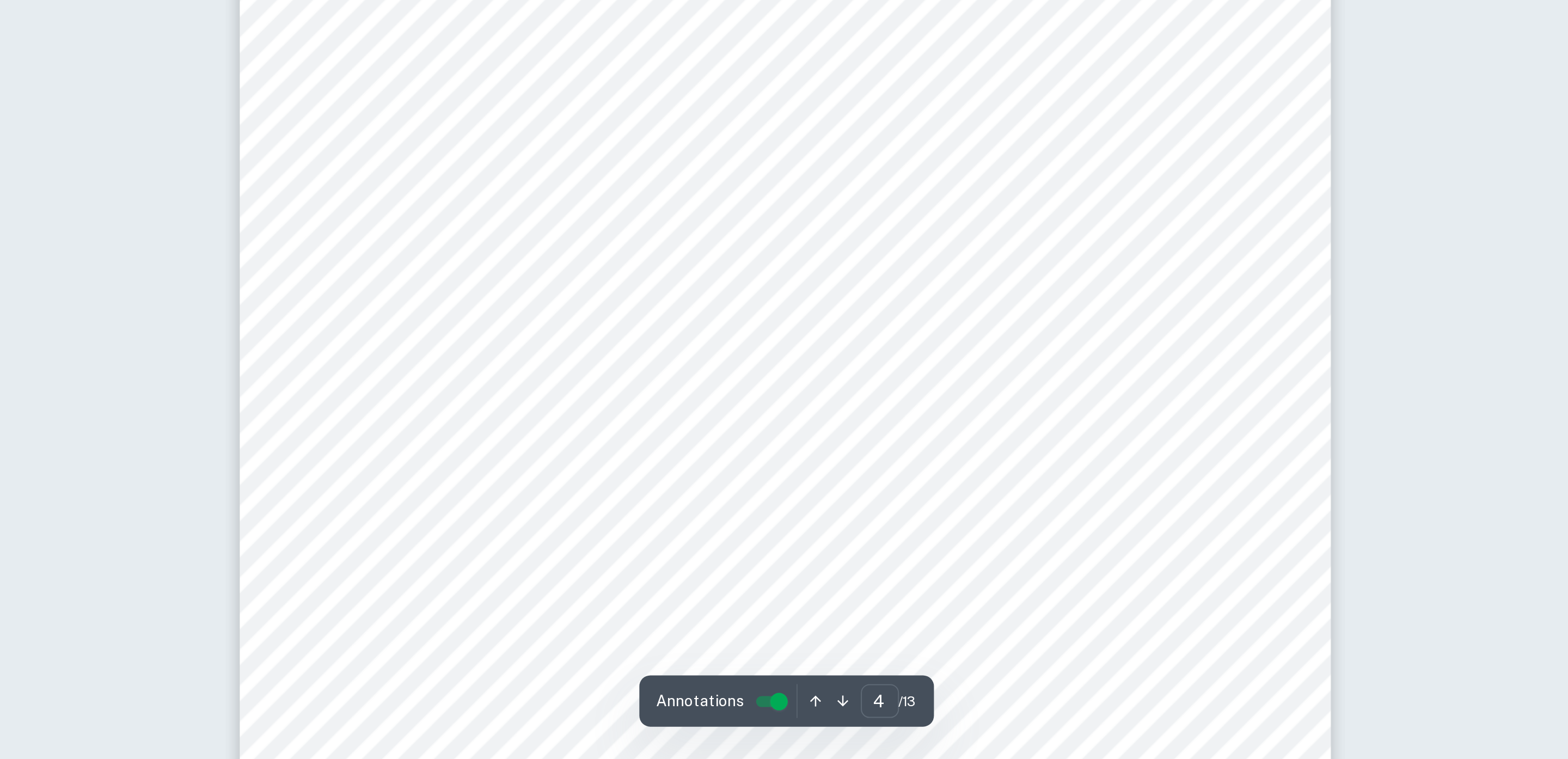
scroll to position [2288, 0]
type input "9"
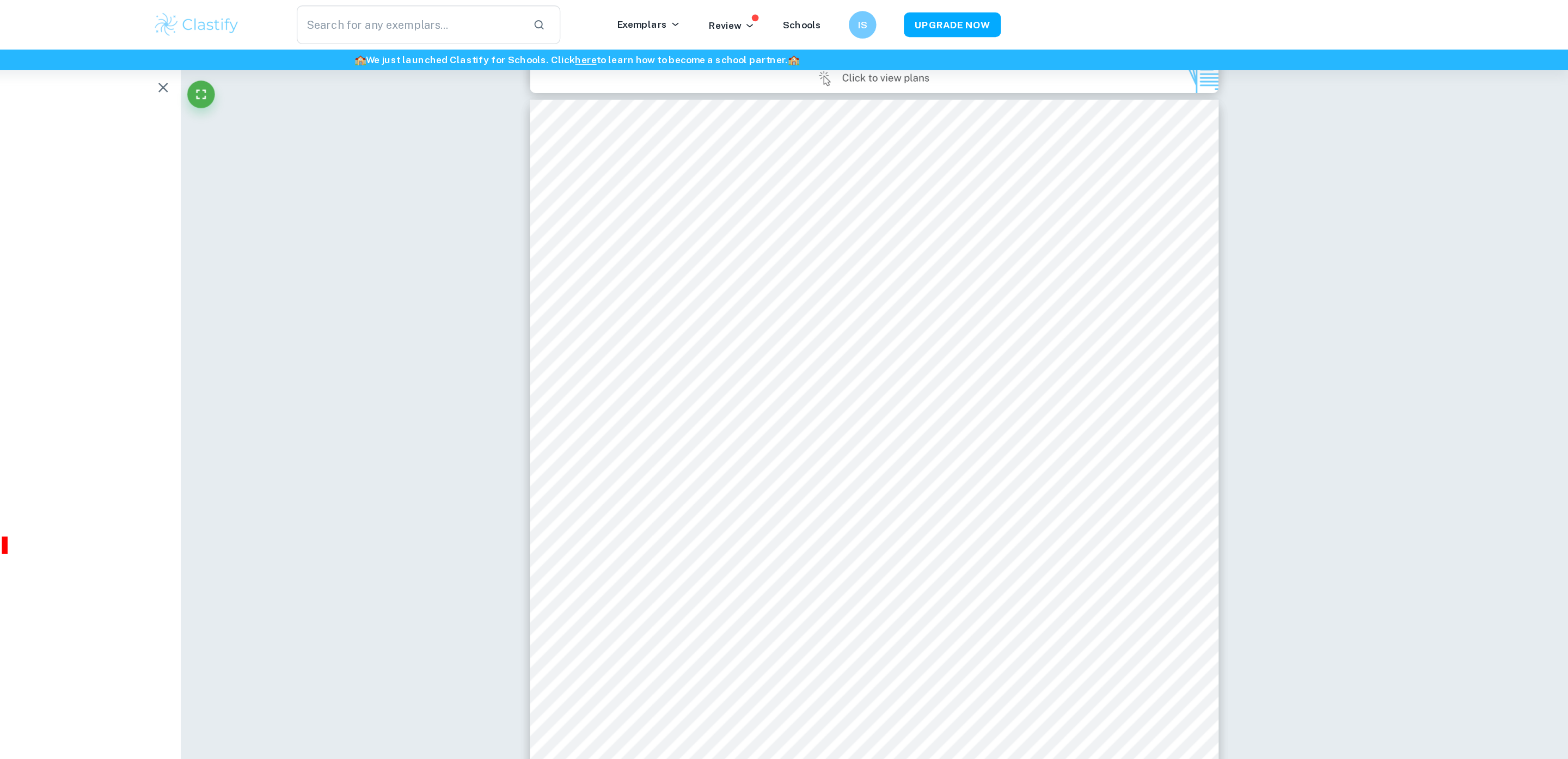
scroll to position [5927, 0]
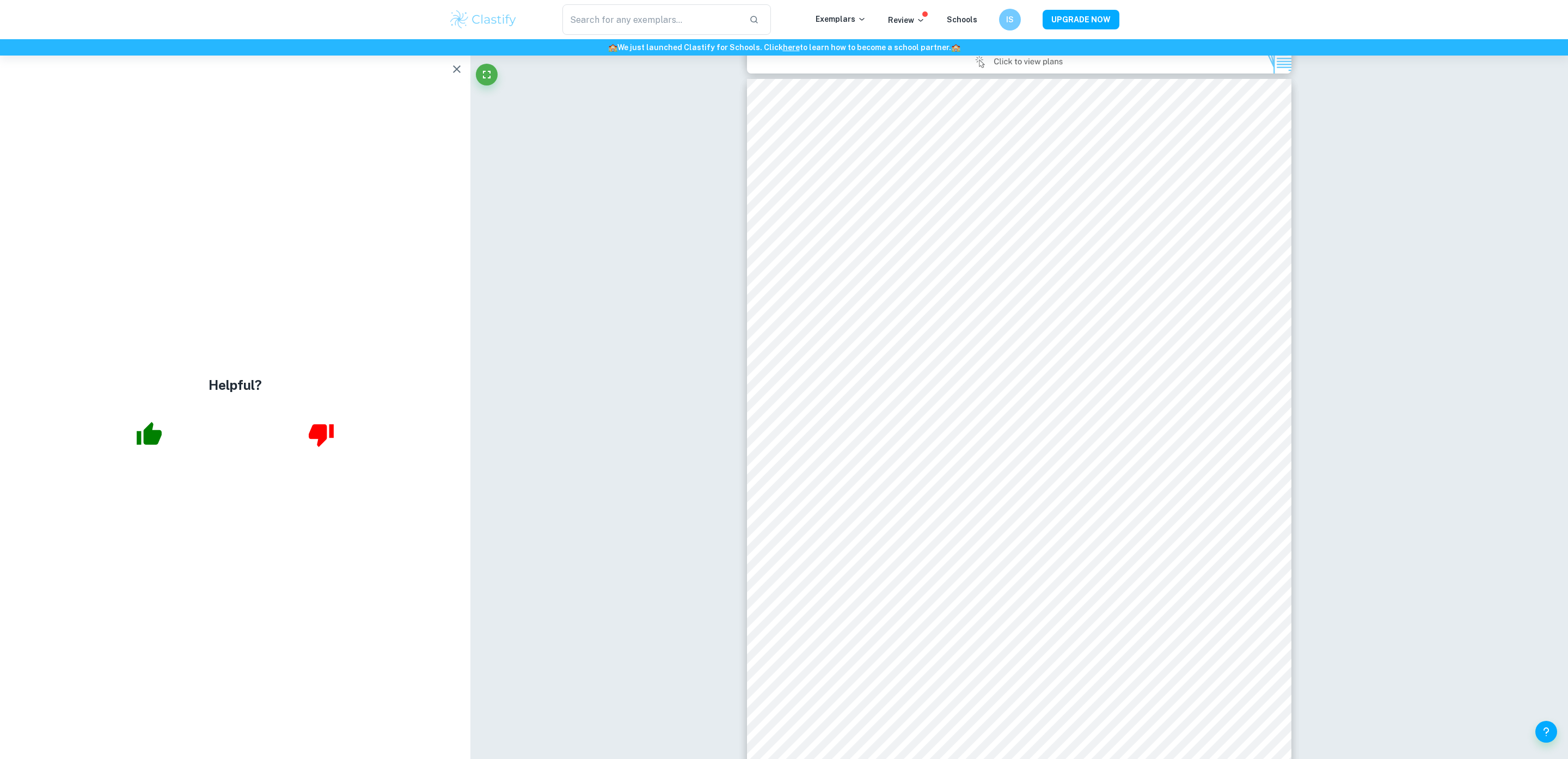
click at [454, 71] on icon "button" at bounding box center [456, 69] width 8 height 8
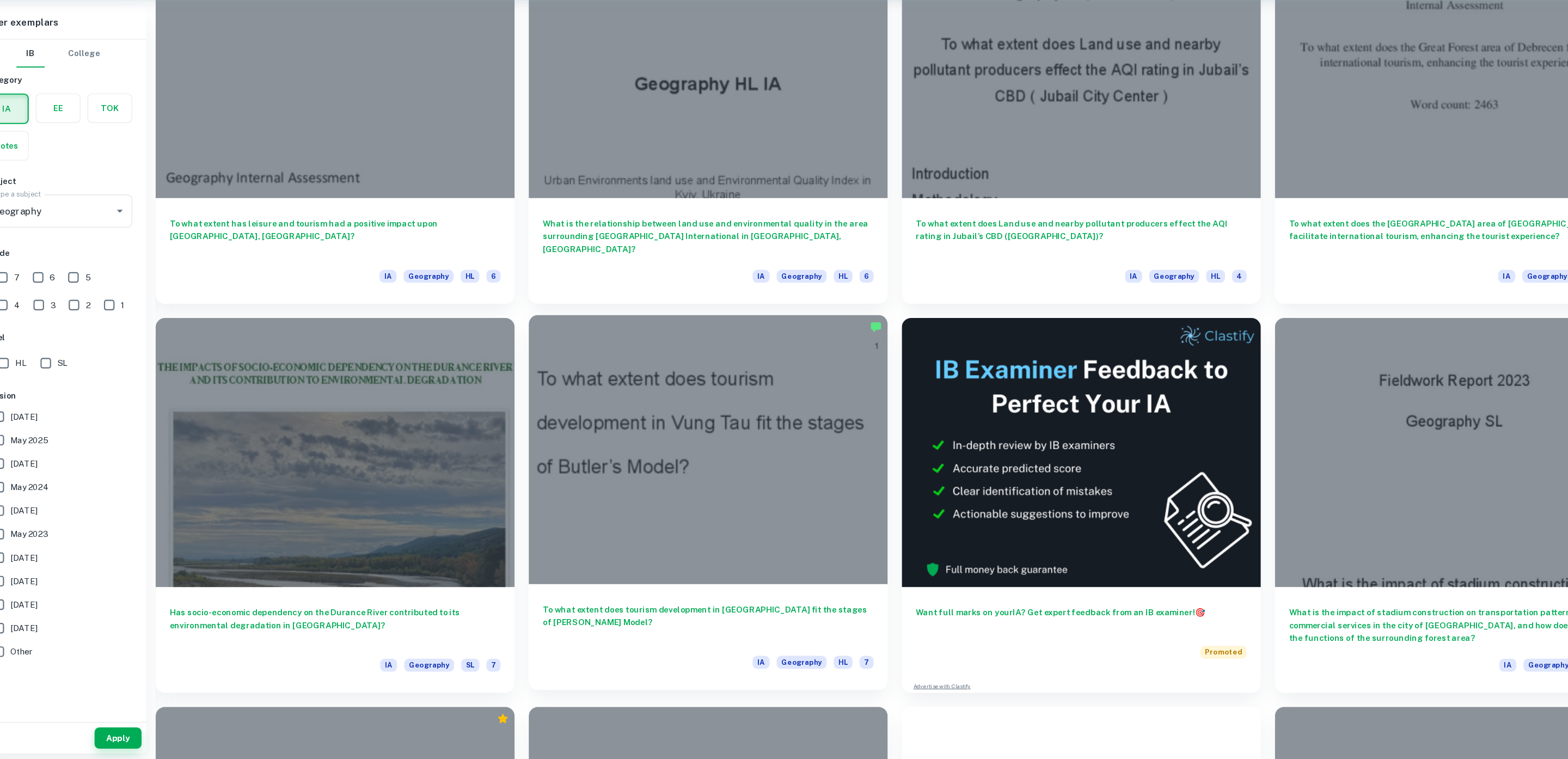
scroll to position [1529, 0]
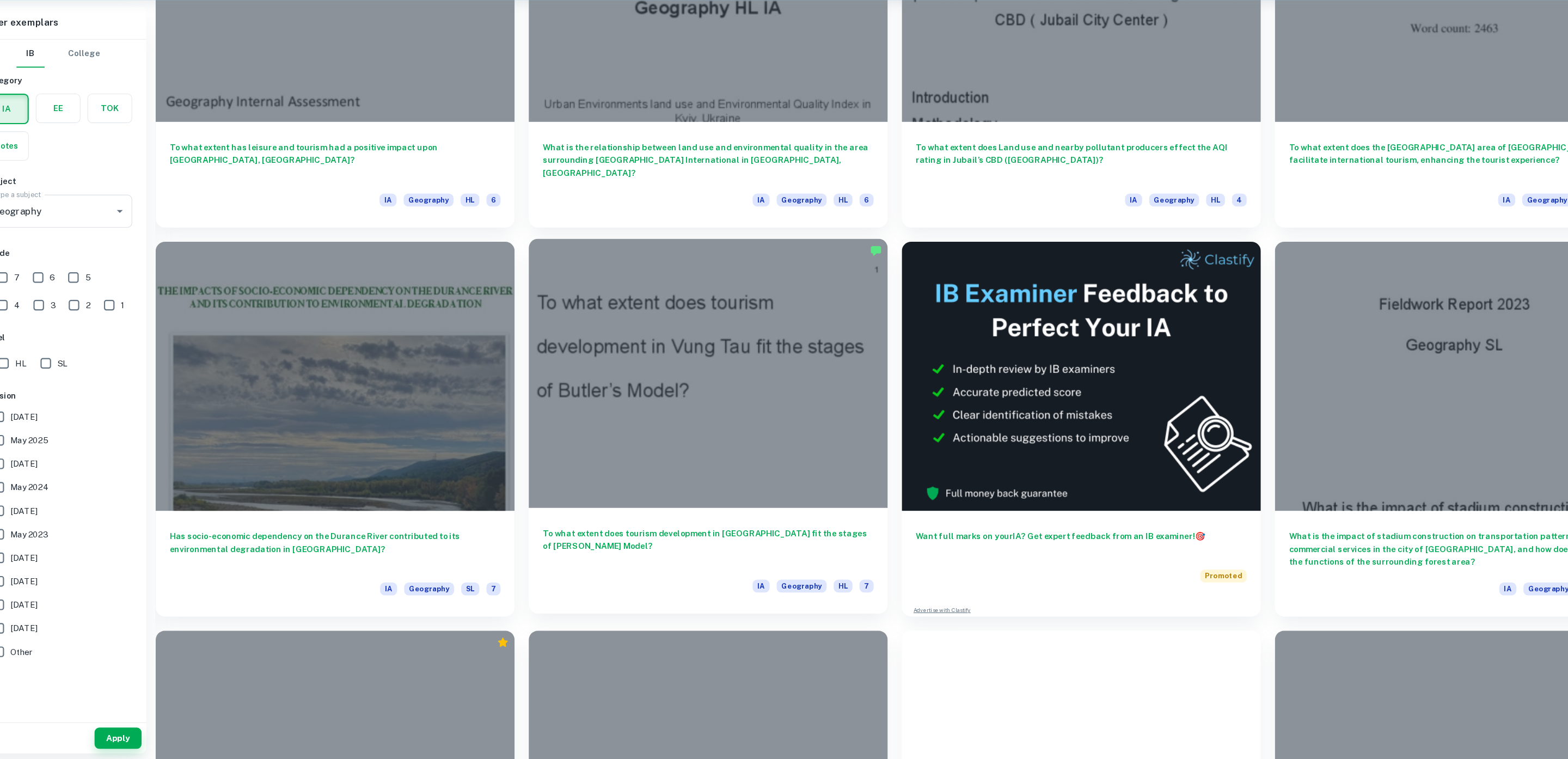
click at [701, 541] on div "To what extent does tourism development in Vung Tau fit the stages of Butler’s …" at bounding box center [697, 575] width 333 height 98
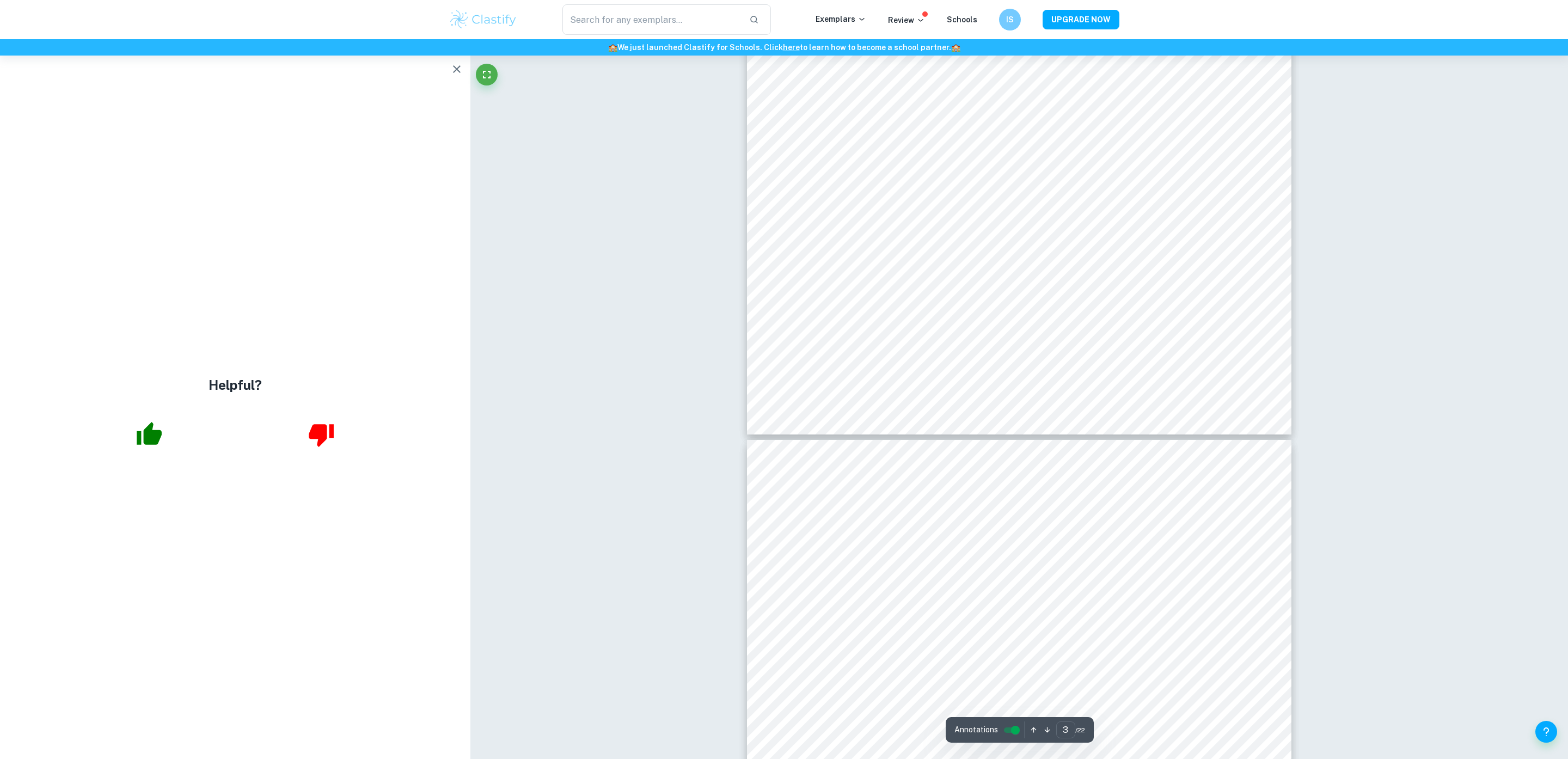
type input "4"
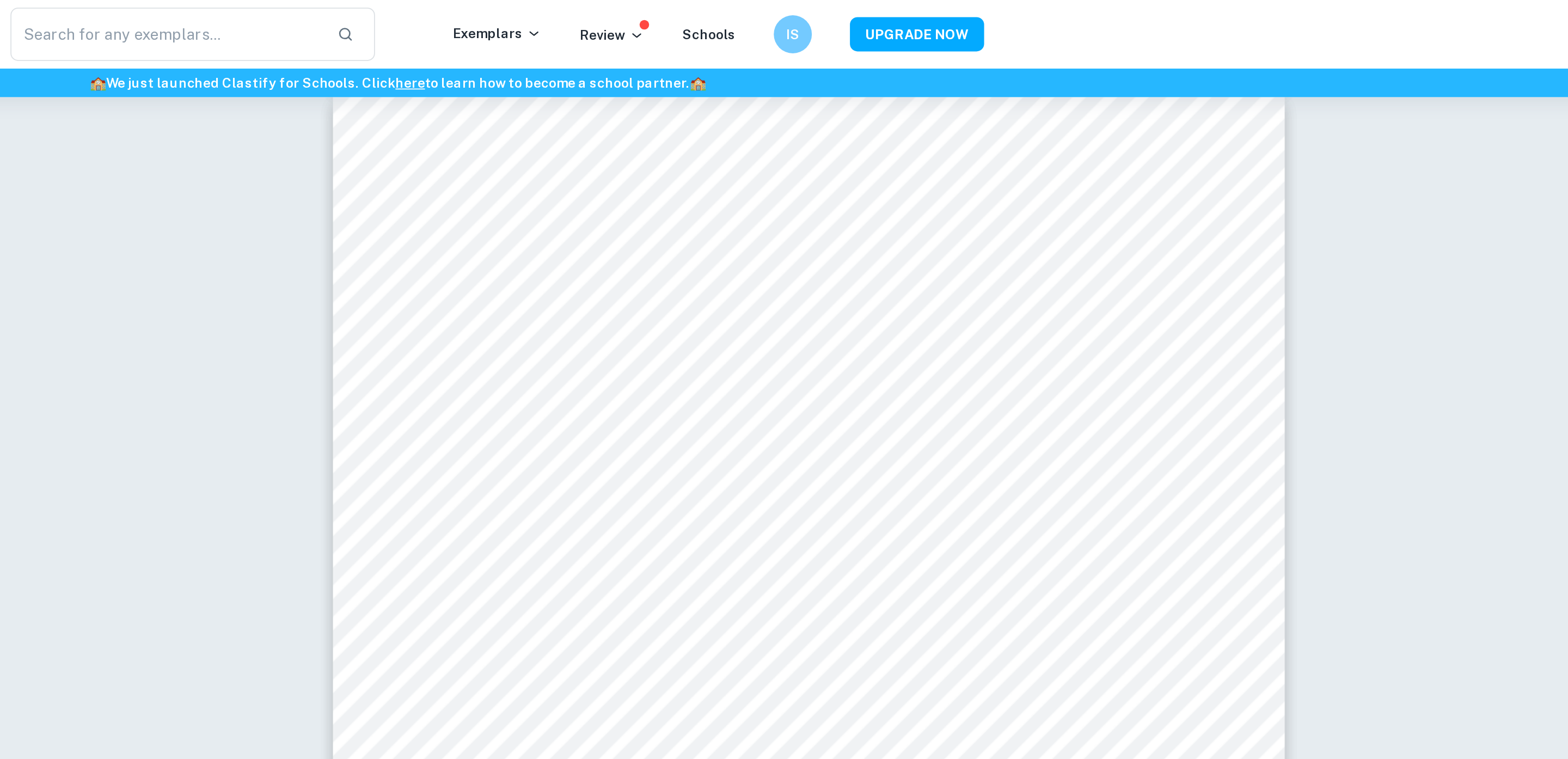
scroll to position [2311, 0]
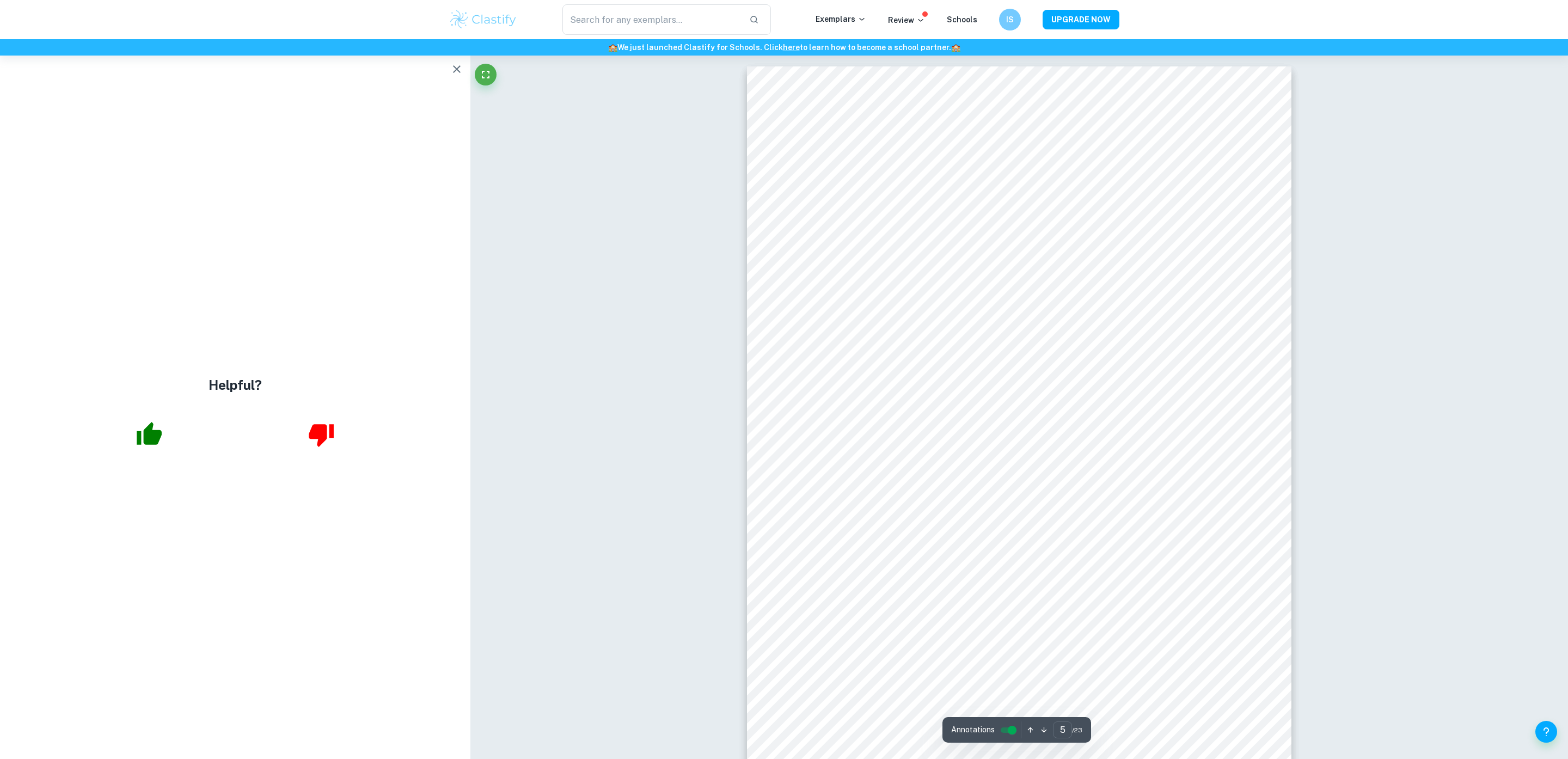
scroll to position [3366, 0]
